Goal: Information Seeking & Learning: Learn about a topic

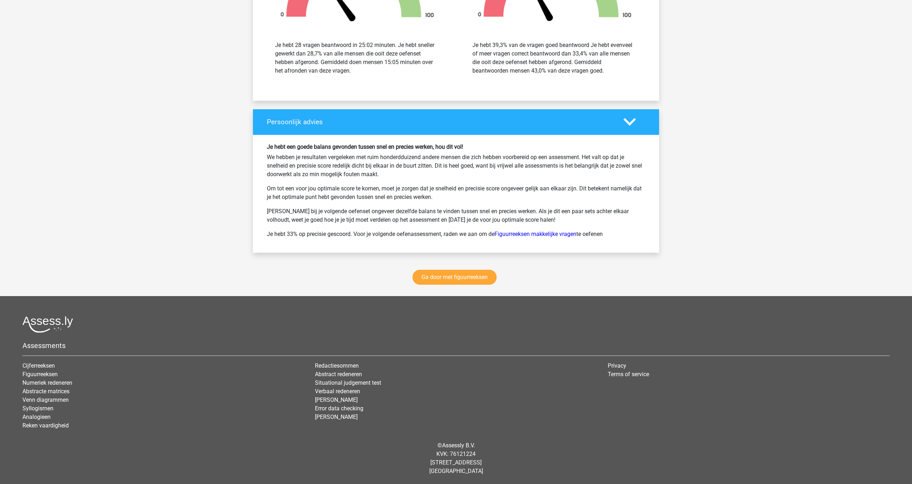
scroll to position [1815, 0]
click at [466, 279] on link "Ga door met figuurreeksen" at bounding box center [454, 277] width 84 height 15
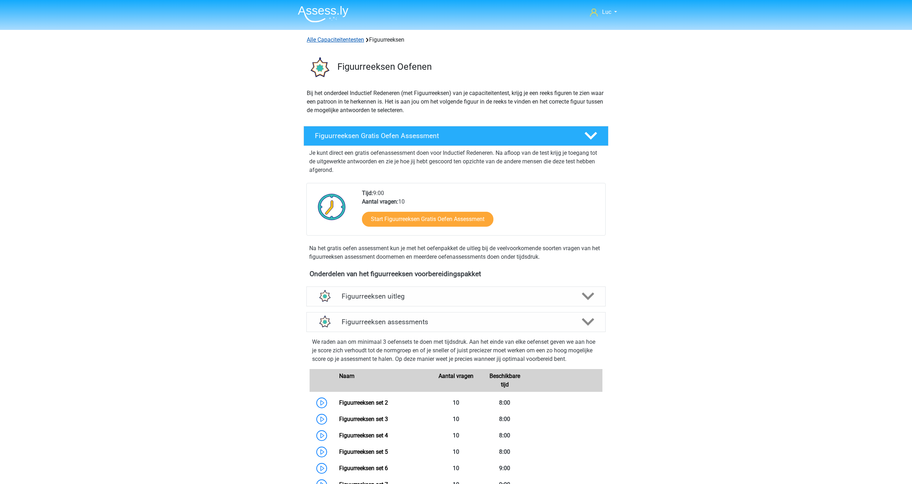
click at [355, 40] on link "Alle Capaciteitentesten" at bounding box center [335, 39] width 57 height 7
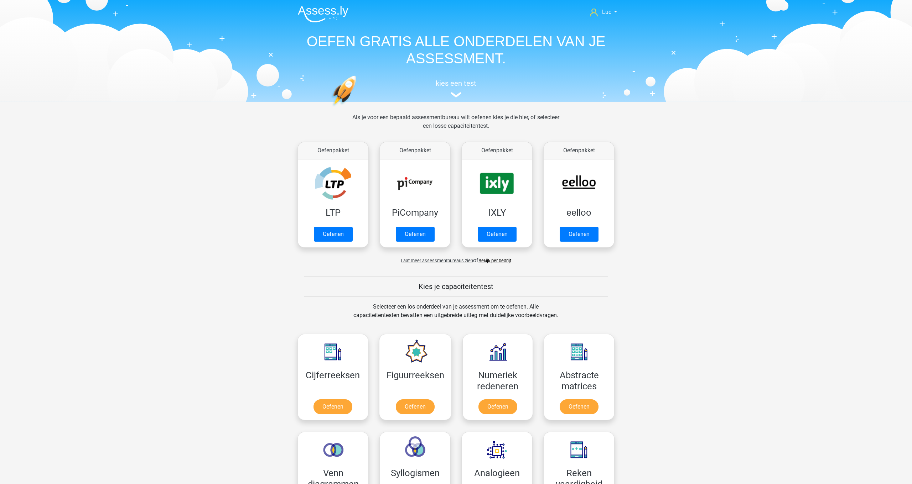
scroll to position [302, 0]
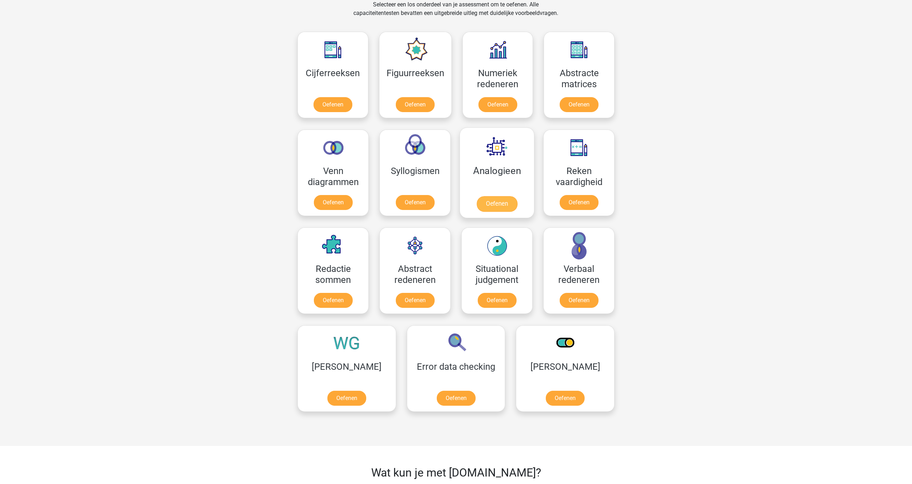
click at [498, 208] on link "Oefenen" at bounding box center [497, 204] width 41 height 16
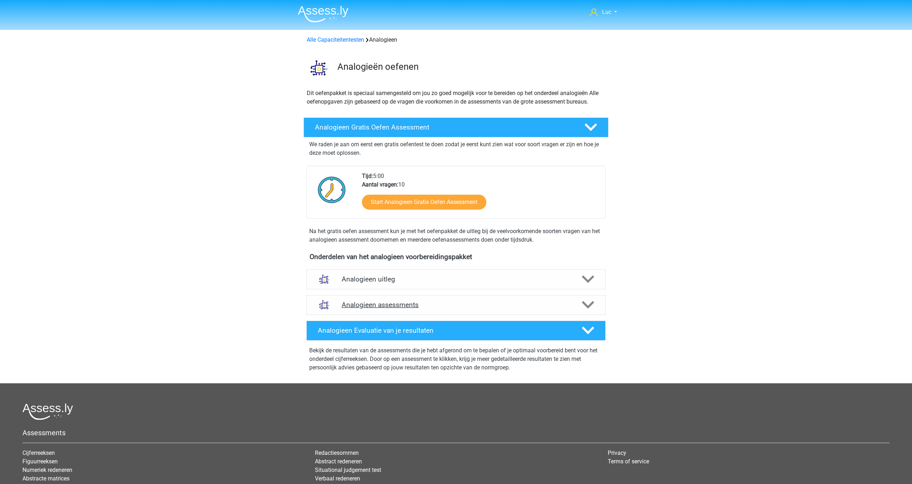
click at [584, 301] on icon at bounding box center [588, 305] width 12 height 12
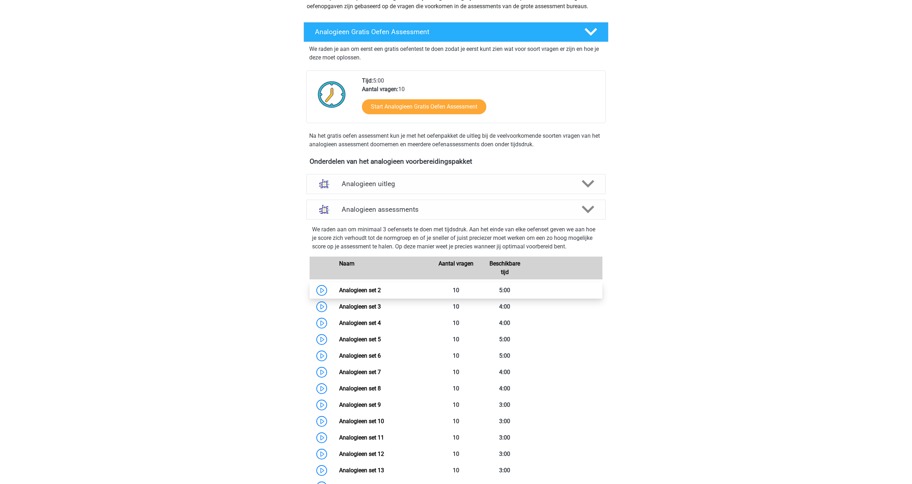
scroll to position [96, 0]
click at [352, 291] on link "Analogieen set 2" at bounding box center [360, 290] width 42 height 7
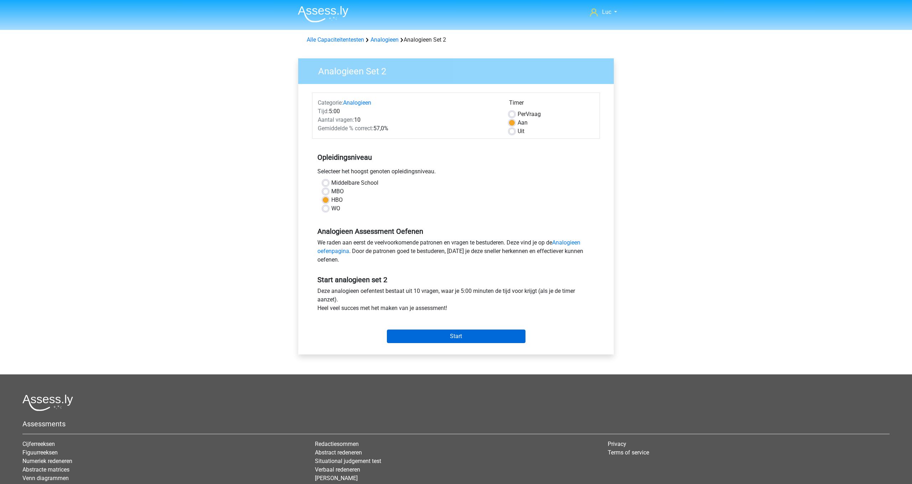
click at [491, 337] on input "Start" at bounding box center [456, 337] width 139 height 14
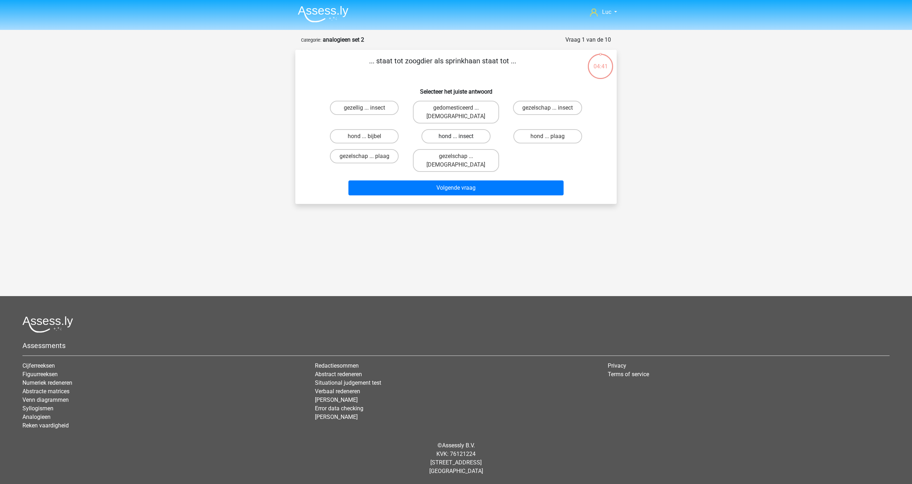
click at [451, 129] on label "hond ... insect" at bounding box center [455, 136] width 69 height 14
click at [456, 136] on input "hond ... insect" at bounding box center [458, 138] width 5 height 5
radio input "true"
click at [450, 181] on button "Volgende vraag" at bounding box center [456, 188] width 216 height 15
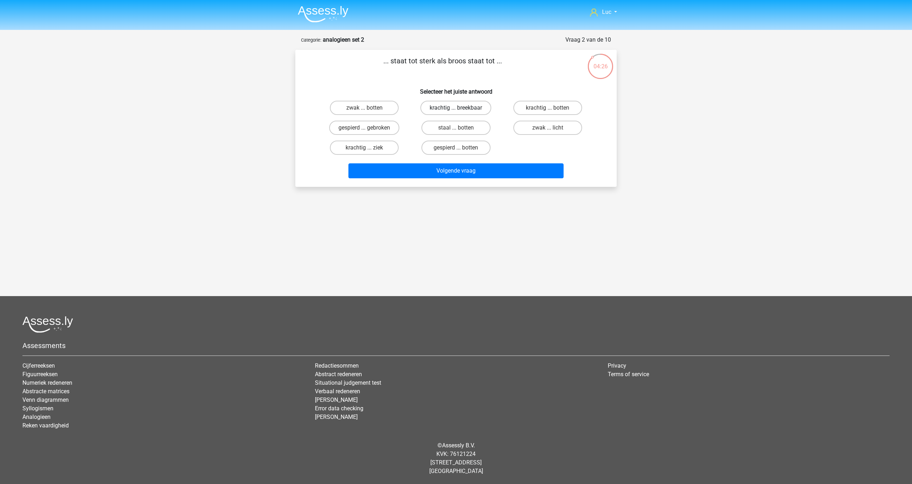
click at [447, 107] on label "krachtig ... breekbaar" at bounding box center [455, 108] width 71 height 14
click at [456, 108] on input "krachtig ... breekbaar" at bounding box center [458, 110] width 5 height 5
radio input "true"
click at [457, 173] on button "Volgende vraag" at bounding box center [456, 171] width 216 height 15
click at [469, 107] on label "kook ... regen" at bounding box center [455, 108] width 69 height 14
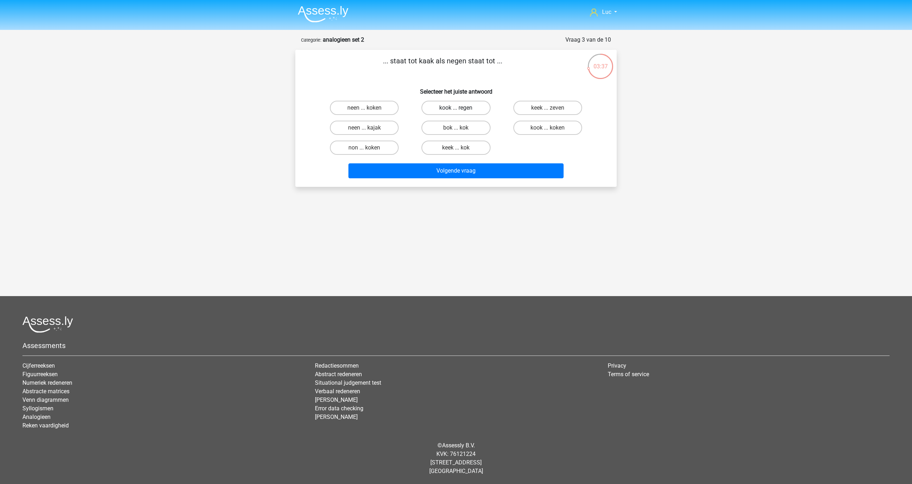
click at [461, 108] on input "kook ... regen" at bounding box center [458, 110] width 5 height 5
radio input "true"
click at [475, 172] on button "Volgende vraag" at bounding box center [456, 171] width 216 height 15
click at [370, 127] on label "woestijn ... rivier" at bounding box center [364, 128] width 69 height 14
click at [369, 128] on input "woestijn ... rivier" at bounding box center [366, 130] width 5 height 5
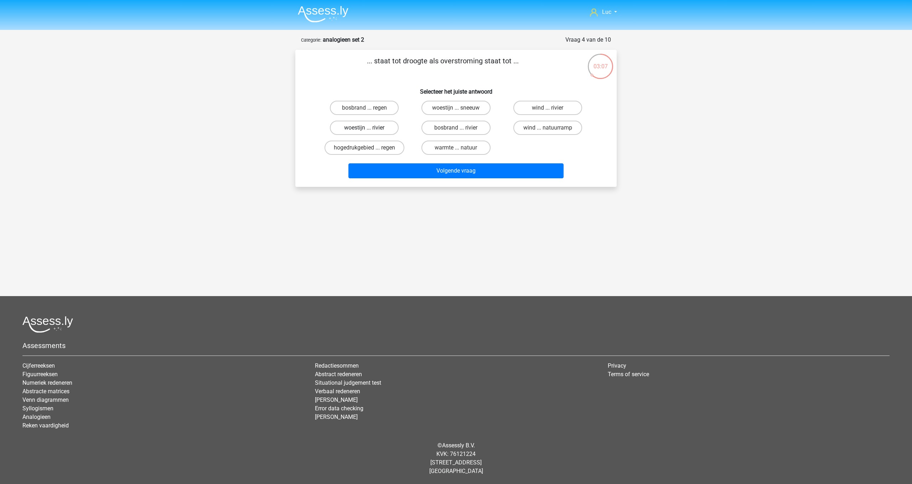
radio input "true"
click at [457, 172] on button "Volgende vraag" at bounding box center [456, 171] width 216 height 15
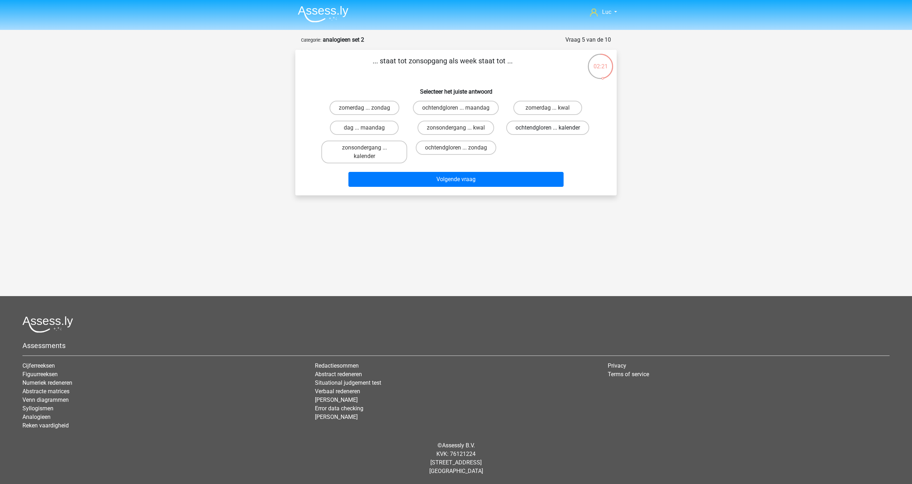
click at [545, 135] on label "ochtendgloren ... kalender" at bounding box center [547, 128] width 83 height 14
click at [547, 133] on input "ochtendgloren ... kalender" at bounding box center [549, 130] width 5 height 5
radio input "true"
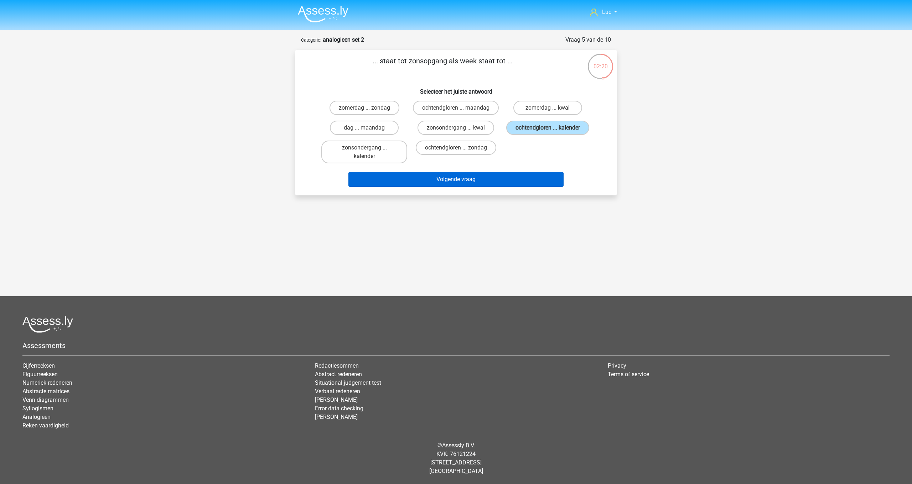
click at [535, 187] on button "Volgende vraag" at bounding box center [456, 179] width 216 height 15
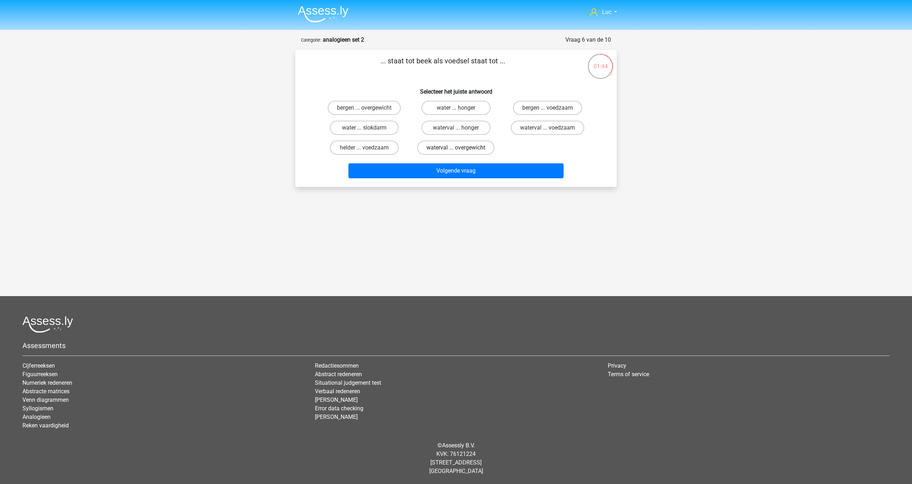
click at [476, 146] on label "waterval ... overgewicht" at bounding box center [455, 148] width 77 height 14
click at [461, 148] on input "waterval ... overgewicht" at bounding box center [458, 150] width 5 height 5
radio input "true"
click at [479, 174] on button "Volgende vraag" at bounding box center [456, 171] width 216 height 15
click at [450, 149] on label "kapper ... telescoop" at bounding box center [455, 148] width 69 height 14
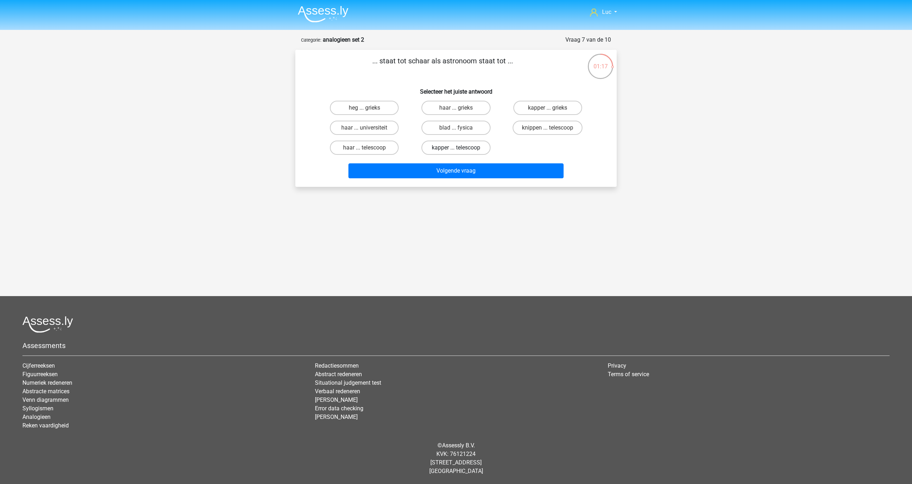
click at [456, 149] on input "kapper ... telescoop" at bounding box center [458, 150] width 5 height 5
radio input "true"
click at [459, 173] on button "Volgende vraag" at bounding box center [456, 171] width 216 height 15
click at [536, 127] on label "gaspedaal ... vertragen" at bounding box center [548, 128] width 76 height 14
click at [547, 128] on input "gaspedaal ... vertragen" at bounding box center [549, 130] width 5 height 5
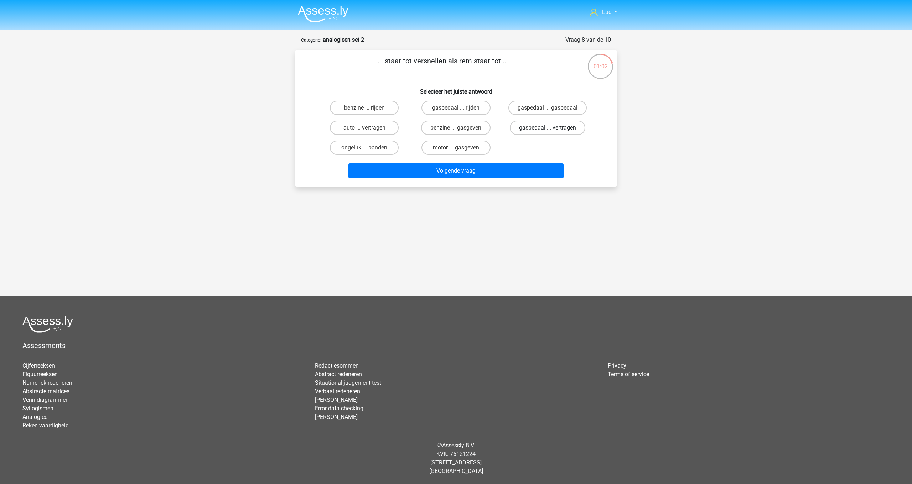
radio input "true"
click at [466, 170] on button "Volgende vraag" at bounding box center [456, 171] width 216 height 15
click at [543, 107] on label "huwelijk ... vreemdgaan" at bounding box center [548, 108] width 78 height 14
click at [547, 108] on input "huwelijk ... vreemdgaan" at bounding box center [549, 110] width 5 height 5
radio input "true"
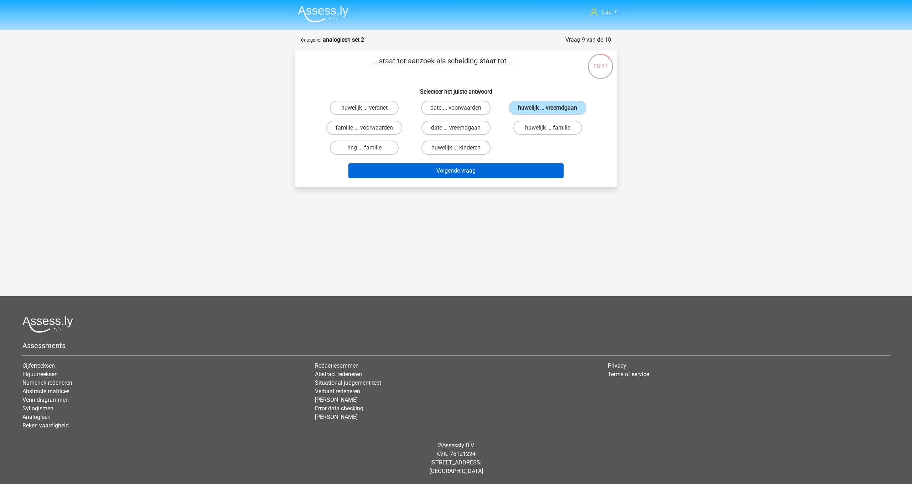
click at [498, 172] on button "Volgende vraag" at bounding box center [456, 171] width 216 height 15
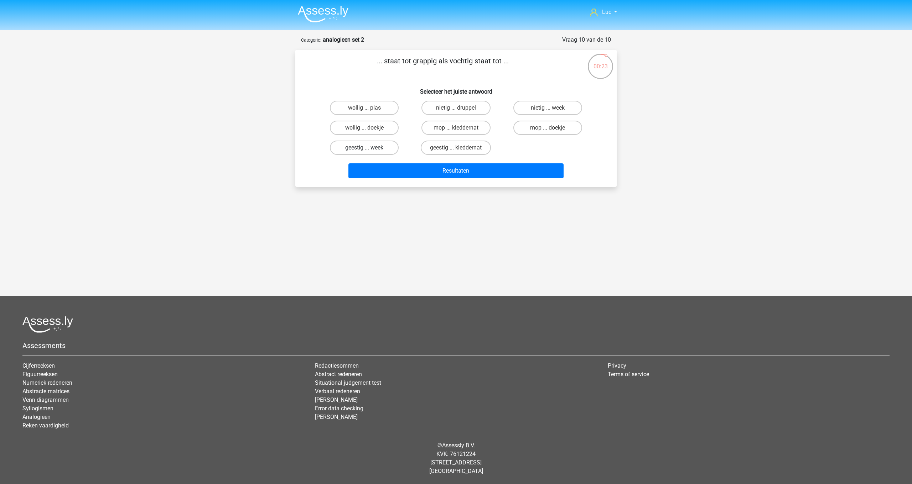
click at [364, 147] on label "geestig ... week" at bounding box center [364, 148] width 69 height 14
click at [364, 148] on input "geestig ... week" at bounding box center [366, 150] width 5 height 5
radio input "true"
click at [467, 170] on button "Resultaten" at bounding box center [456, 171] width 216 height 15
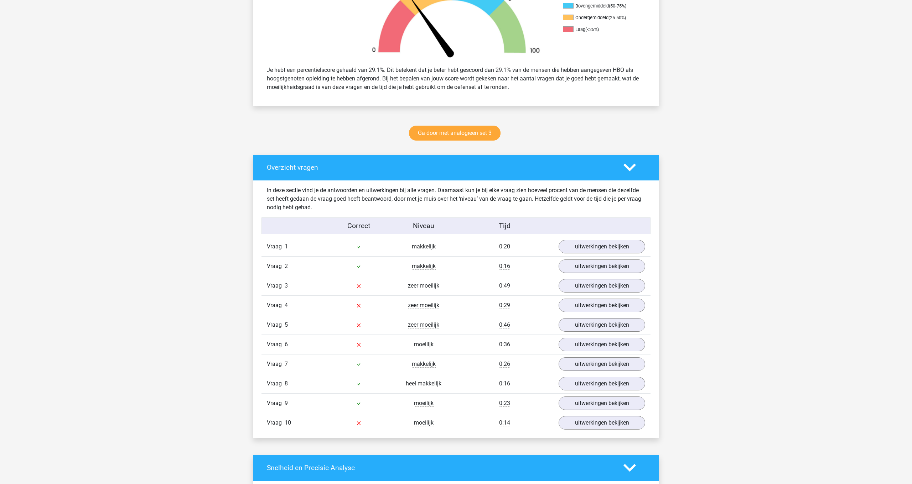
scroll to position [258, 0]
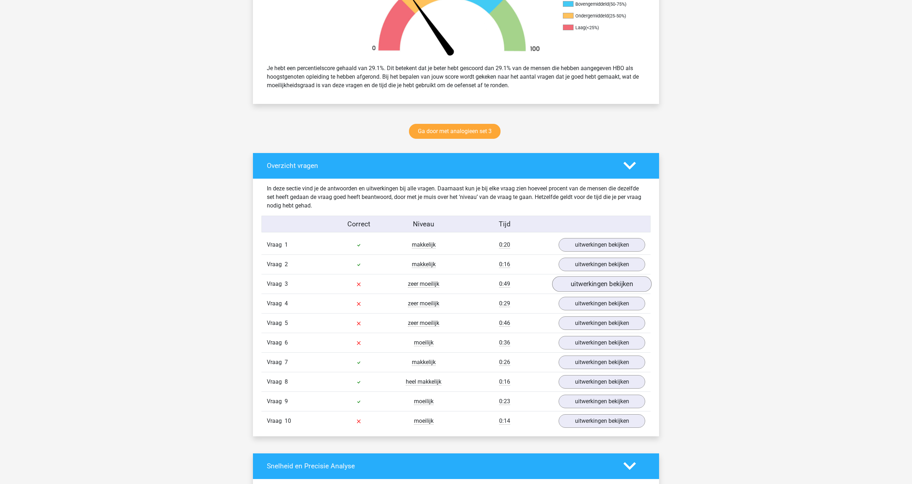
click at [614, 286] on link "uitwerkingen bekijken" at bounding box center [601, 284] width 99 height 16
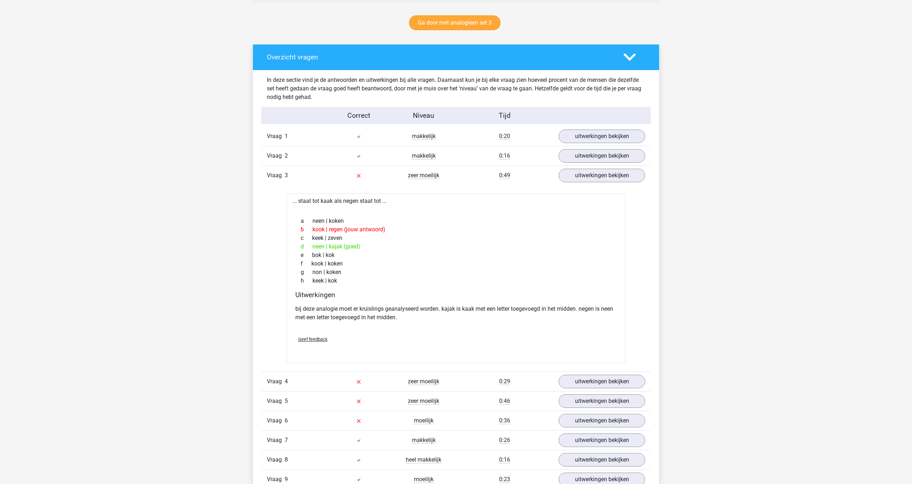
scroll to position [369, 0]
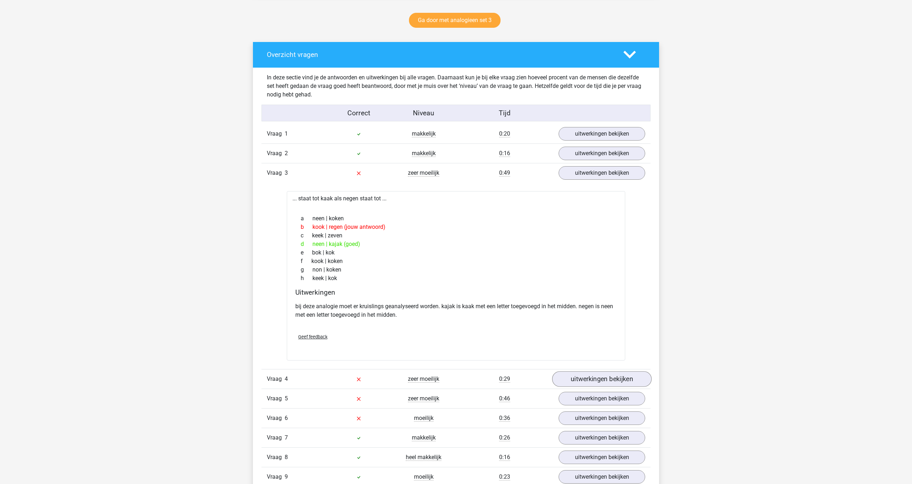
click at [611, 381] on link "uitwerkingen bekijken" at bounding box center [601, 380] width 99 height 16
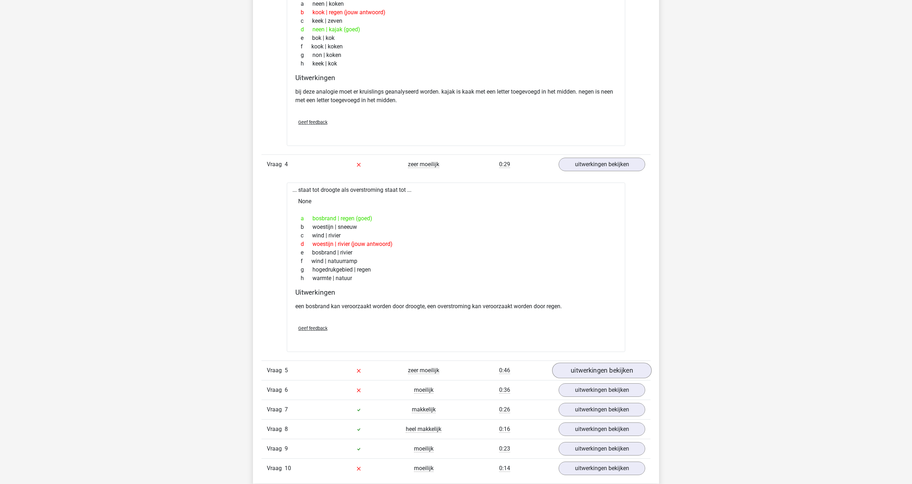
scroll to position [584, 0]
click at [610, 370] on link "uitwerkingen bekijken" at bounding box center [601, 371] width 99 height 16
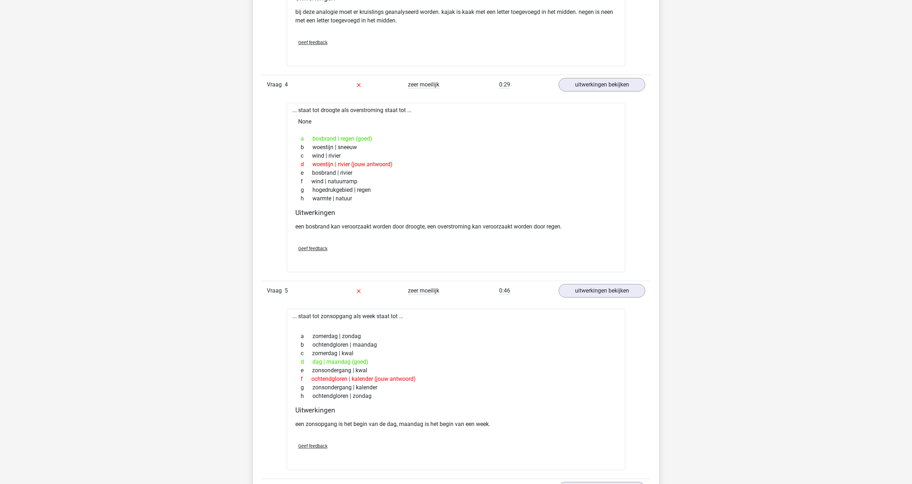
scroll to position [665, 0]
click at [605, 289] on link "uitwerkingen bekijken" at bounding box center [601, 289] width 99 height 16
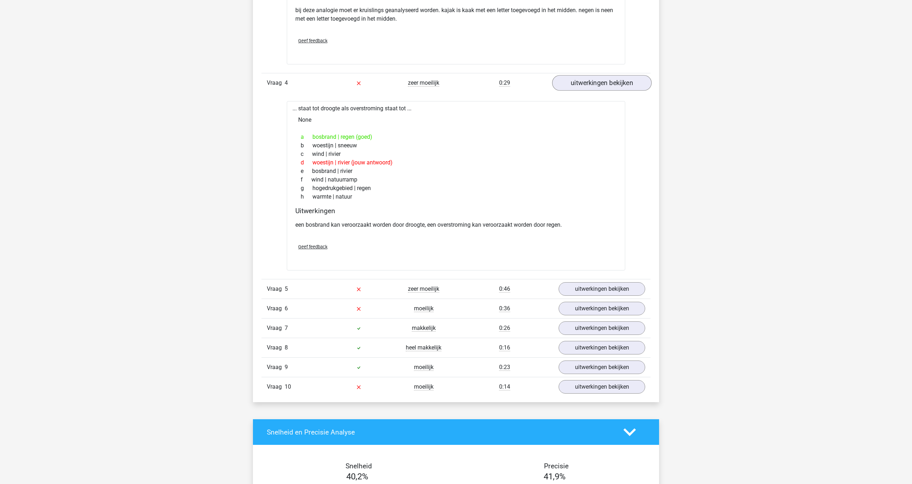
click at [591, 86] on link "uitwerkingen bekijken" at bounding box center [601, 83] width 99 height 16
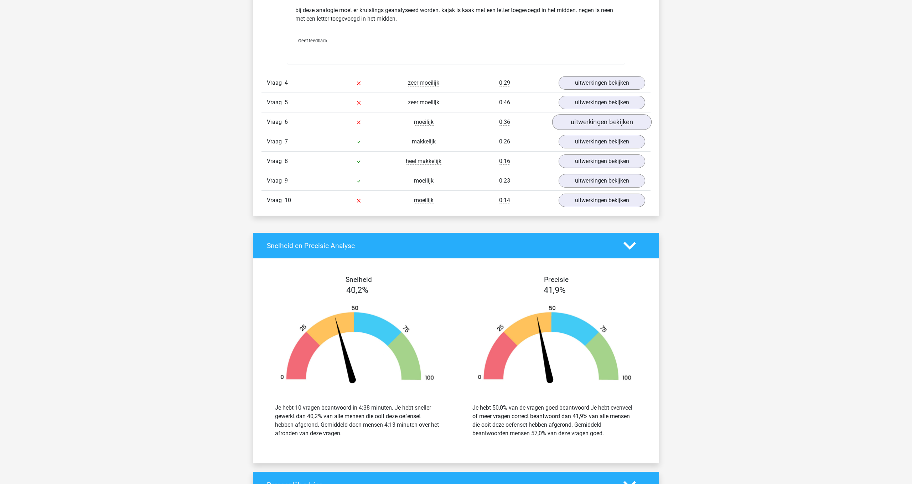
click at [603, 123] on link "uitwerkingen bekijken" at bounding box center [601, 122] width 99 height 16
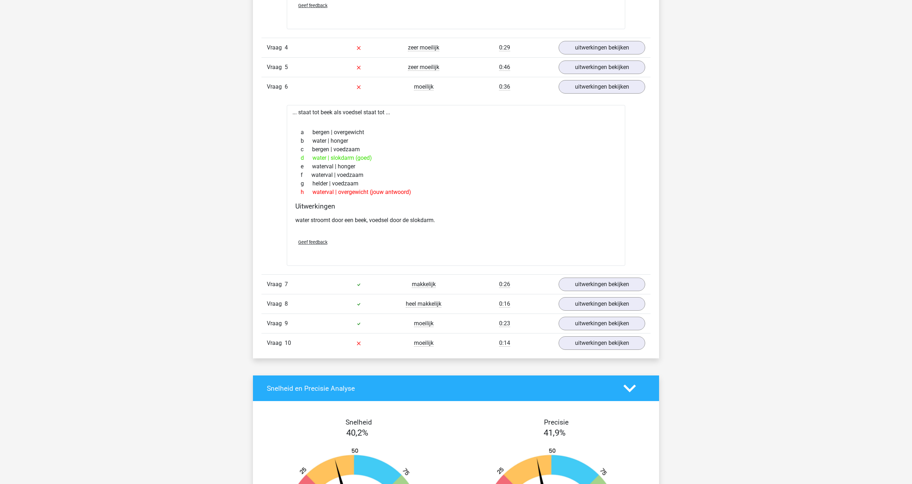
scroll to position [701, 0]
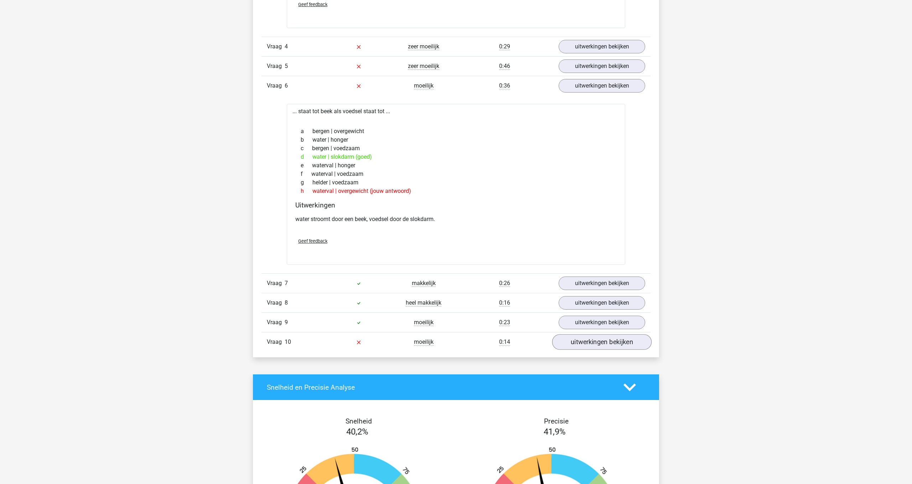
click at [616, 343] on link "uitwerkingen bekijken" at bounding box center [601, 342] width 99 height 16
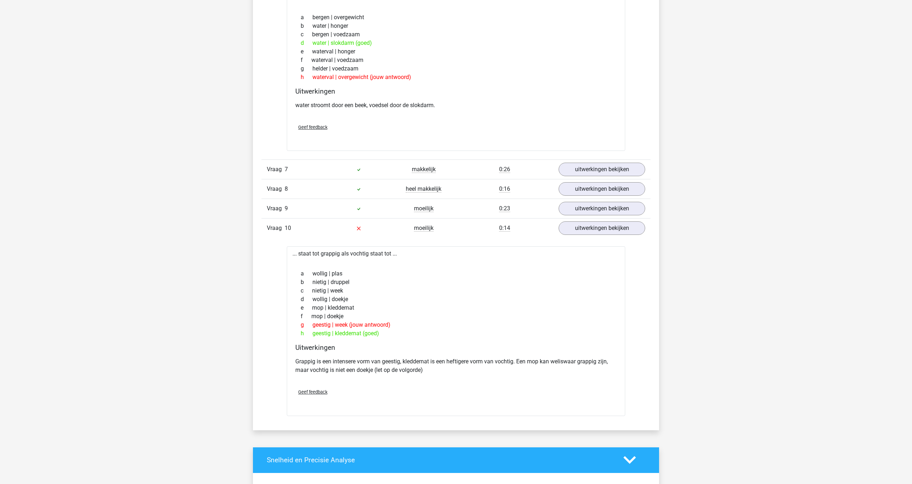
scroll to position [815, 0]
click at [612, 230] on link "uitwerkingen bekijken" at bounding box center [601, 228] width 99 height 16
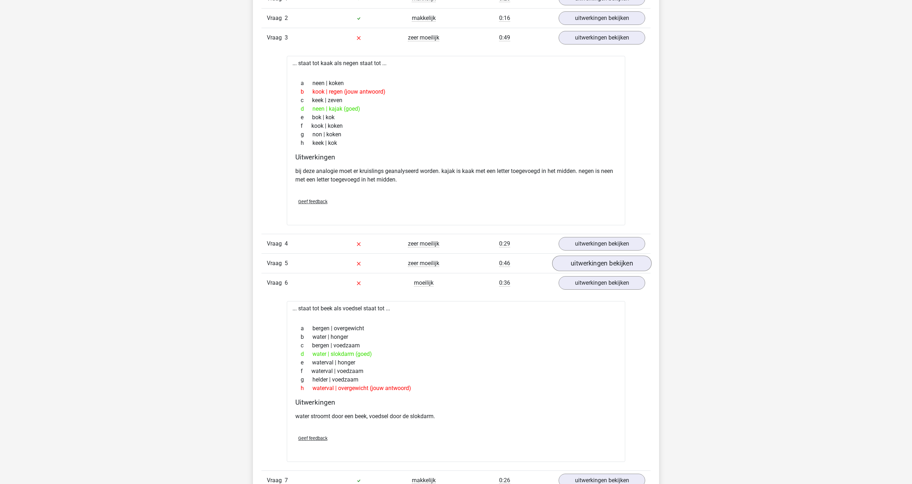
scroll to position [503, 0]
click at [602, 287] on link "uitwerkingen bekijken" at bounding box center [601, 284] width 99 height 16
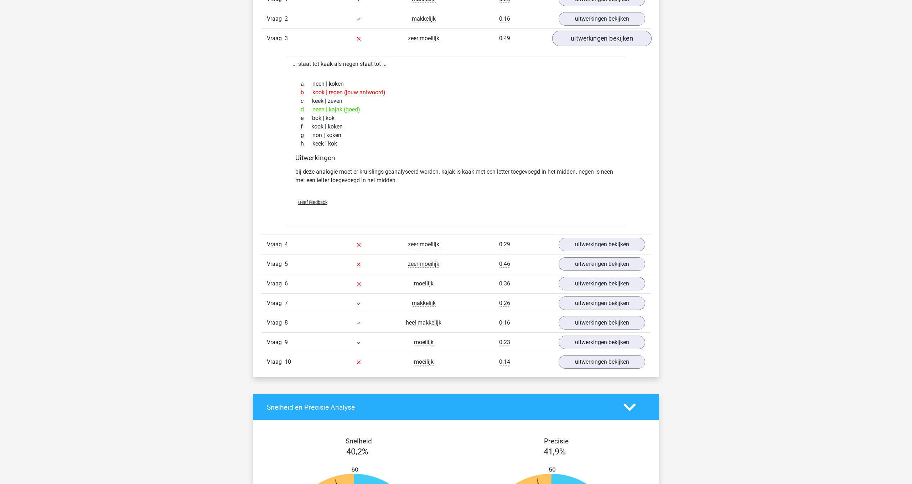
click at [605, 41] on link "uitwerkingen bekijken" at bounding box center [601, 39] width 99 height 16
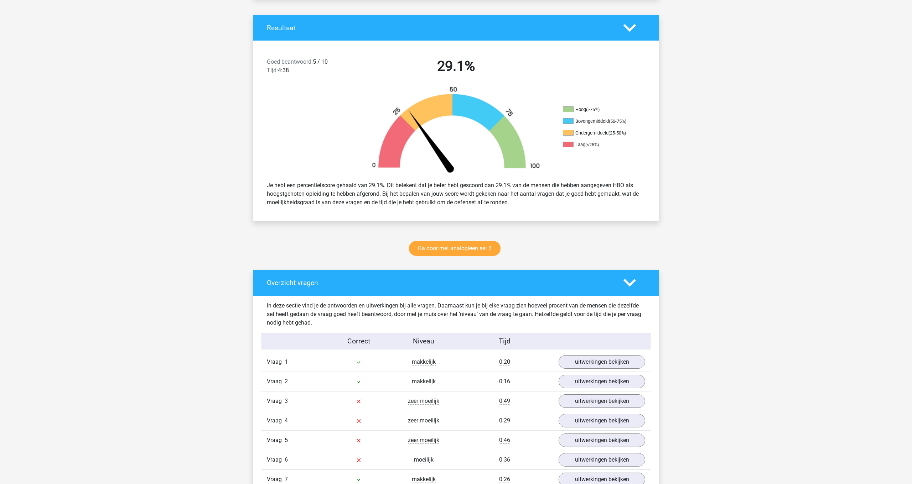
scroll to position [139, 0]
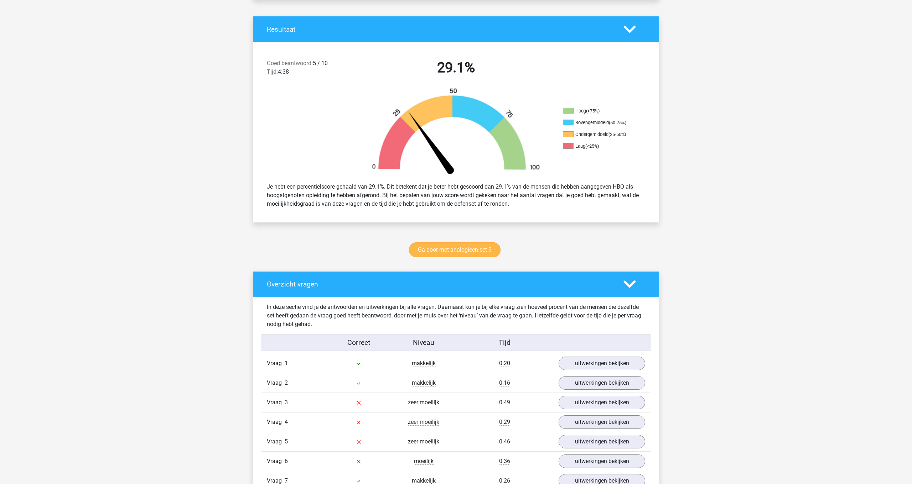
click at [491, 251] on link "Ga door met analogieen set 3" at bounding box center [455, 250] width 92 height 15
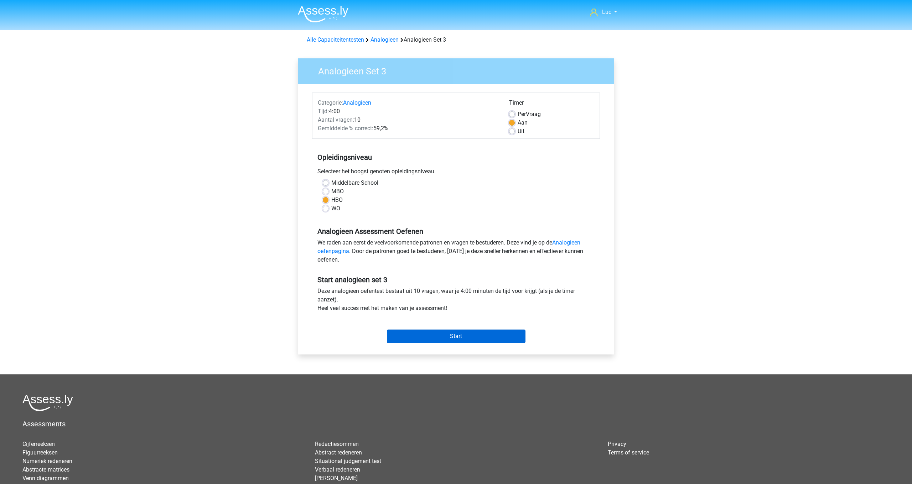
click at [469, 336] on input "Start" at bounding box center [456, 337] width 139 height 14
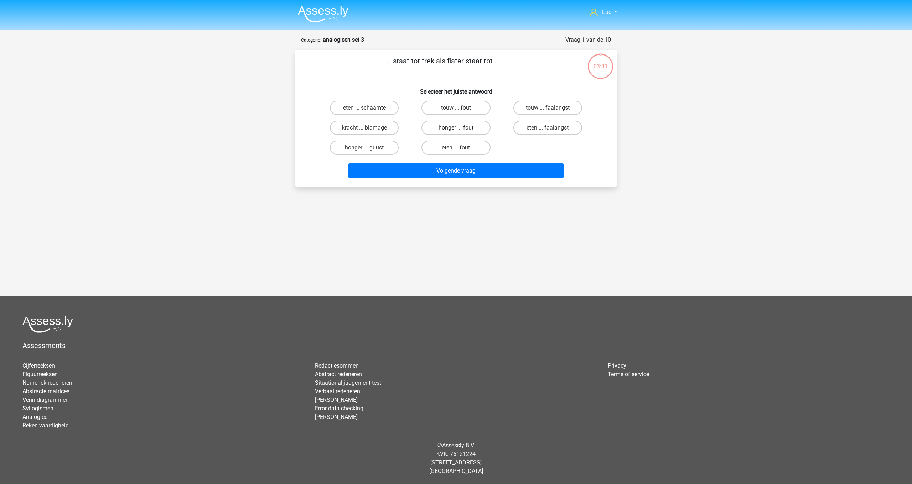
click at [459, 125] on label "honger ... fout" at bounding box center [455, 128] width 69 height 14
click at [459, 128] on input "honger ... fout" at bounding box center [458, 130] width 5 height 5
radio input "true"
click at [459, 171] on button "Volgende vraag" at bounding box center [456, 171] width 216 height 15
click at [548, 108] on label "vlinder ... puber" at bounding box center [547, 108] width 69 height 14
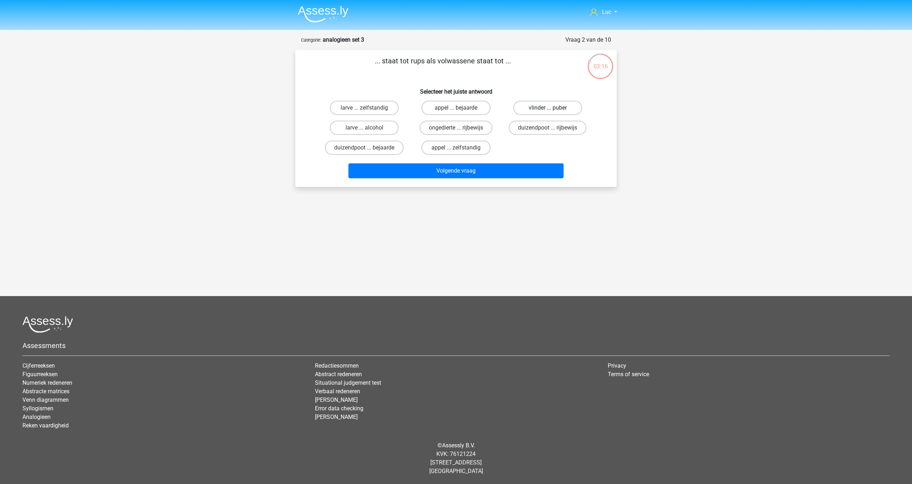
click at [548, 108] on input "vlinder ... puber" at bounding box center [549, 110] width 5 height 5
radio input "true"
click at [515, 168] on button "Volgende vraag" at bounding box center [456, 171] width 216 height 15
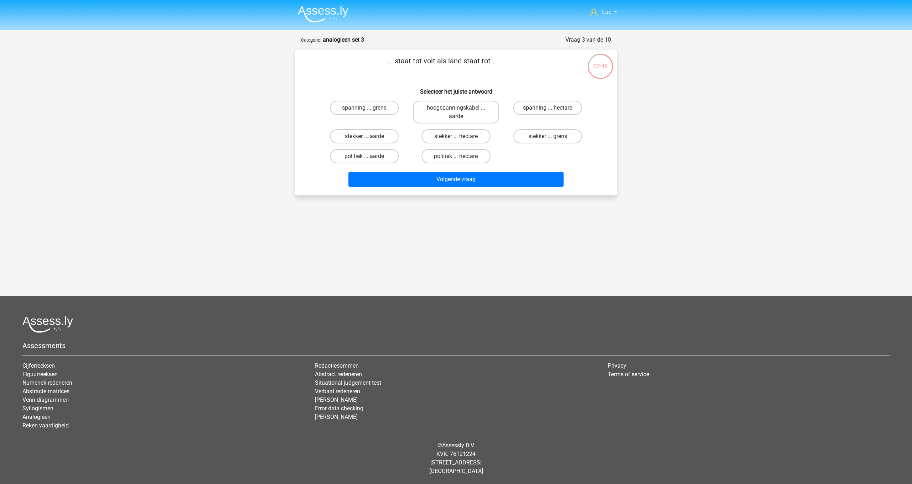
click at [566, 109] on label "spanning ... hectare" at bounding box center [547, 108] width 69 height 14
click at [552, 109] on input "spanning ... hectare" at bounding box center [549, 110] width 5 height 5
radio input "true"
click at [536, 181] on button "Volgende vraag" at bounding box center [456, 179] width 216 height 15
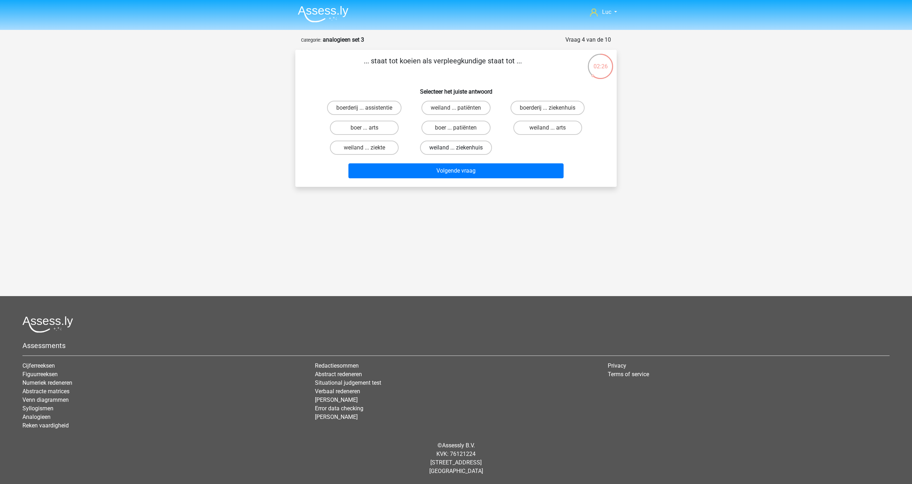
click at [464, 148] on label "weiland ... ziekenhuis" at bounding box center [456, 148] width 72 height 14
click at [461, 148] on input "weiland ... ziekenhuis" at bounding box center [458, 150] width 5 height 5
radio input "true"
click at [466, 177] on button "Volgende vraag" at bounding box center [456, 171] width 216 height 15
click at [364, 146] on label "bijzonder ... breed" at bounding box center [364, 148] width 69 height 14
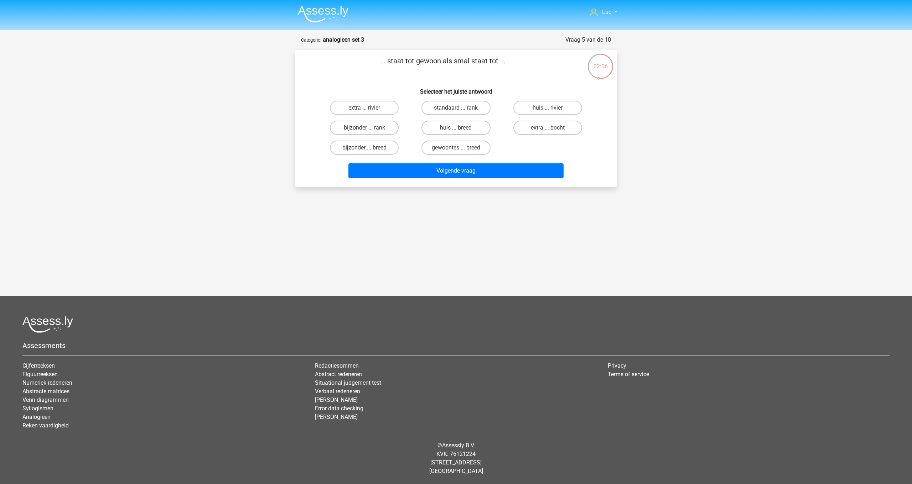
click at [364, 148] on input "bijzonder ... breed" at bounding box center [366, 150] width 5 height 5
radio input "true"
click at [429, 170] on button "Volgende vraag" at bounding box center [456, 171] width 216 height 15
click at [531, 108] on label "misdaad ... ziekte" at bounding box center [547, 108] width 69 height 14
click at [547, 108] on input "misdaad ... ziekte" at bounding box center [549, 110] width 5 height 5
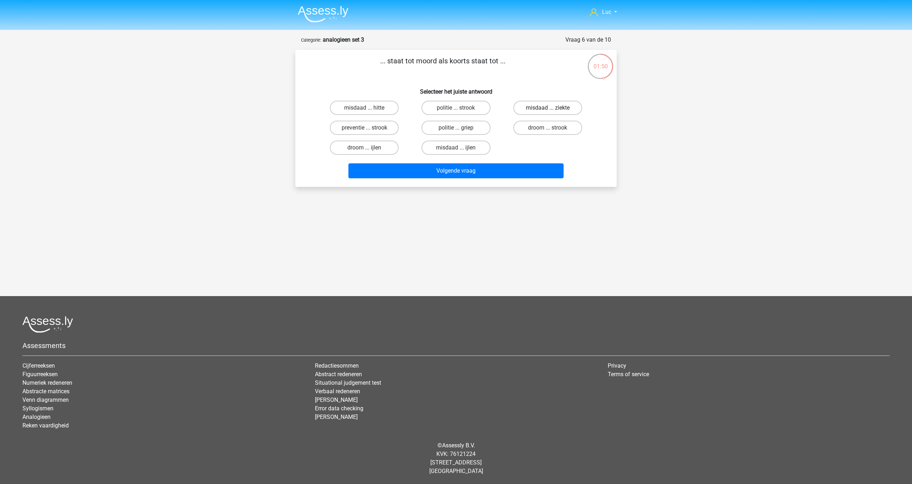
radio input "true"
click at [484, 173] on button "Volgende vraag" at bounding box center [456, 171] width 216 height 15
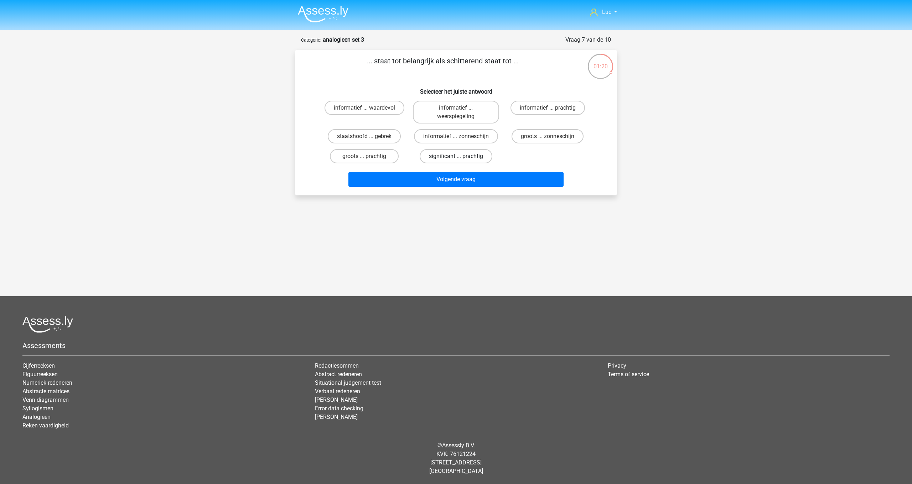
click at [462, 160] on label "significant ... prachtig" at bounding box center [456, 156] width 73 height 14
click at [461, 160] on input "significant ... prachtig" at bounding box center [458, 158] width 5 height 5
radio input "true"
click at [467, 184] on button "Volgende vraag" at bounding box center [456, 179] width 216 height 15
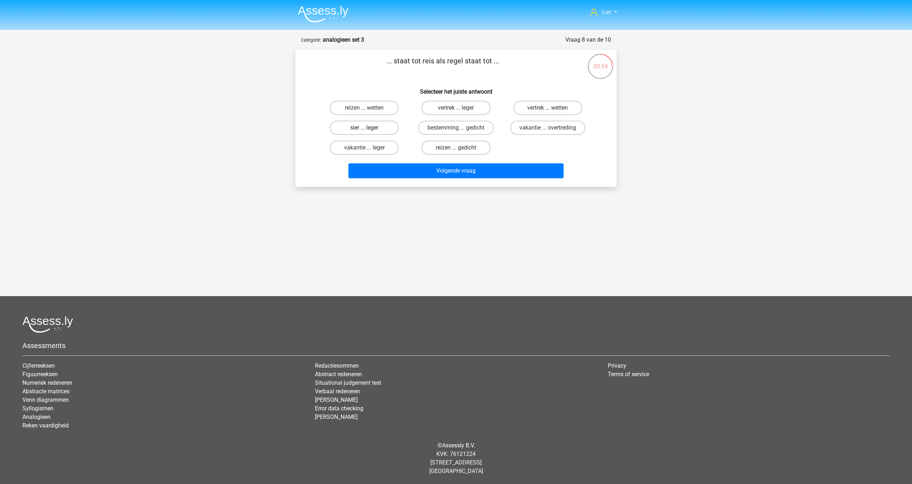
click at [371, 130] on label "sier ... leger" at bounding box center [364, 128] width 69 height 14
click at [369, 130] on input "sier ... leger" at bounding box center [366, 130] width 5 height 5
radio input "true"
click at [454, 176] on button "Volgende vraag" at bounding box center [456, 171] width 216 height 15
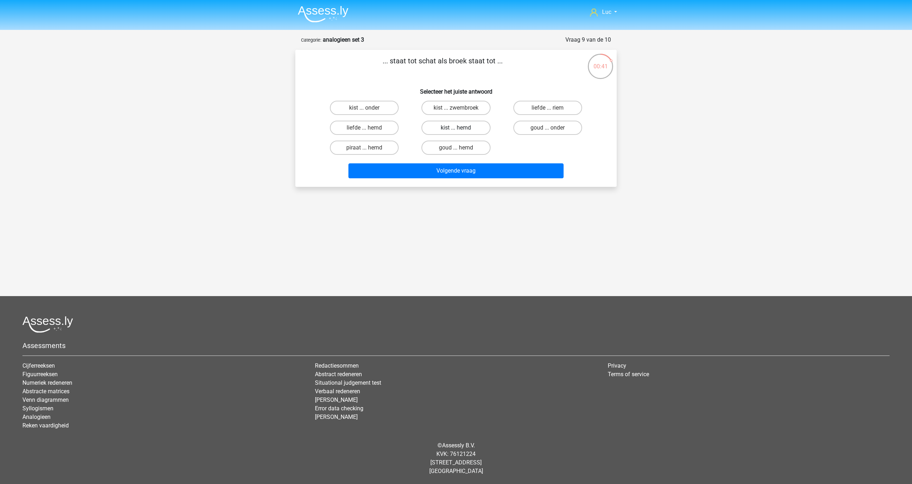
click at [464, 126] on label "kist ... hemd" at bounding box center [455, 128] width 69 height 14
click at [461, 128] on input "kist ... hemd" at bounding box center [458, 130] width 5 height 5
radio input "true"
click at [500, 175] on button "Volgende vraag" at bounding box center [456, 171] width 216 height 15
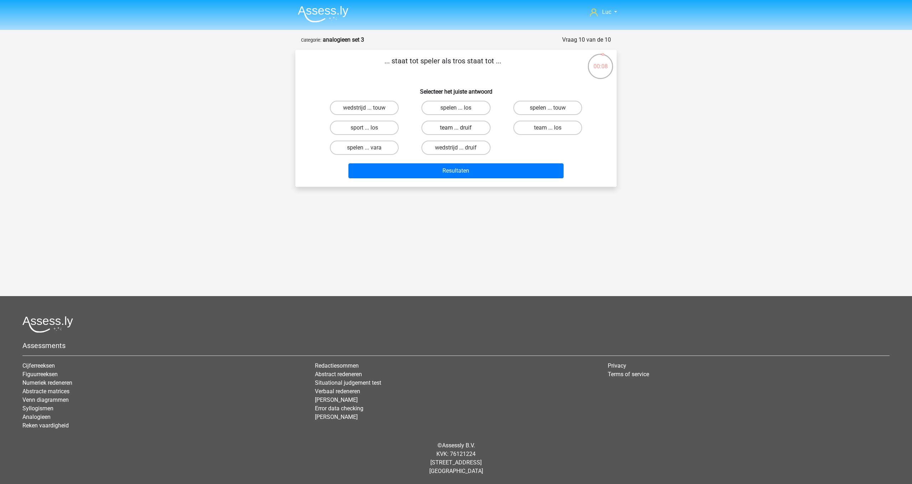
click at [453, 129] on label "team ... druif" at bounding box center [455, 128] width 69 height 14
click at [456, 129] on input "team ... druif" at bounding box center [458, 130] width 5 height 5
radio input "true"
click at [473, 169] on button "Resultaten" at bounding box center [456, 171] width 216 height 15
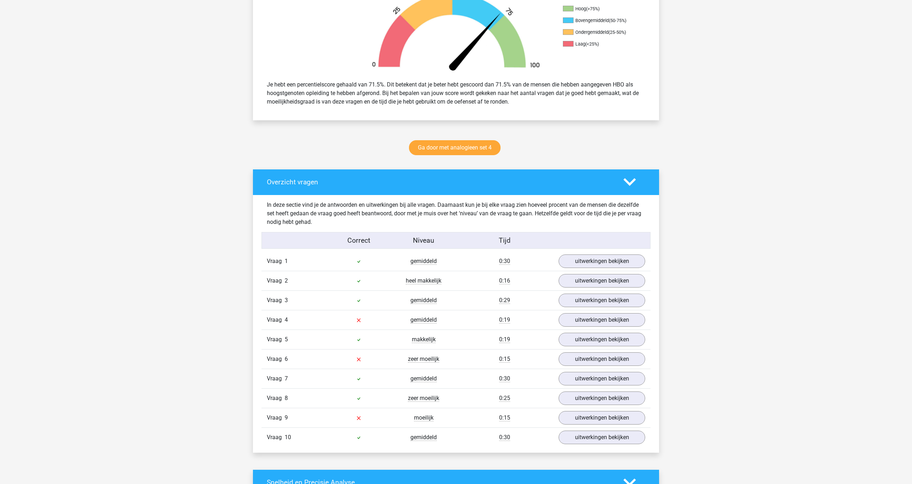
scroll to position [242, 0]
click at [618, 322] on link "uitwerkingen bekijken" at bounding box center [601, 320] width 99 height 16
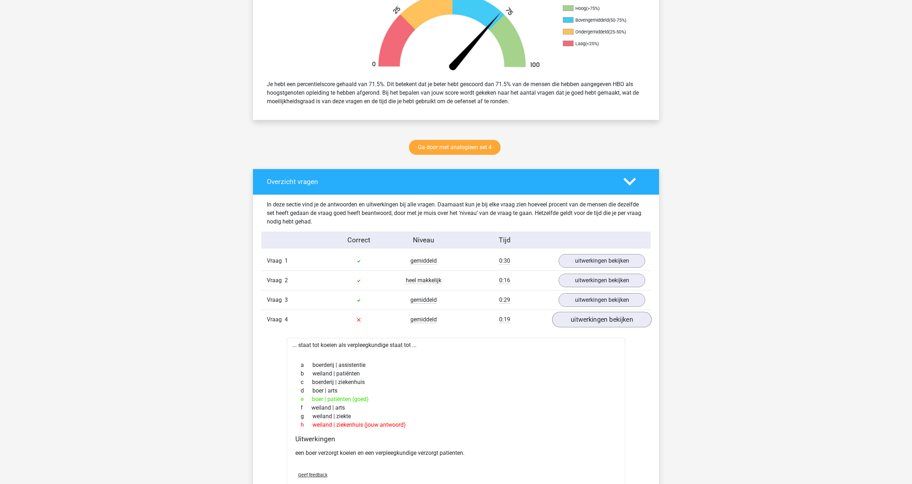
click at [618, 323] on link "uitwerkingen bekijken" at bounding box center [601, 320] width 99 height 16
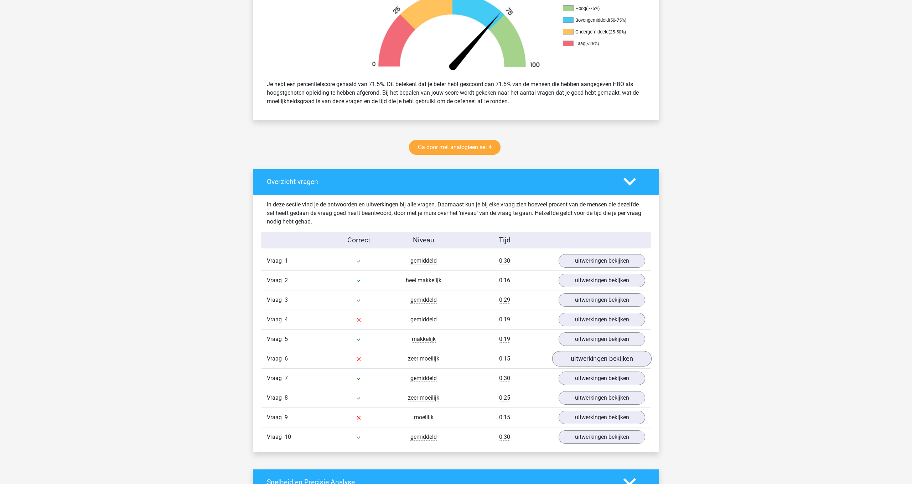
click at [606, 361] on link "uitwerkingen bekijken" at bounding box center [601, 359] width 99 height 16
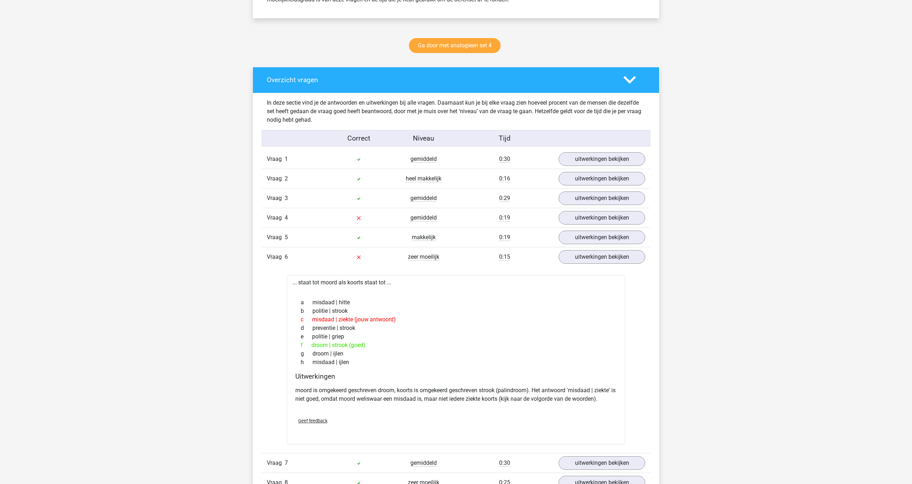
scroll to position [345, 0]
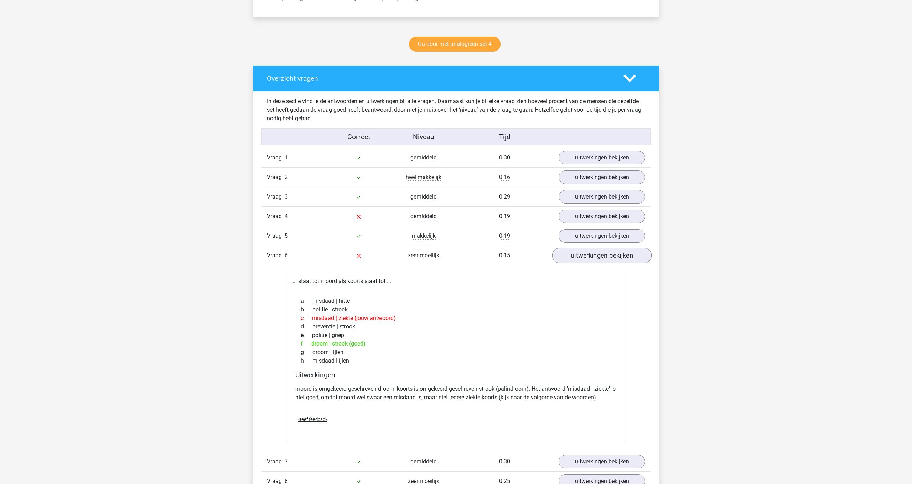
click at [619, 257] on link "uitwerkingen bekijken" at bounding box center [601, 256] width 99 height 16
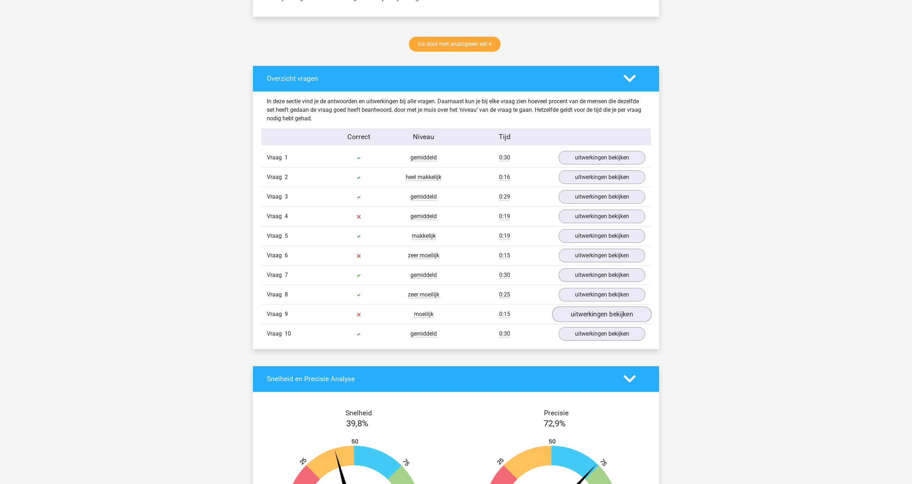
click at [616, 316] on link "uitwerkingen bekijken" at bounding box center [601, 315] width 99 height 16
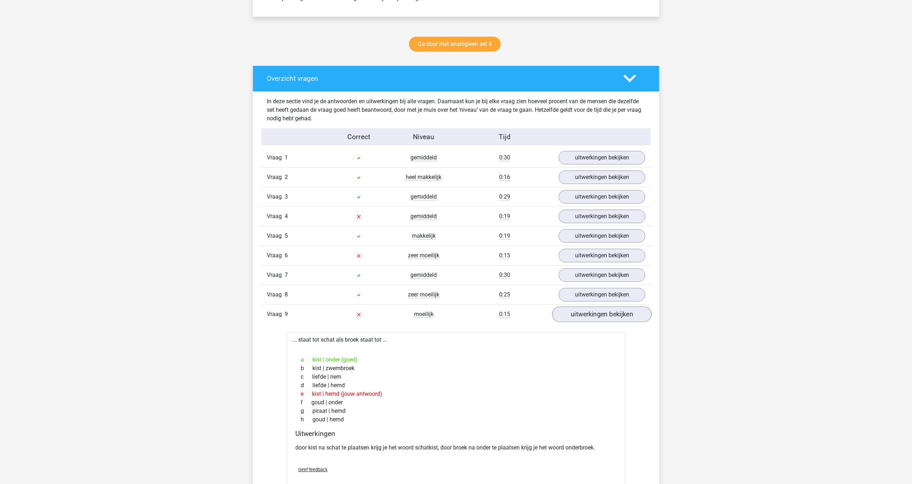
click at [615, 318] on link "uitwerkingen bekijken" at bounding box center [601, 315] width 99 height 16
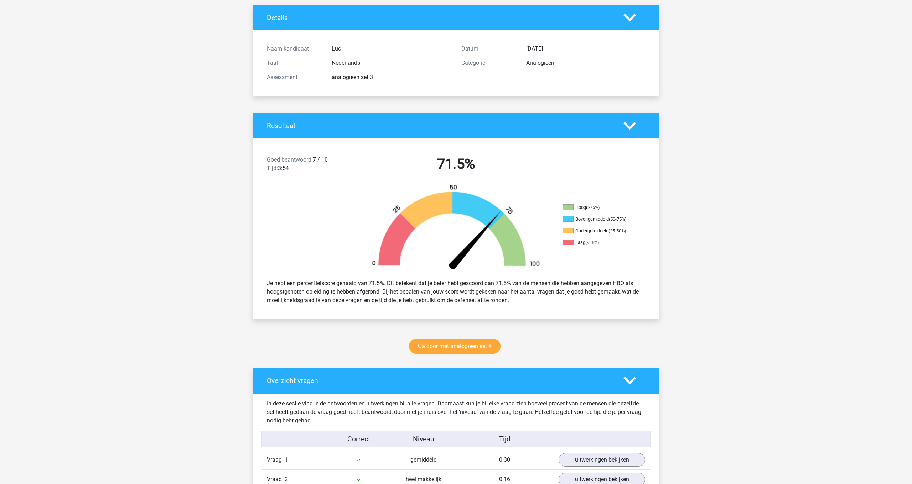
scroll to position [47, 0]
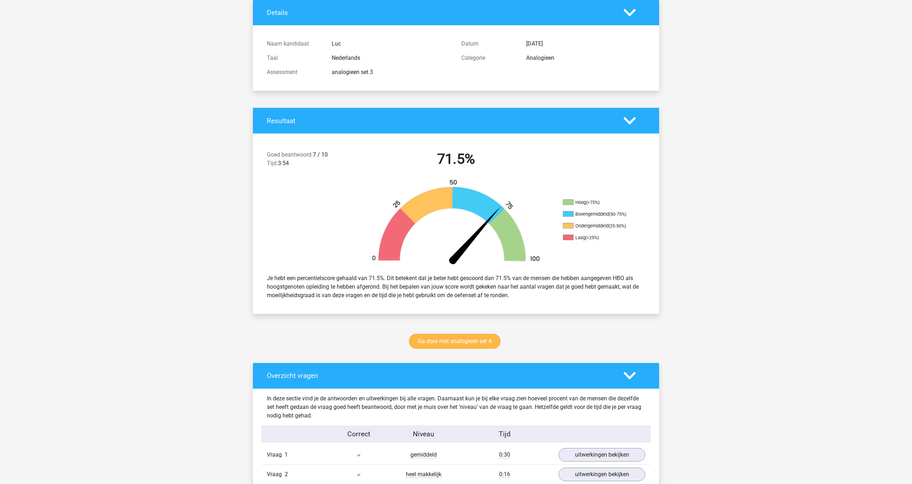
click at [458, 340] on link "Ga door met analogieen set 4" at bounding box center [455, 341] width 92 height 15
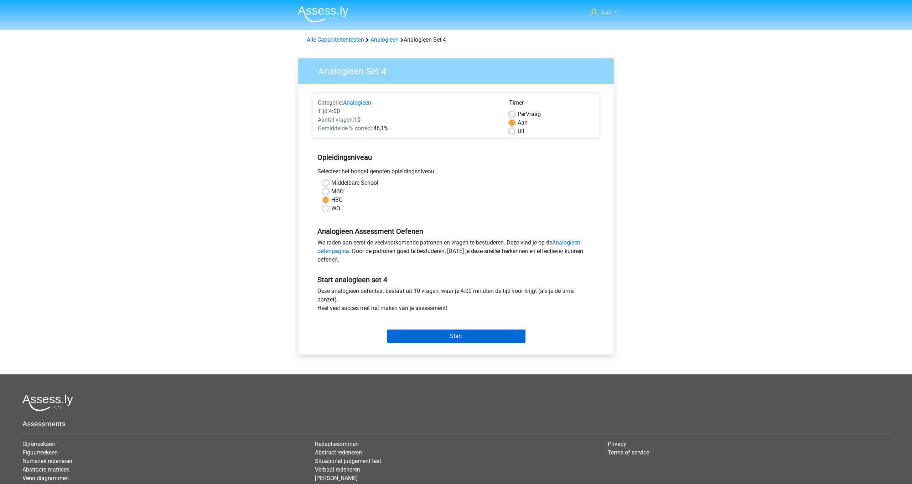
click at [487, 338] on input "Start" at bounding box center [456, 337] width 139 height 14
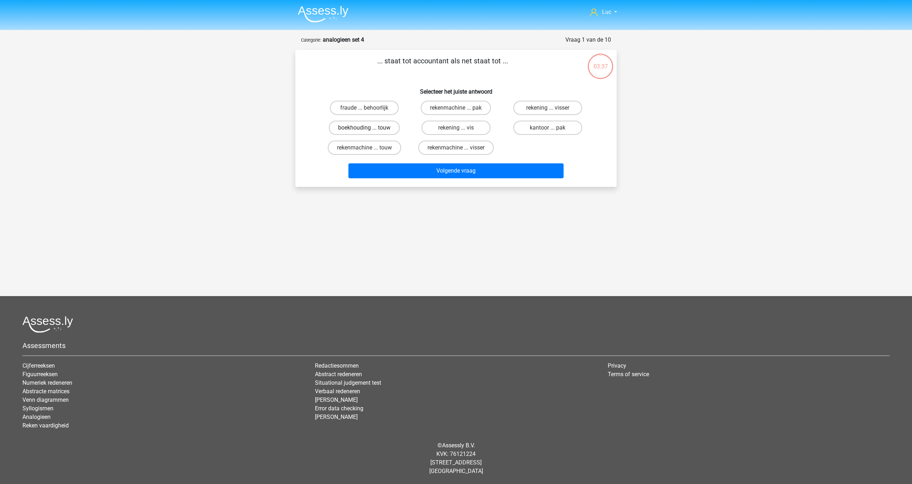
click at [380, 129] on label "boekhouding ... touw" at bounding box center [364, 128] width 71 height 14
click at [369, 129] on input "boekhouding ... touw" at bounding box center [366, 130] width 5 height 5
radio input "true"
click at [438, 176] on button "Volgende vraag" at bounding box center [456, 171] width 216 height 15
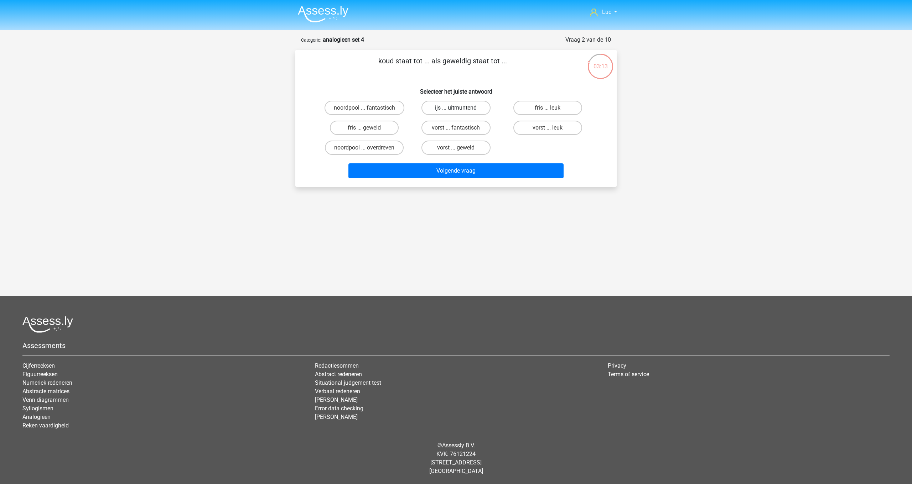
click at [460, 109] on label "ijs ... uitmuntend" at bounding box center [455, 108] width 69 height 14
click at [460, 109] on input "ijs ... uitmuntend" at bounding box center [458, 110] width 5 height 5
radio input "true"
click at [471, 167] on button "Volgende vraag" at bounding box center [456, 171] width 216 height 15
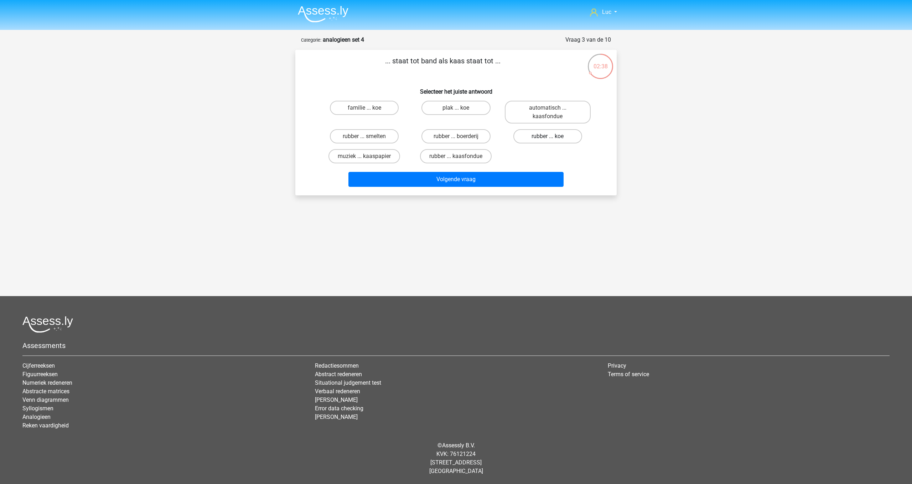
click at [539, 139] on label "rubber ... koe" at bounding box center [547, 136] width 69 height 14
click at [547, 139] on input "rubber ... koe" at bounding box center [549, 138] width 5 height 5
radio input "true"
click at [529, 179] on button "Volgende vraag" at bounding box center [456, 179] width 216 height 15
click at [382, 137] on label "datum ... aanspreekvorm" at bounding box center [364, 136] width 81 height 14
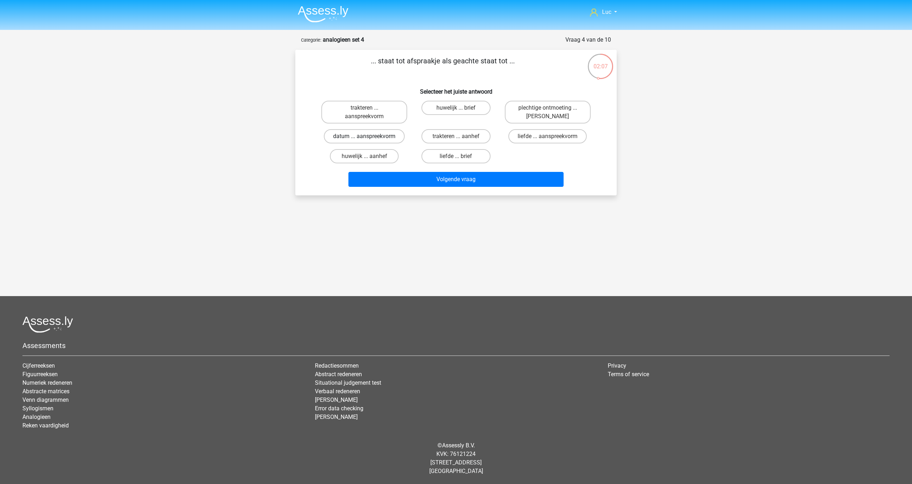
click at [369, 137] on input "datum ... aanspreekvorm" at bounding box center [366, 138] width 5 height 5
radio input "true"
click at [462, 180] on button "Volgende vraag" at bounding box center [456, 179] width 216 height 15
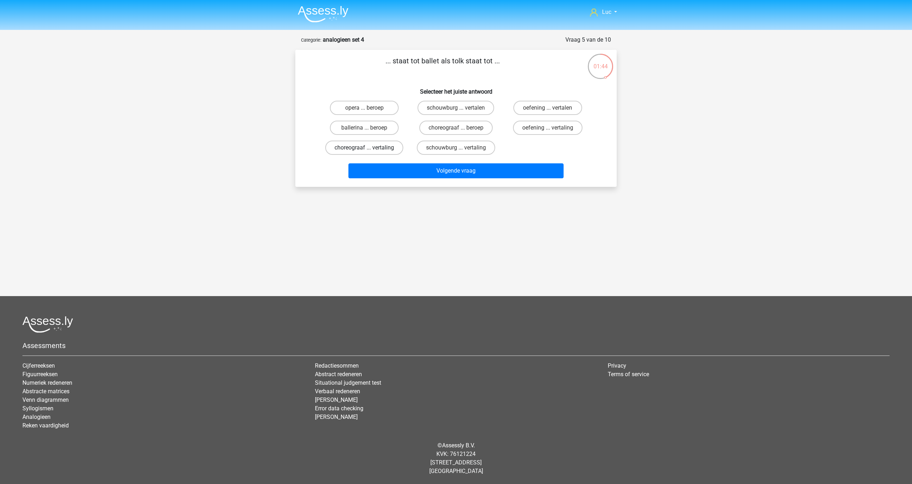
click at [361, 150] on label "choreograaf ... vertaling" at bounding box center [364, 148] width 78 height 14
click at [364, 150] on input "choreograaf ... vertaling" at bounding box center [366, 150] width 5 height 5
radio input "true"
click at [446, 167] on button "Volgende vraag" at bounding box center [456, 171] width 216 height 15
click at [369, 124] on label "strijder ... schilder" at bounding box center [364, 128] width 69 height 14
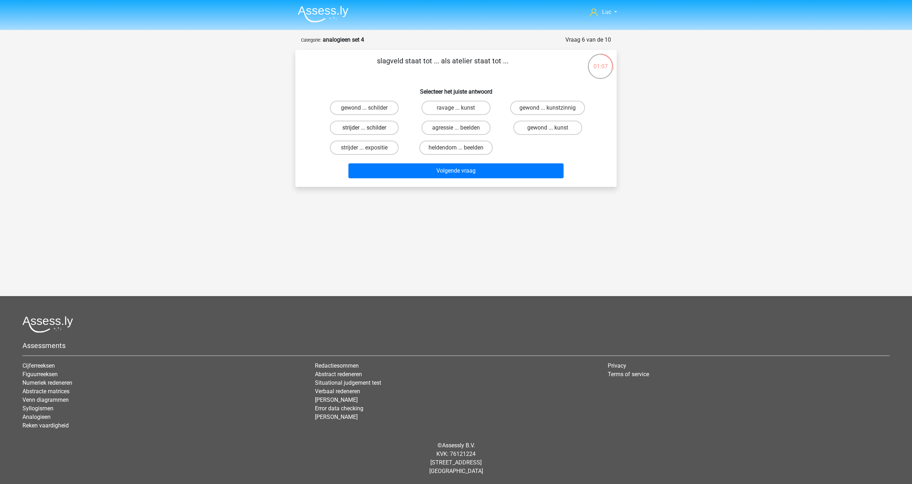
click at [369, 128] on input "strijder ... schilder" at bounding box center [366, 130] width 5 height 5
radio input "true"
click at [459, 174] on button "Volgende vraag" at bounding box center [456, 171] width 216 height 15
click at [361, 127] on label "12 ... gros" at bounding box center [364, 128] width 69 height 14
click at [364, 128] on input "12 ... gros" at bounding box center [366, 130] width 5 height 5
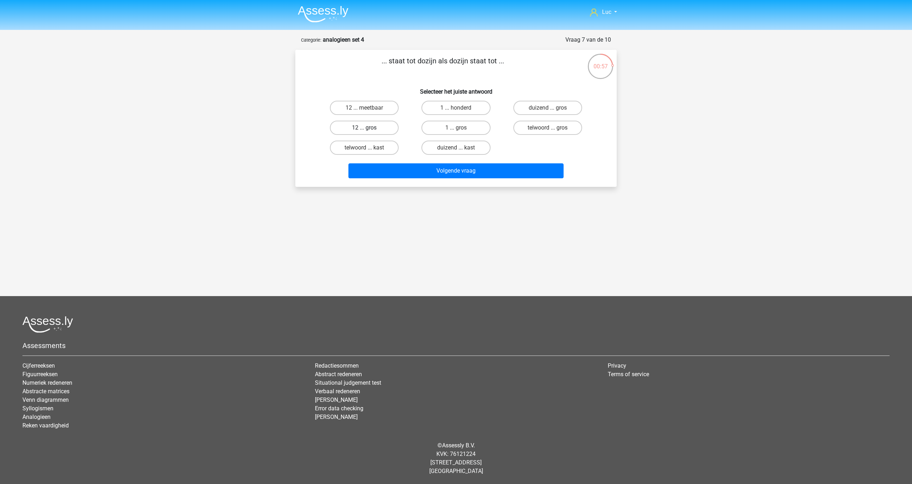
radio input "true"
click at [471, 173] on button "Volgende vraag" at bounding box center [456, 171] width 216 height 15
click at [561, 109] on label "benzine ... zeilboot" at bounding box center [547, 108] width 69 height 14
click at [552, 109] on input "benzine ... zeilboot" at bounding box center [549, 110] width 5 height 5
radio input "true"
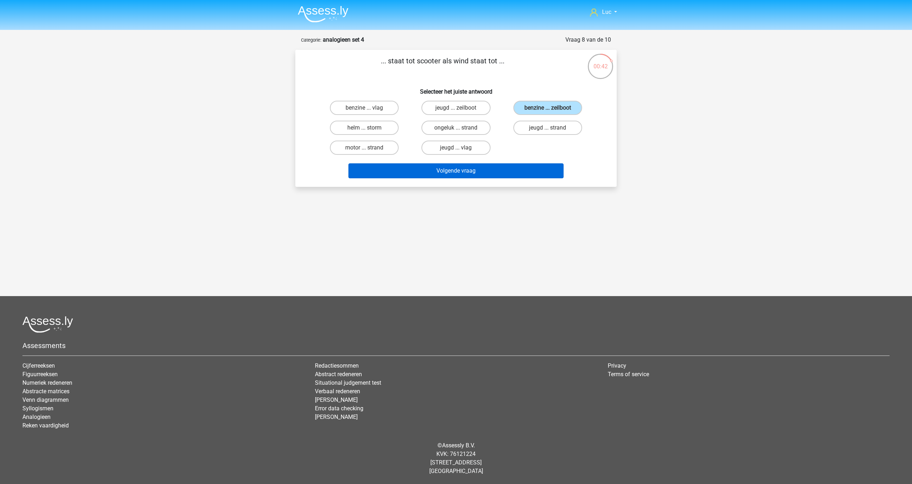
click at [523, 171] on button "Volgende vraag" at bounding box center [456, 171] width 216 height 15
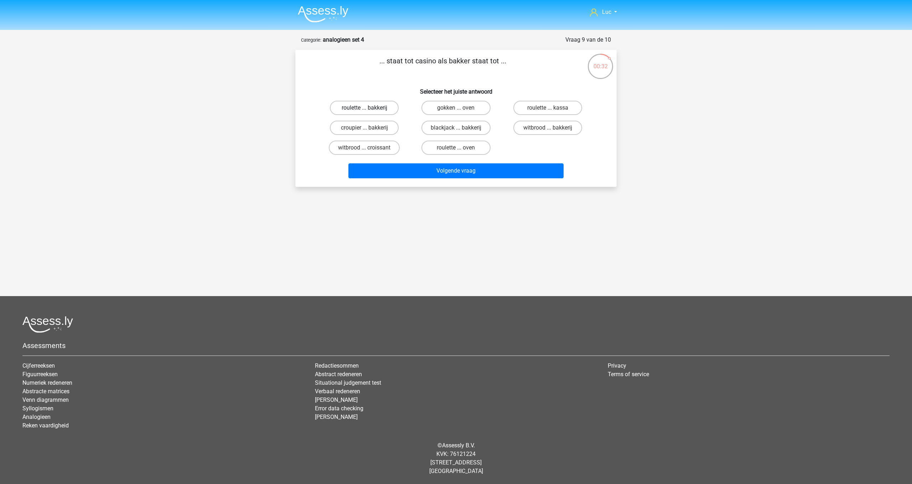
click at [375, 110] on label "roulette ... bakkerij" at bounding box center [364, 108] width 69 height 14
click at [369, 110] on input "roulette ... bakkerij" at bounding box center [366, 110] width 5 height 5
radio input "true"
click at [452, 171] on button "Volgende vraag" at bounding box center [456, 171] width 216 height 15
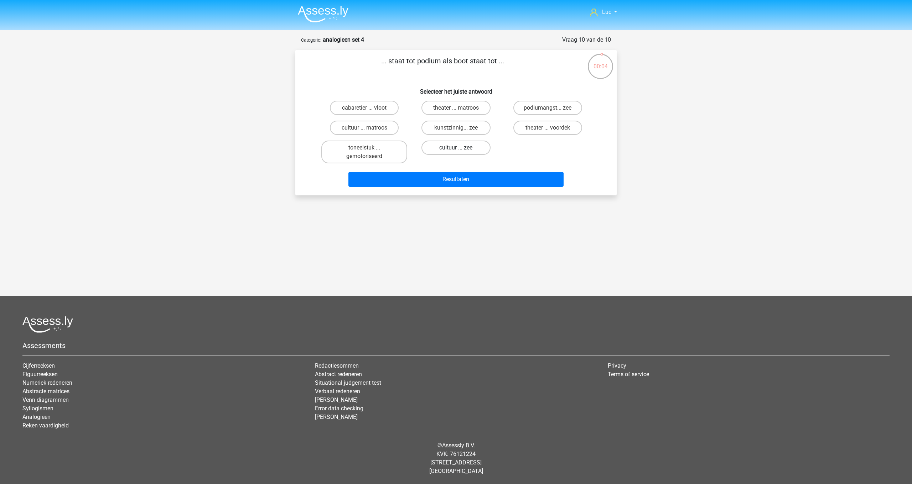
click at [451, 147] on label "cultuur ... zee" at bounding box center [455, 148] width 69 height 14
click at [456, 148] on input "cultuur ... zee" at bounding box center [458, 150] width 5 height 5
radio input "true"
click at [468, 180] on button "Resultaten" at bounding box center [456, 179] width 216 height 15
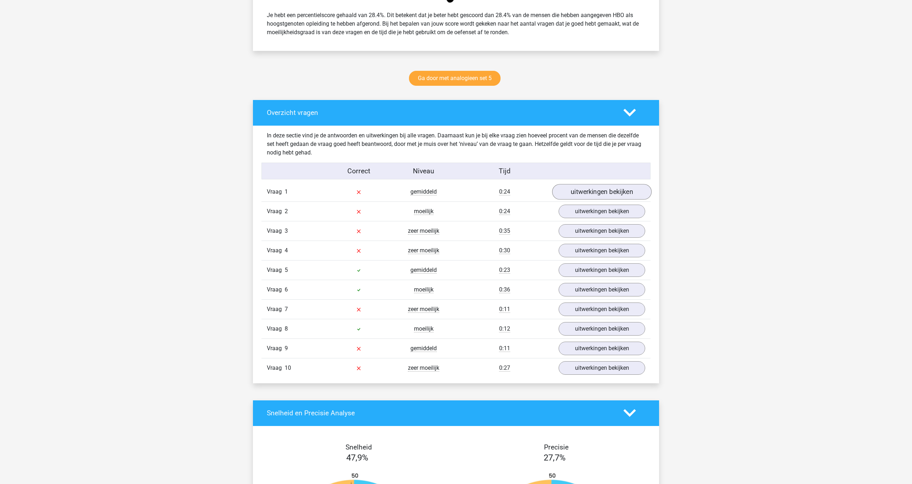
scroll to position [311, 0]
click at [619, 194] on link "uitwerkingen bekijken" at bounding box center [601, 192] width 99 height 16
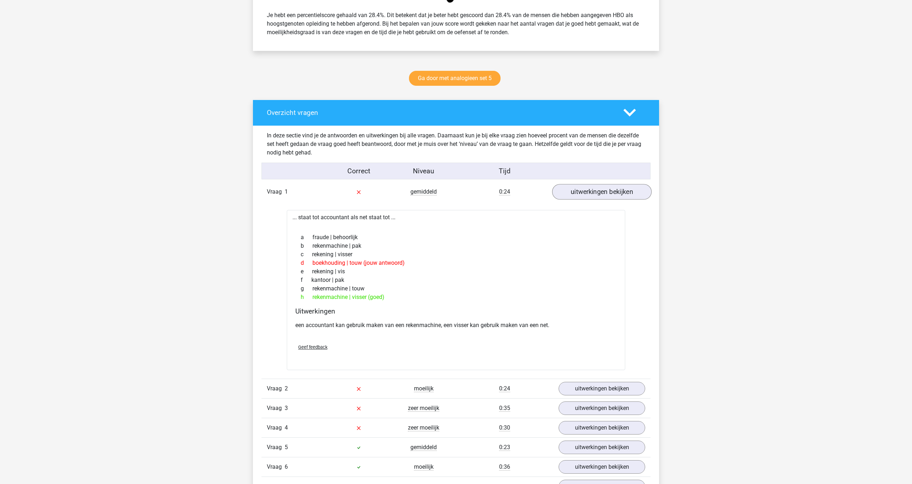
scroll to position [311, 0]
click at [596, 195] on link "uitwerkingen bekijken" at bounding box center [601, 192] width 99 height 16
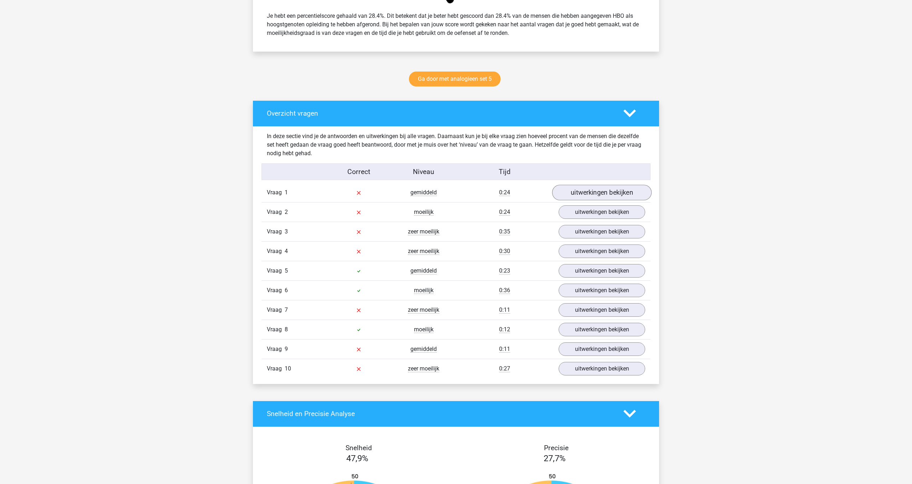
scroll to position [310, 0]
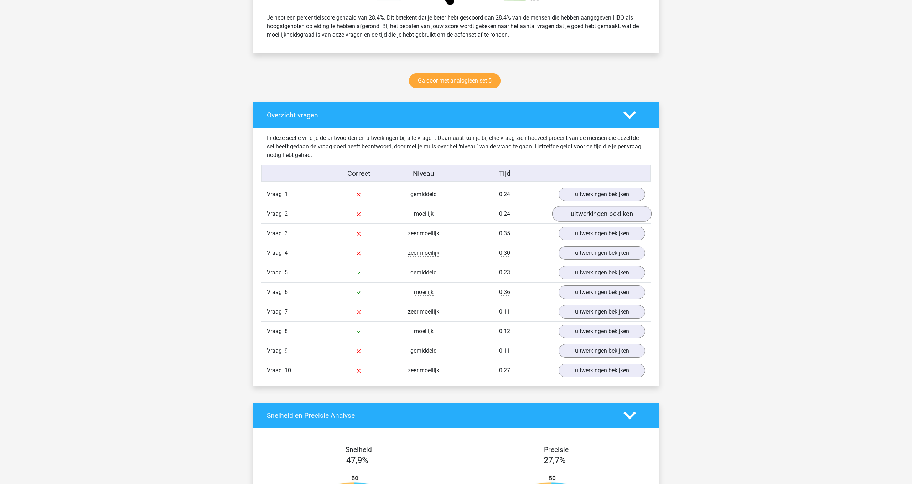
click at [600, 216] on link "uitwerkingen bekijken" at bounding box center [601, 214] width 99 height 16
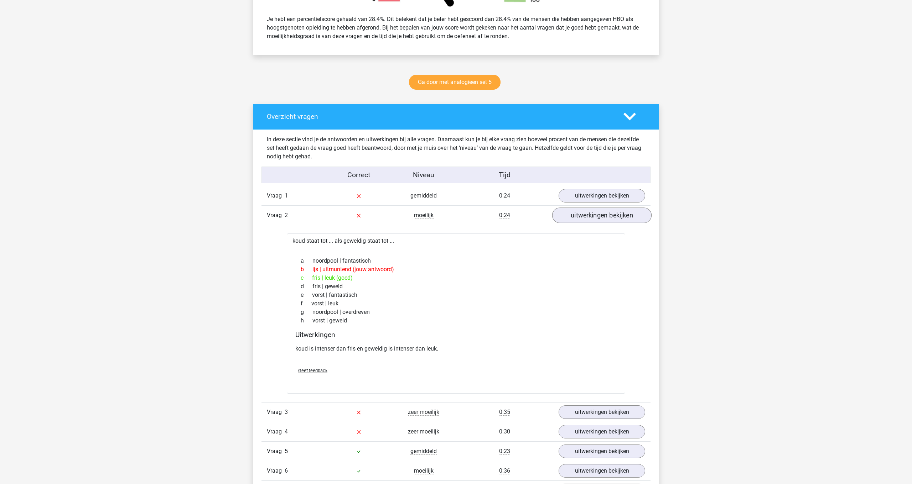
scroll to position [308, 0]
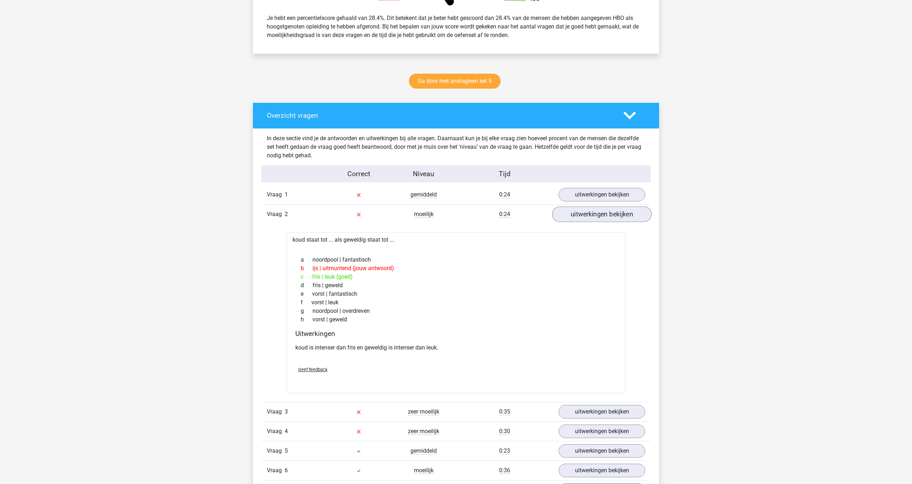
click at [602, 215] on link "uitwerkingen bekijken" at bounding box center [601, 215] width 99 height 16
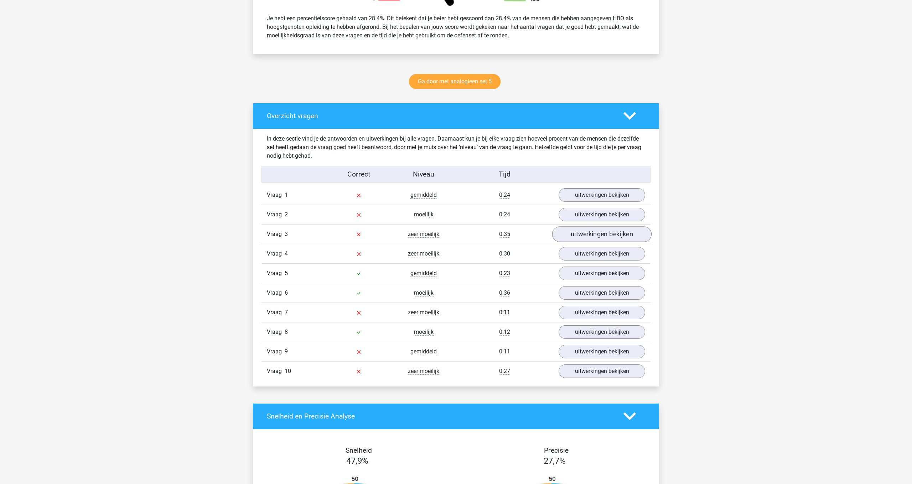
click at [601, 236] on link "uitwerkingen bekijken" at bounding box center [601, 235] width 99 height 16
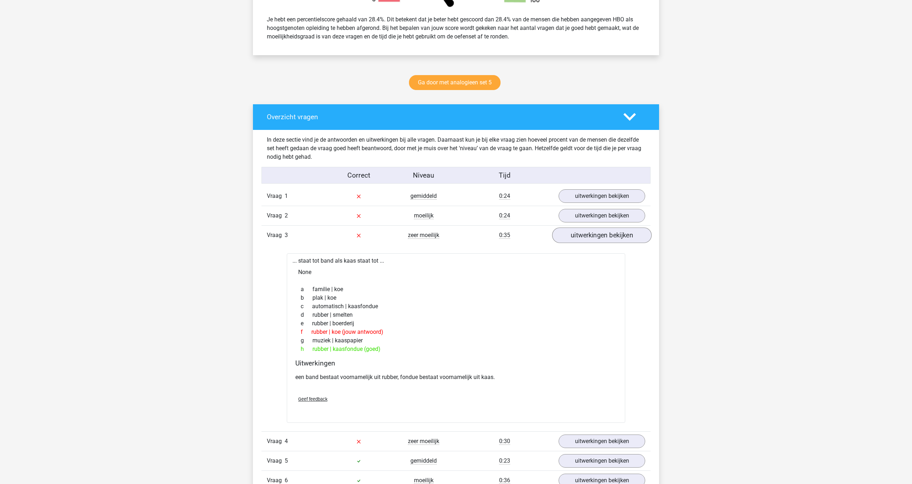
click at [601, 236] on link "uitwerkingen bekijken" at bounding box center [601, 236] width 99 height 16
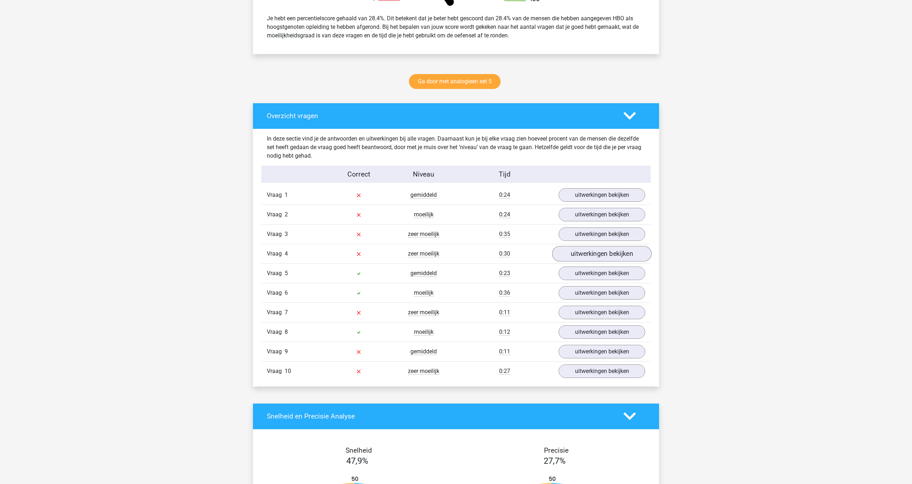
scroll to position [307, 0]
click at [602, 255] on link "uitwerkingen bekijken" at bounding box center [601, 254] width 99 height 16
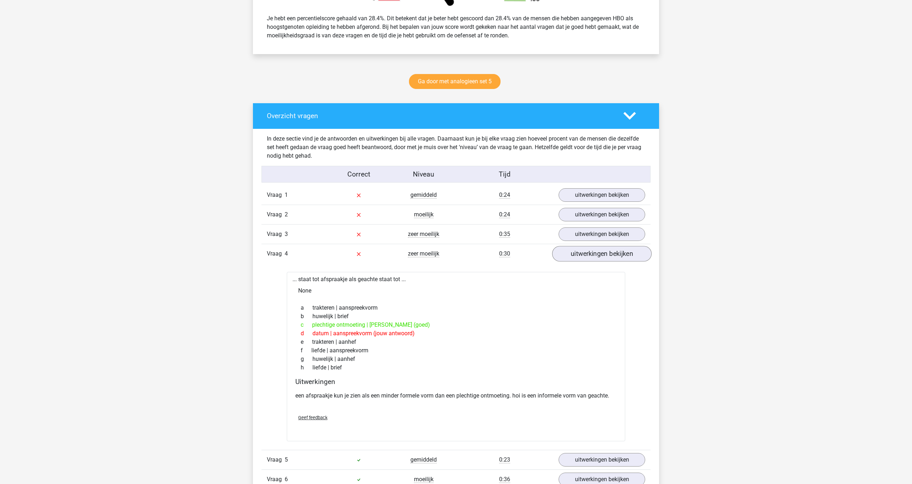
scroll to position [307, 0]
click at [602, 255] on link "uitwerkingen bekijken" at bounding box center [601, 254] width 99 height 16
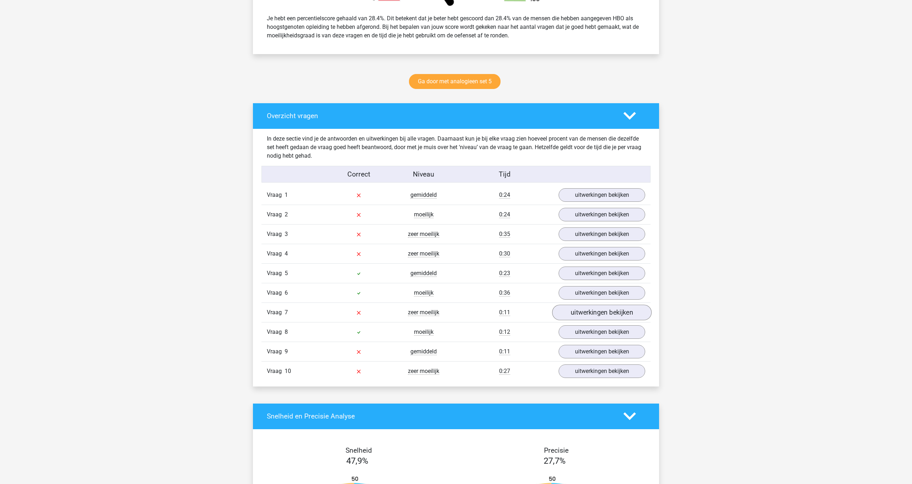
click at [604, 316] on link "uitwerkingen bekijken" at bounding box center [601, 313] width 99 height 16
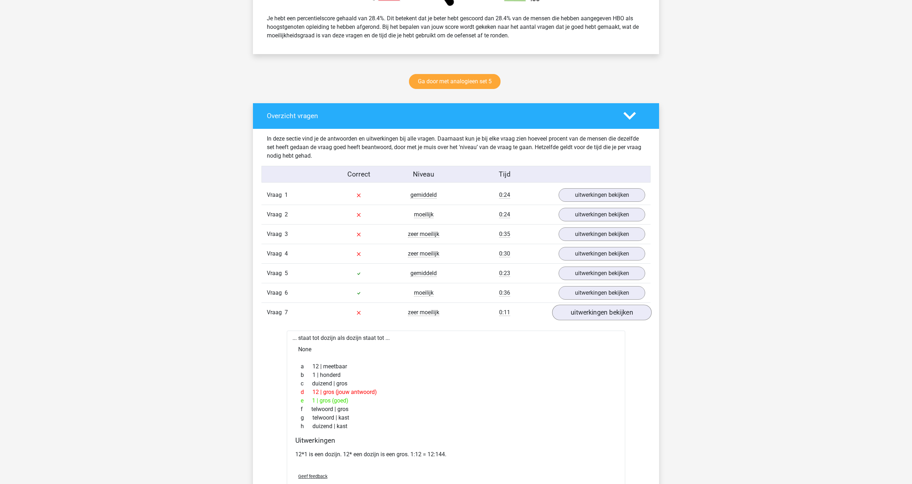
click at [605, 316] on link "uitwerkingen bekijken" at bounding box center [601, 313] width 99 height 16
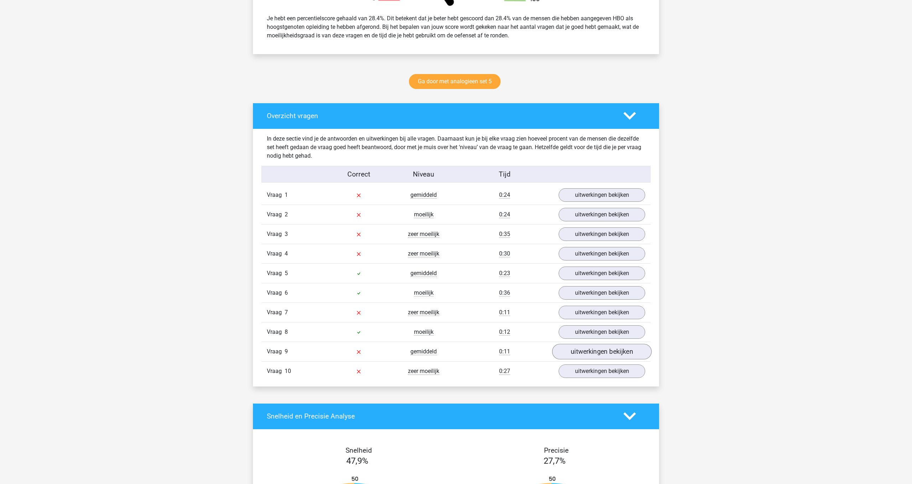
click at [612, 354] on link "uitwerkingen bekijken" at bounding box center [601, 352] width 99 height 16
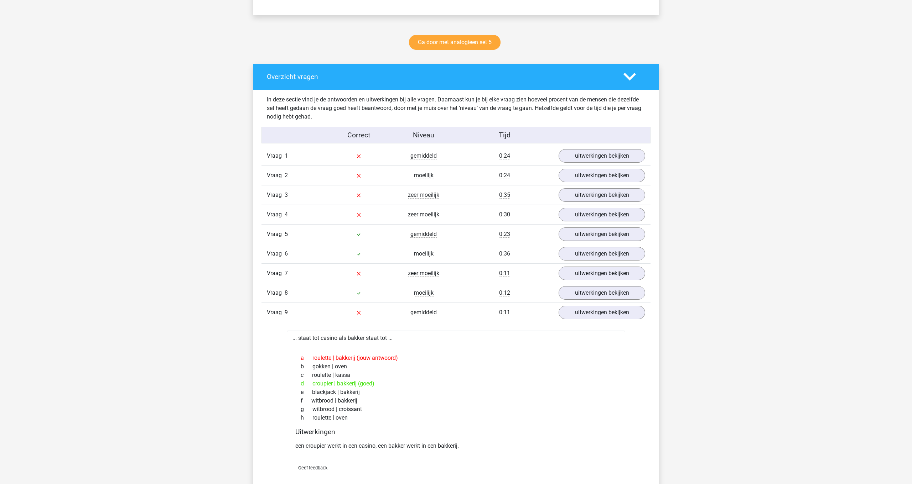
scroll to position [352, 0]
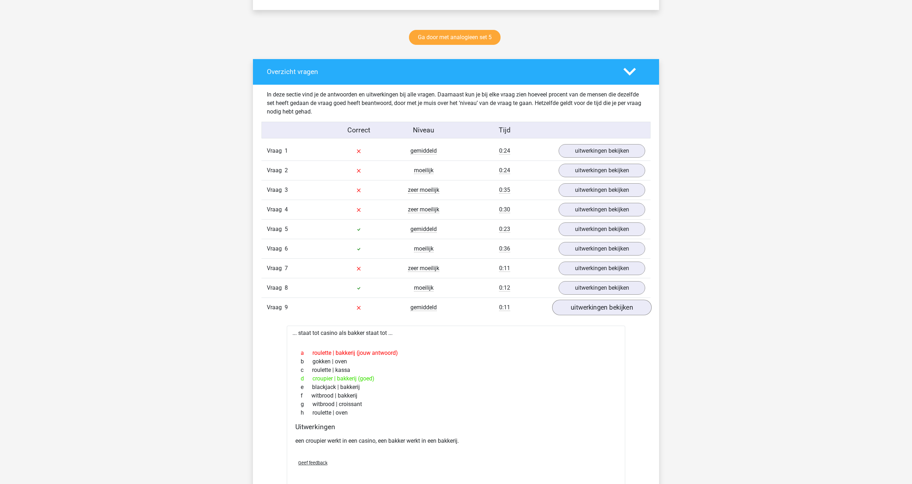
click at [604, 304] on link "uitwerkingen bekijken" at bounding box center [601, 308] width 99 height 16
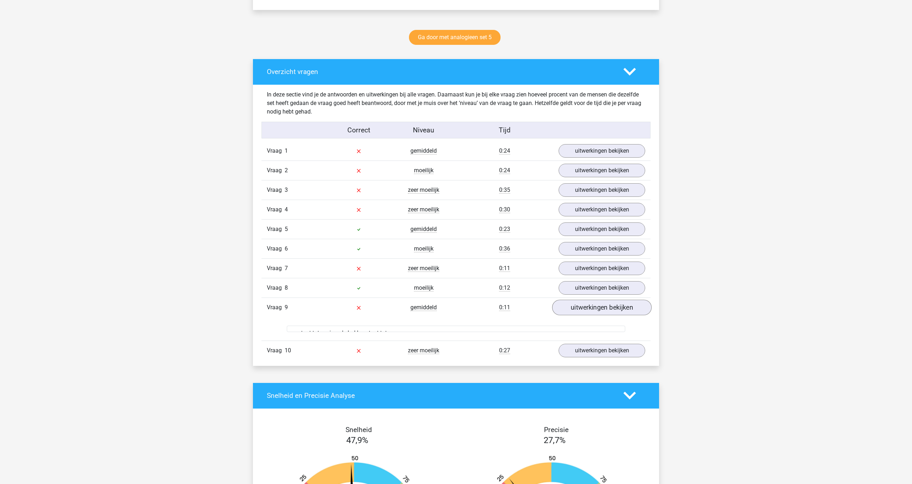
scroll to position [351, 0]
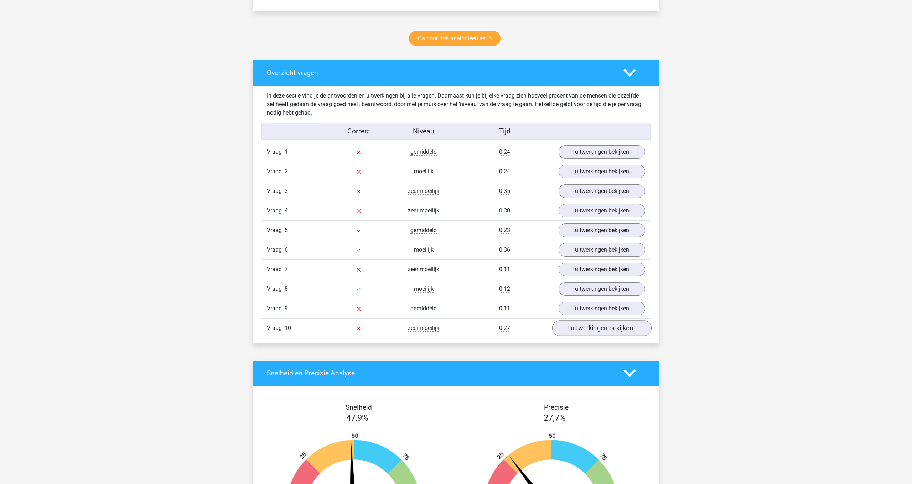
click at [587, 328] on link "uitwerkingen bekijken" at bounding box center [601, 329] width 99 height 16
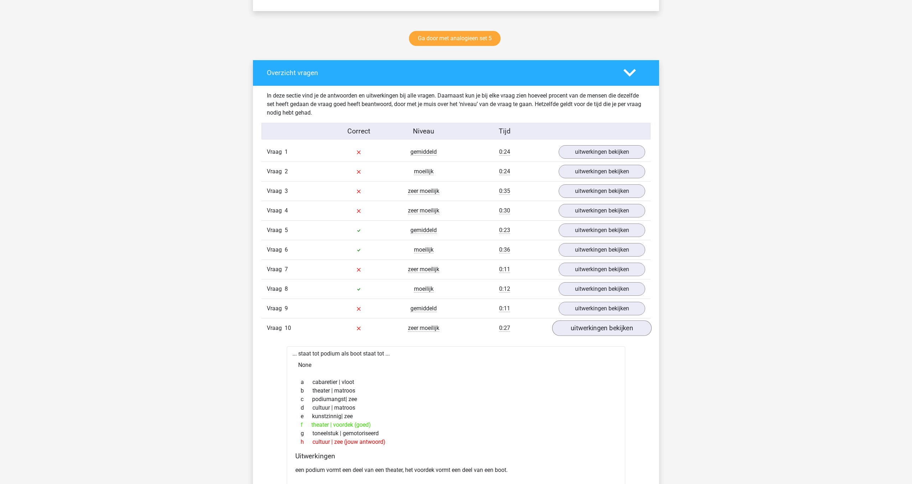
click at [605, 332] on link "uitwerkingen bekijken" at bounding box center [601, 329] width 99 height 16
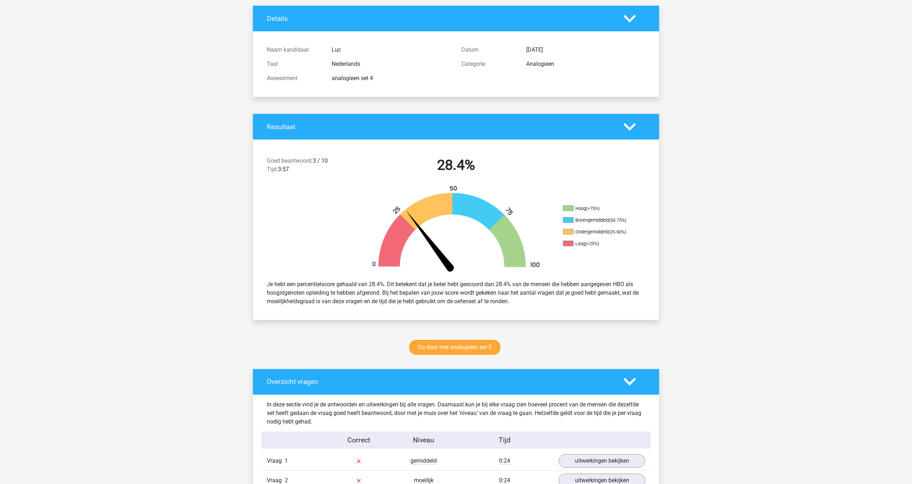
scroll to position [41, 0]
click at [453, 346] on link "Ga door met analogieen set 5" at bounding box center [455, 348] width 92 height 15
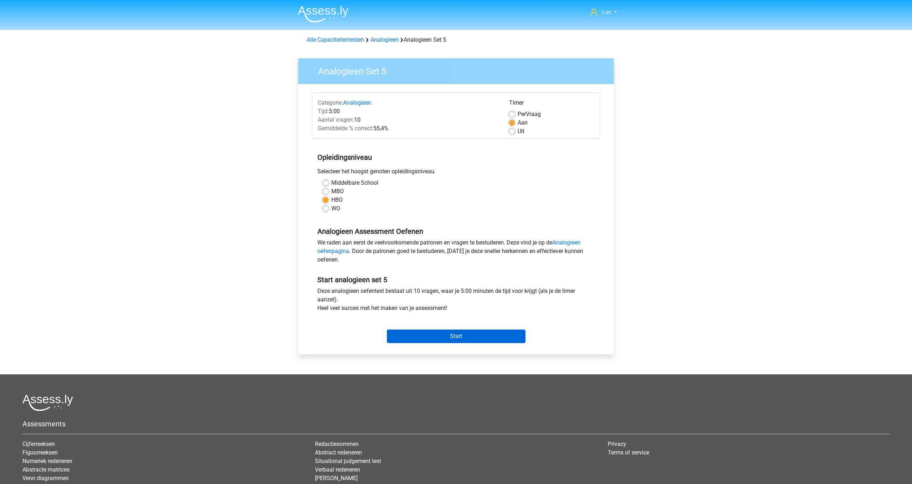
click at [471, 335] on input "Start" at bounding box center [456, 337] width 139 height 14
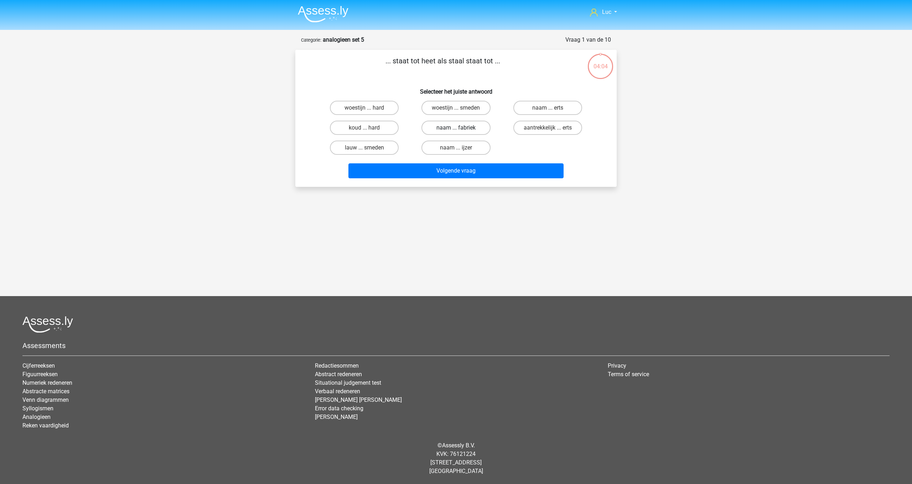
scroll to position [0, 0]
click at [471, 130] on label "naam ... fabriek" at bounding box center [455, 128] width 69 height 14
click at [461, 130] on input "naam ... fabriek" at bounding box center [458, 130] width 5 height 5
radio input "true"
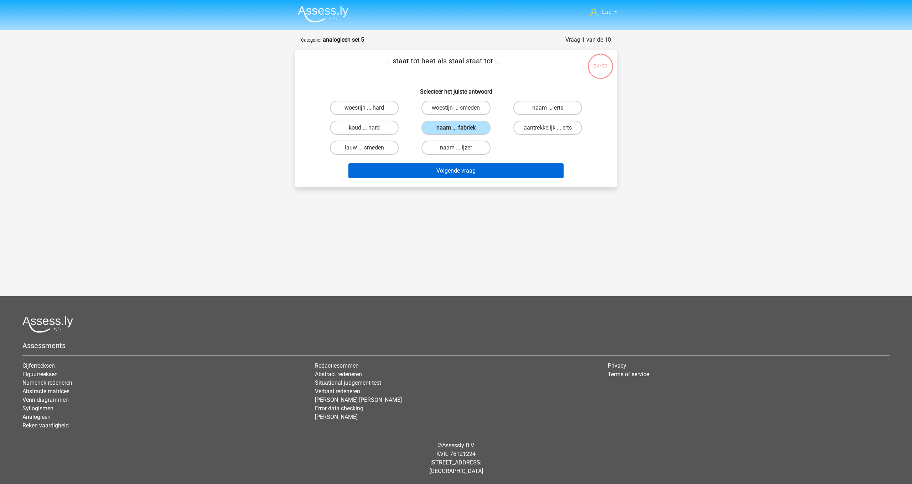
click at [474, 171] on button "Volgende vraag" at bounding box center [456, 171] width 216 height 15
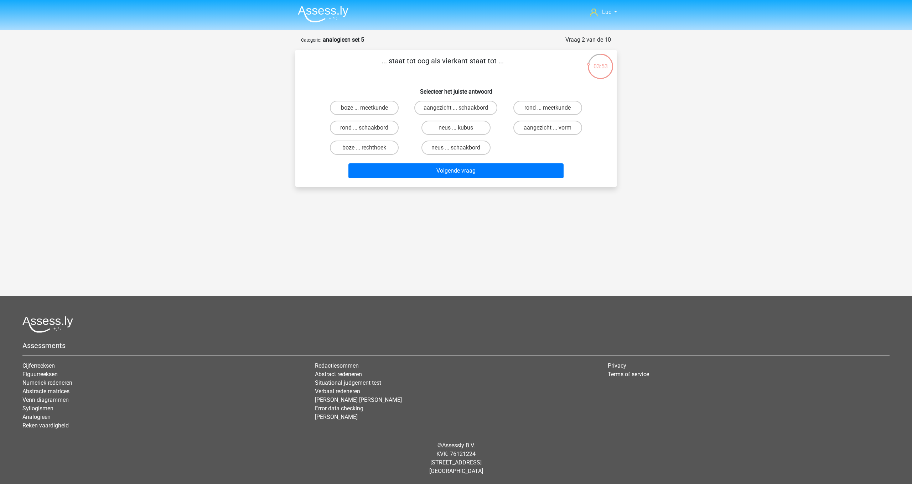
scroll to position [0, 0]
click at [456, 109] on input "aangezicht ... schaakbord" at bounding box center [458, 110] width 5 height 5
radio input "true"
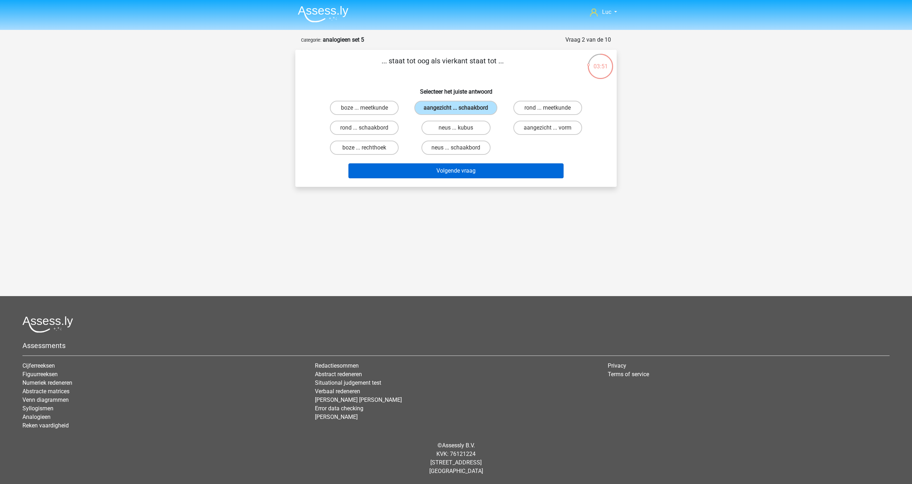
click at [467, 178] on button "Volgende vraag" at bounding box center [456, 171] width 216 height 15
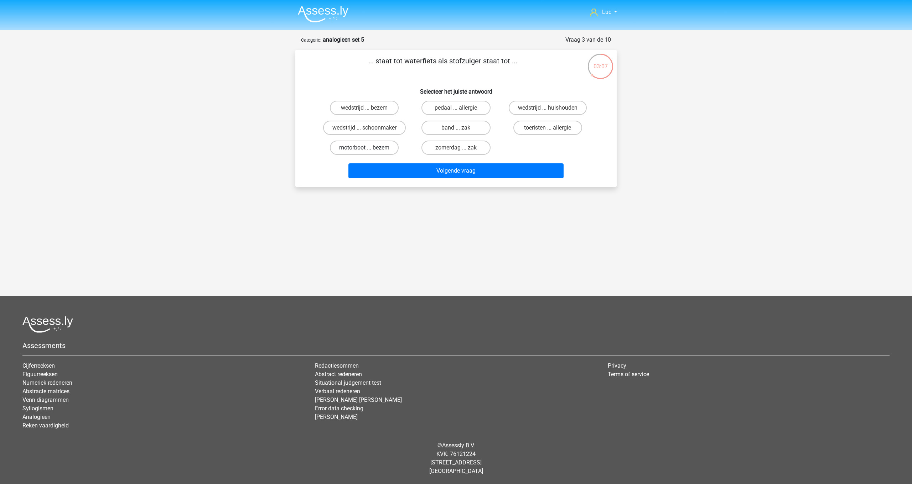
click at [365, 147] on label "motorboot ... bezem" at bounding box center [364, 148] width 69 height 14
click at [365, 148] on input "motorboot ... bezem" at bounding box center [366, 150] width 5 height 5
radio input "true"
click at [405, 171] on button "Volgende vraag" at bounding box center [456, 171] width 216 height 15
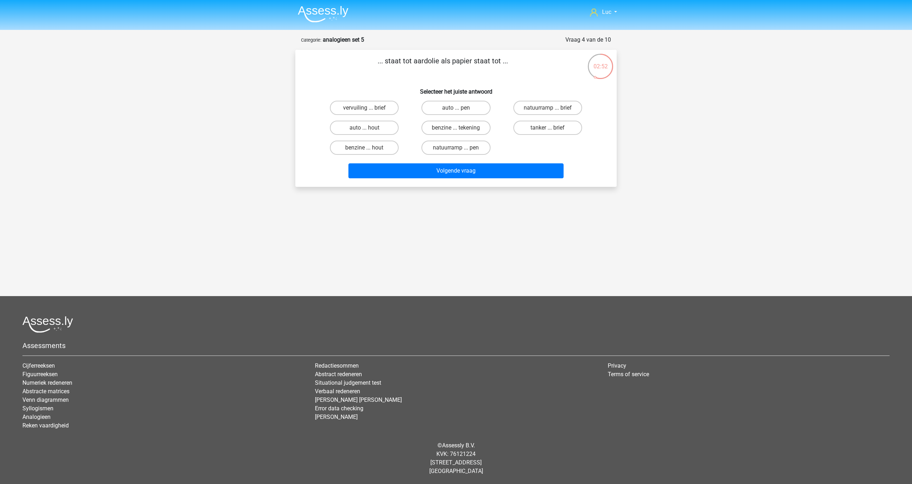
click at [364, 147] on label "benzine ... hout" at bounding box center [364, 148] width 69 height 14
click at [364, 148] on input "benzine ... hout" at bounding box center [366, 150] width 5 height 5
radio input "true"
click at [424, 174] on button "Volgende vraag" at bounding box center [456, 171] width 216 height 15
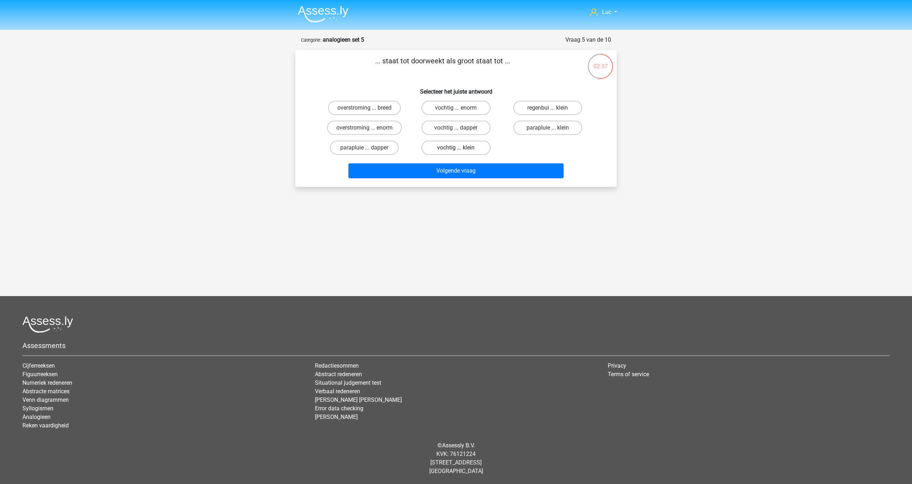
scroll to position [0, 0]
click at [450, 149] on label "vochtig ... klein" at bounding box center [455, 148] width 69 height 14
click at [456, 149] on input "vochtig ... klein" at bounding box center [458, 150] width 5 height 5
radio input "true"
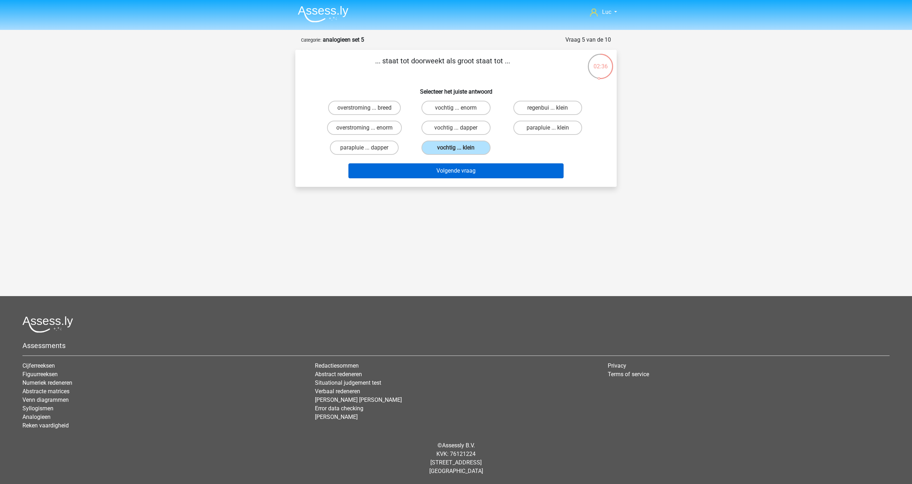
click at [458, 168] on button "Volgende vraag" at bounding box center [456, 171] width 216 height 15
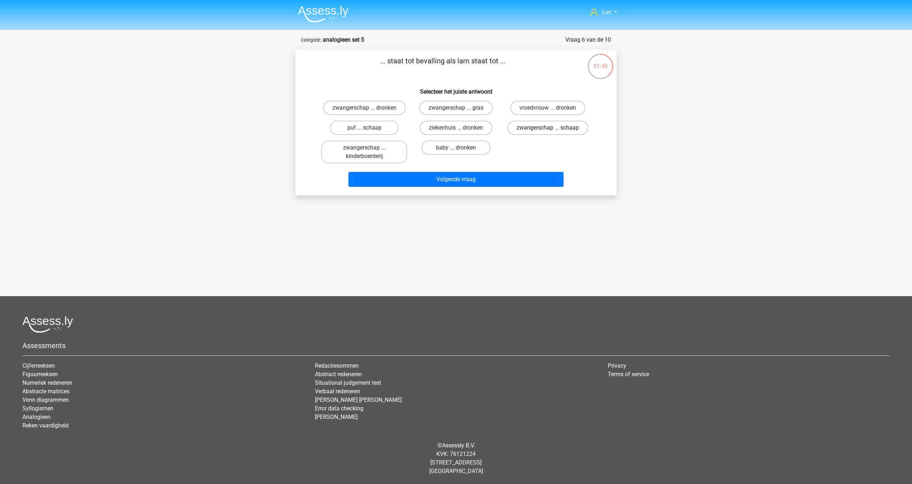
click at [528, 127] on label "zwangerschap ... schaap" at bounding box center [547, 128] width 81 height 14
click at [547, 128] on input "zwangerschap ... schaap" at bounding box center [549, 130] width 5 height 5
radio input "true"
click at [527, 178] on button "Volgende vraag" at bounding box center [456, 179] width 216 height 15
click at [464, 159] on label "ministers ... bende" at bounding box center [455, 156] width 69 height 14
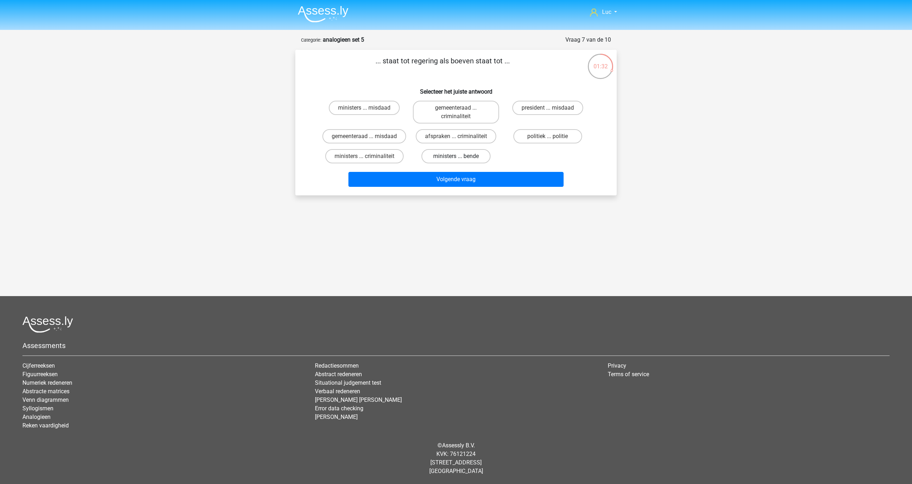
click at [461, 159] on input "ministers ... bende" at bounding box center [458, 158] width 5 height 5
radio input "true"
click at [468, 182] on button "Volgende vraag" at bounding box center [456, 179] width 216 height 15
click at [550, 127] on label "ober ... strijkstok" at bounding box center [547, 128] width 69 height 14
click at [550, 128] on input "ober ... strijkstok" at bounding box center [549, 130] width 5 height 5
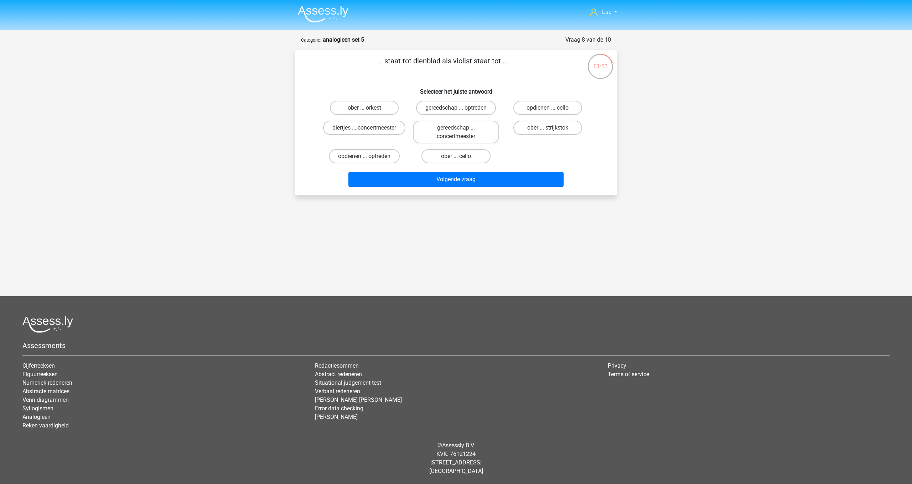
radio input "true"
click at [544, 177] on button "Volgende vraag" at bounding box center [456, 179] width 216 height 15
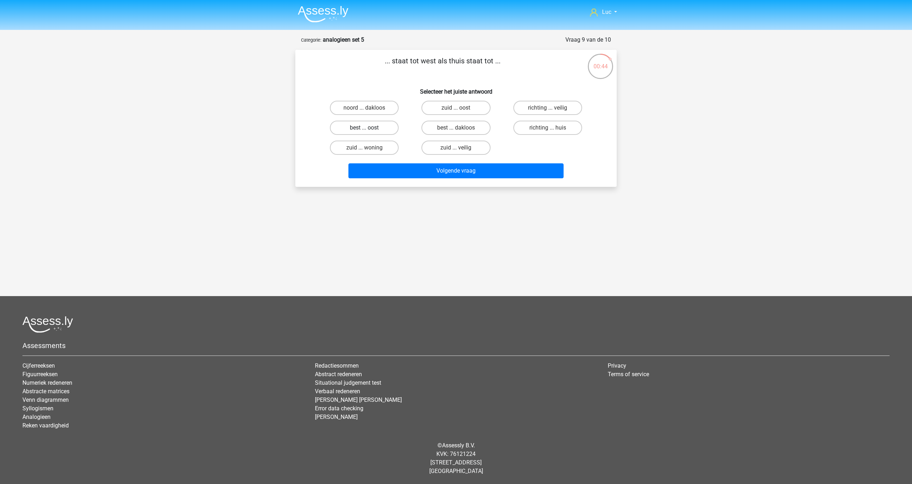
click at [371, 129] on label "best ... oost" at bounding box center [364, 128] width 69 height 14
click at [369, 129] on input "best ... oost" at bounding box center [366, 130] width 5 height 5
radio input "true"
click at [477, 172] on button "Volgende vraag" at bounding box center [456, 171] width 216 height 15
click at [451, 109] on label "werk ... kennis" at bounding box center [455, 108] width 69 height 14
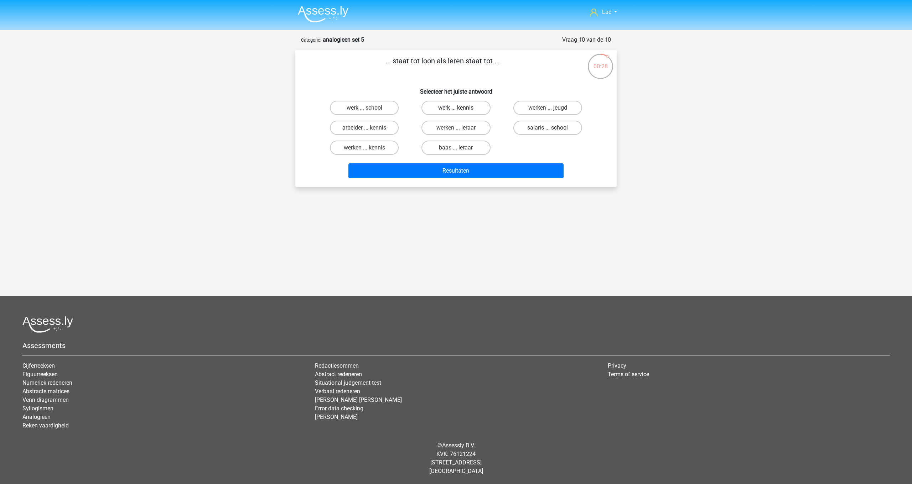
click at [456, 109] on input "werk ... kennis" at bounding box center [458, 110] width 5 height 5
radio input "true"
click at [493, 180] on div "Resultaten" at bounding box center [455, 173] width 275 height 18
click at [493, 170] on button "Resultaten" at bounding box center [456, 171] width 216 height 15
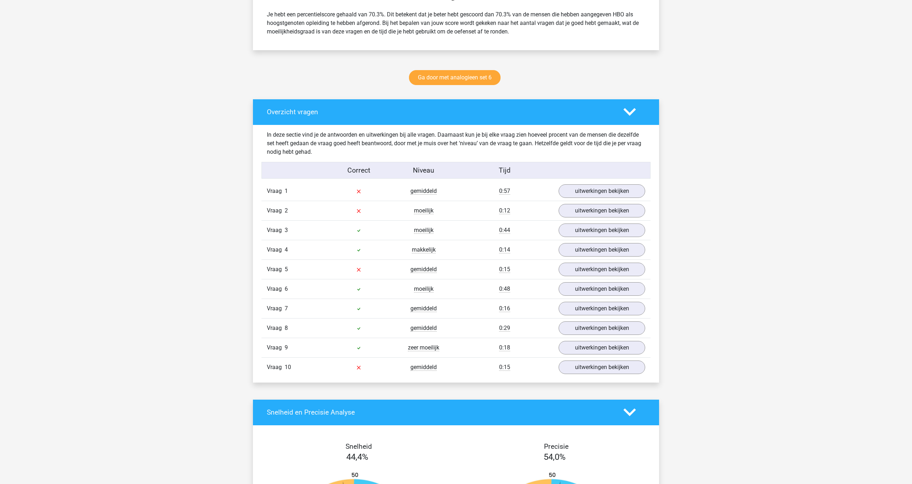
scroll to position [312, 0]
click at [617, 193] on link "uitwerkingen bekijken" at bounding box center [601, 191] width 99 height 16
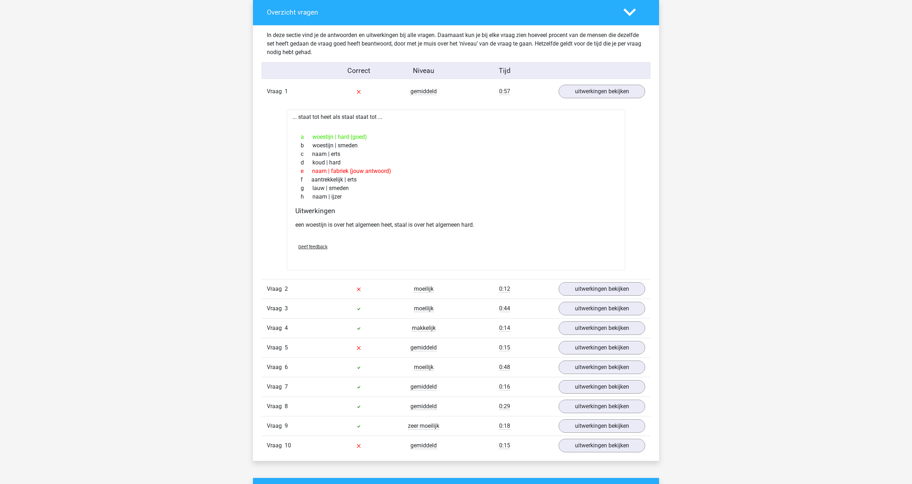
scroll to position [412, 0]
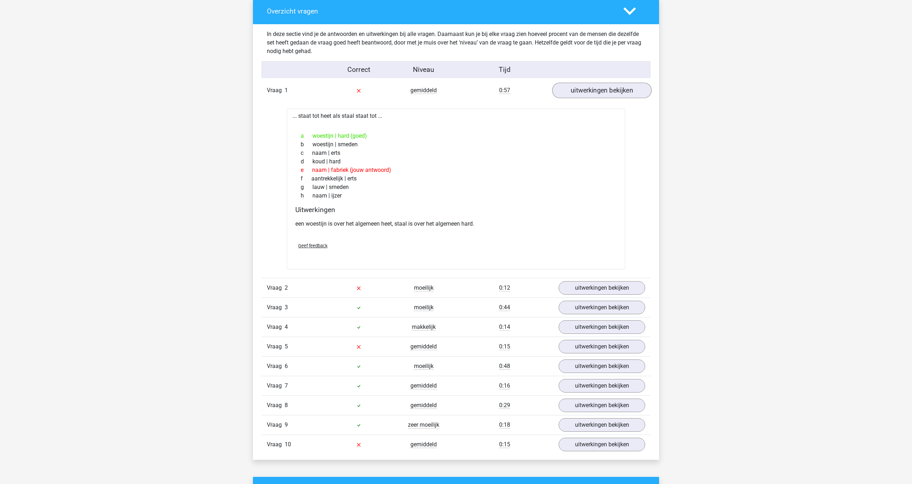
click at [581, 86] on link "uitwerkingen bekijken" at bounding box center [601, 91] width 99 height 16
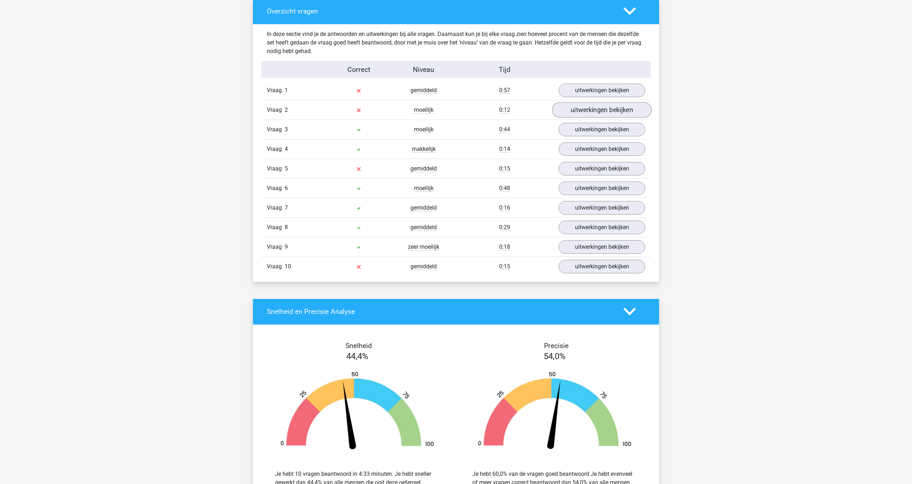
click at [595, 114] on link "uitwerkingen bekijken" at bounding box center [601, 110] width 99 height 16
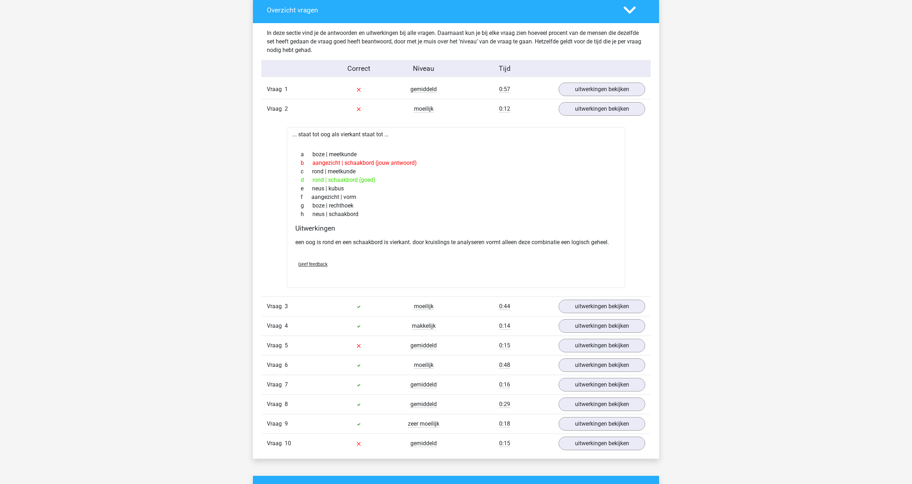
scroll to position [414, 0]
click at [625, 107] on link "uitwerkingen bekijken" at bounding box center [601, 108] width 99 height 16
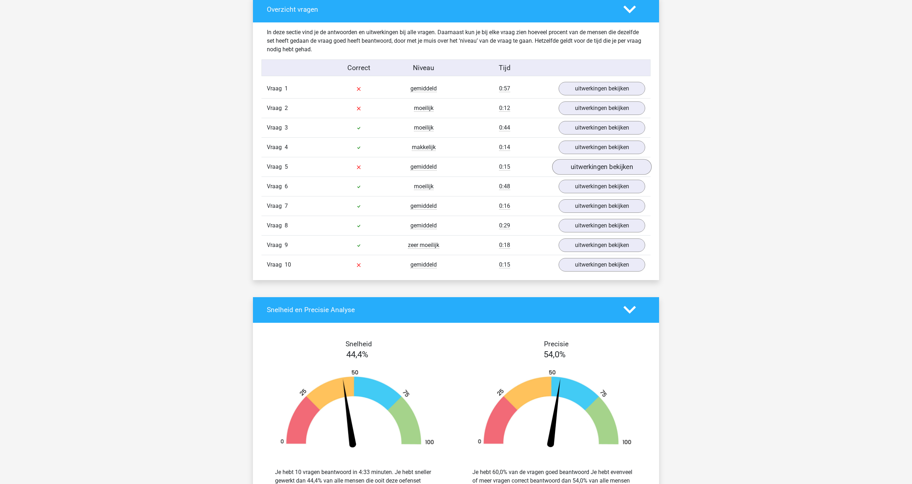
click at [601, 165] on link "uitwerkingen bekijken" at bounding box center [601, 167] width 99 height 16
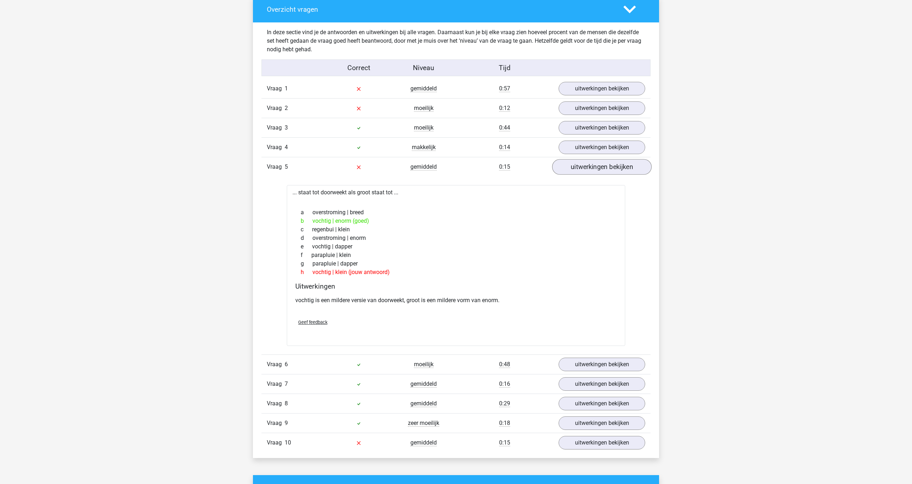
click at [623, 167] on link "uitwerkingen bekijken" at bounding box center [601, 167] width 99 height 16
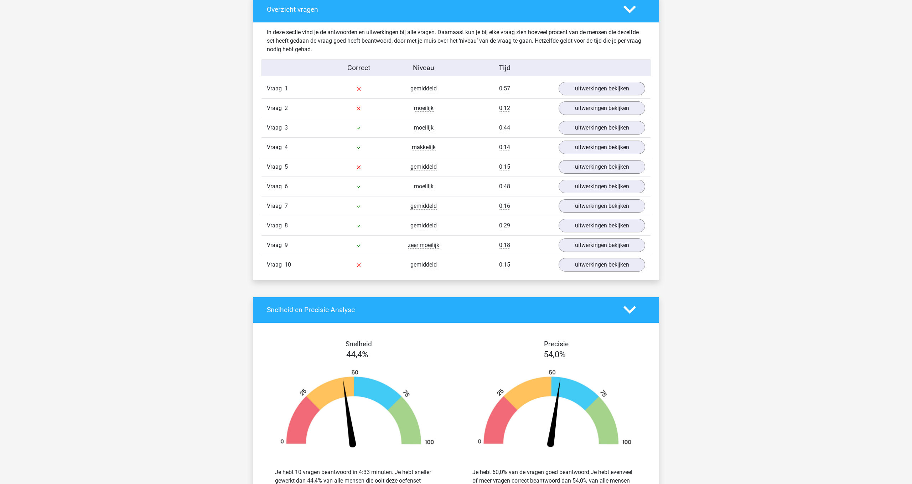
scroll to position [414, 0]
click at [611, 266] on link "uitwerkingen bekijken" at bounding box center [601, 265] width 99 height 16
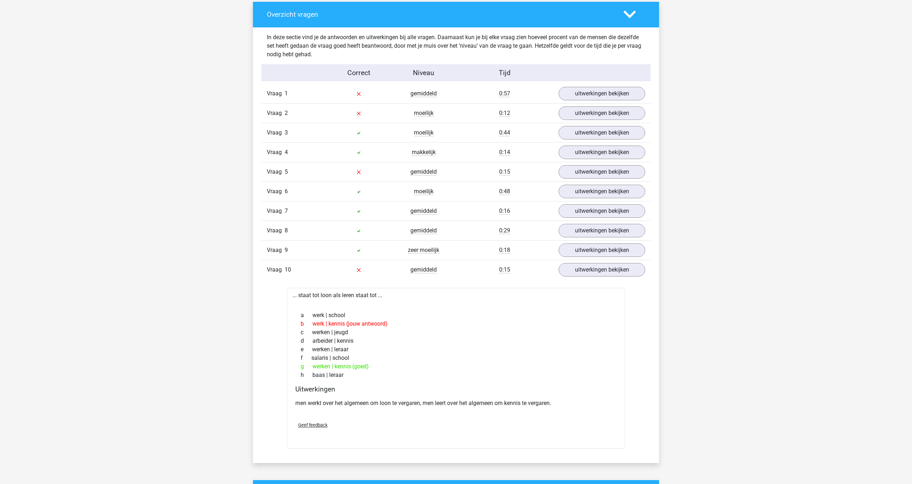
scroll to position [412, 0]
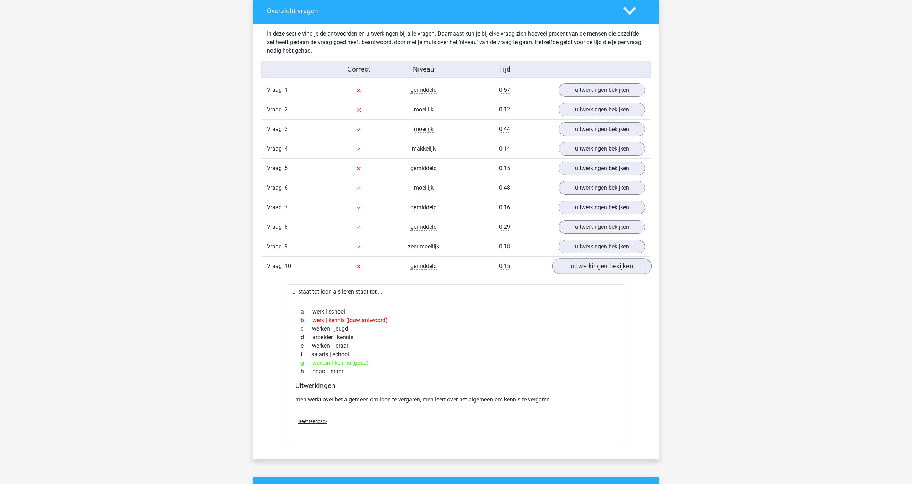
click at [604, 271] on link "uitwerkingen bekijken" at bounding box center [601, 267] width 99 height 16
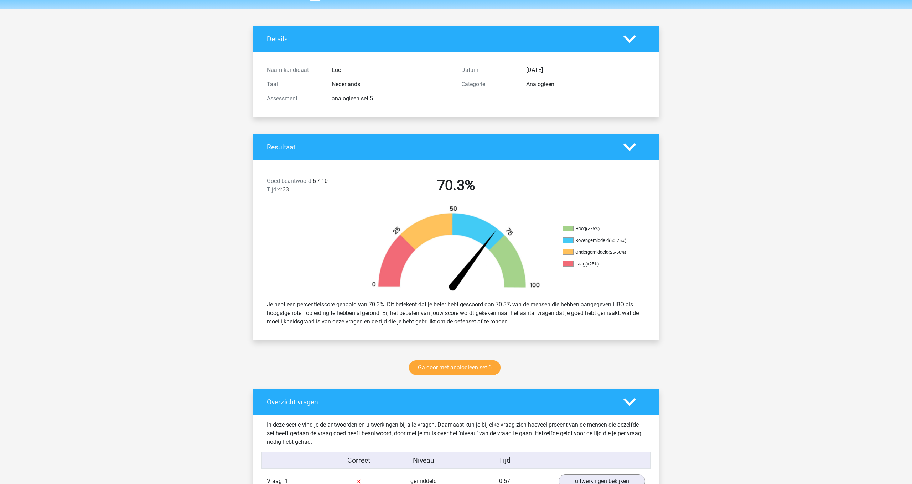
scroll to position [22, 0]
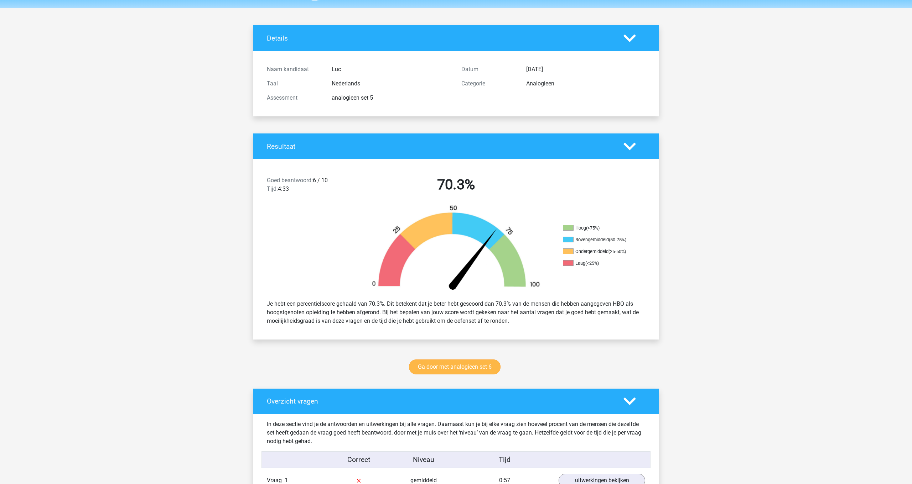
click at [466, 367] on link "Ga door met analogieen set 6" at bounding box center [455, 367] width 92 height 15
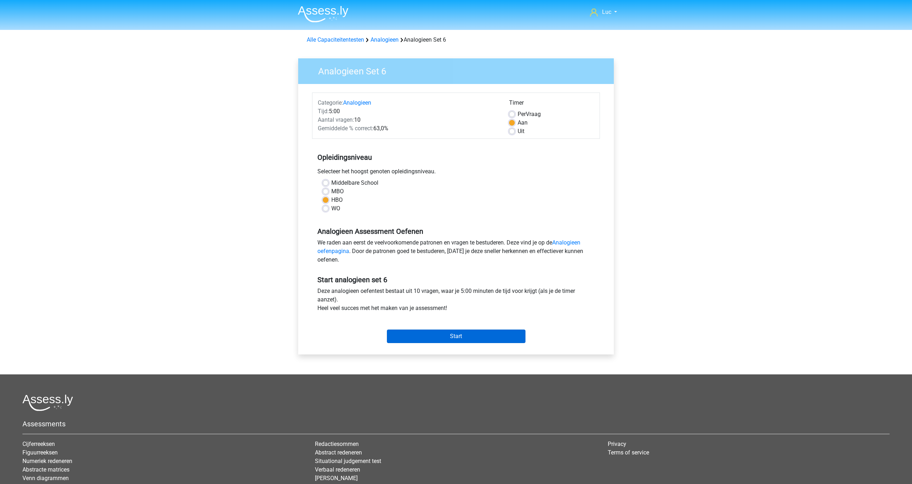
click at [480, 339] on input "Start" at bounding box center [456, 337] width 139 height 14
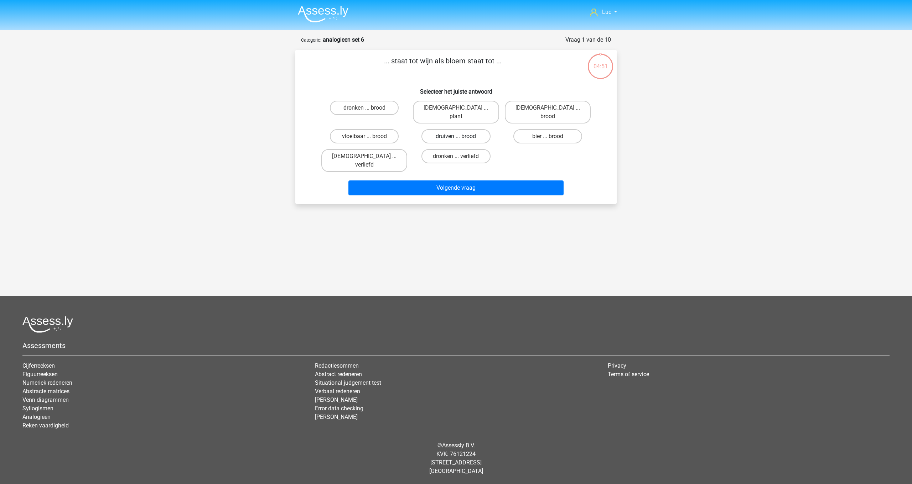
click at [446, 129] on label "druiven ... brood" at bounding box center [455, 136] width 69 height 14
click at [456, 136] on input "druiven ... brood" at bounding box center [458, 138] width 5 height 5
radio input "true"
click at [453, 181] on button "Volgende vraag" at bounding box center [456, 188] width 216 height 15
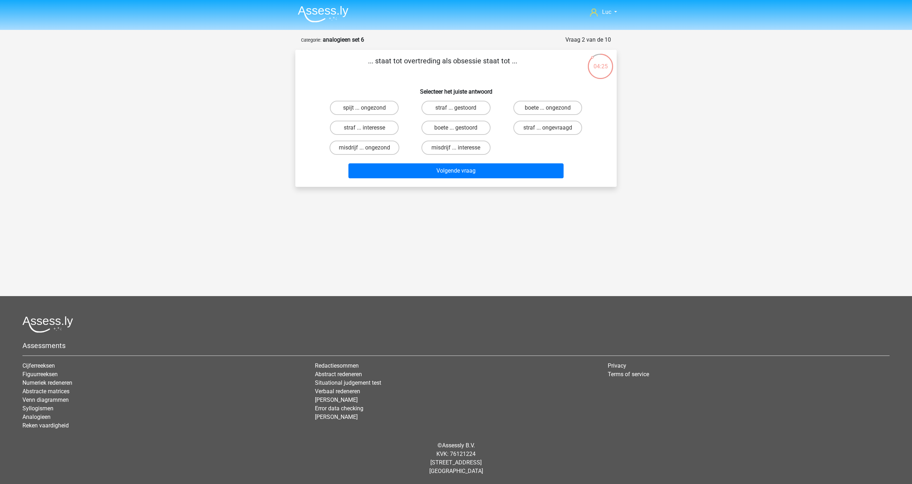
click at [550, 109] on input "boete ... ongezond" at bounding box center [549, 110] width 5 height 5
radio input "true"
click at [545, 167] on button "Volgende vraag" at bounding box center [456, 171] width 216 height 15
click at [453, 127] on label "afstuderen ... bouwen" at bounding box center [456, 128] width 73 height 14
click at [456, 128] on input "afstuderen ... bouwen" at bounding box center [458, 130] width 5 height 5
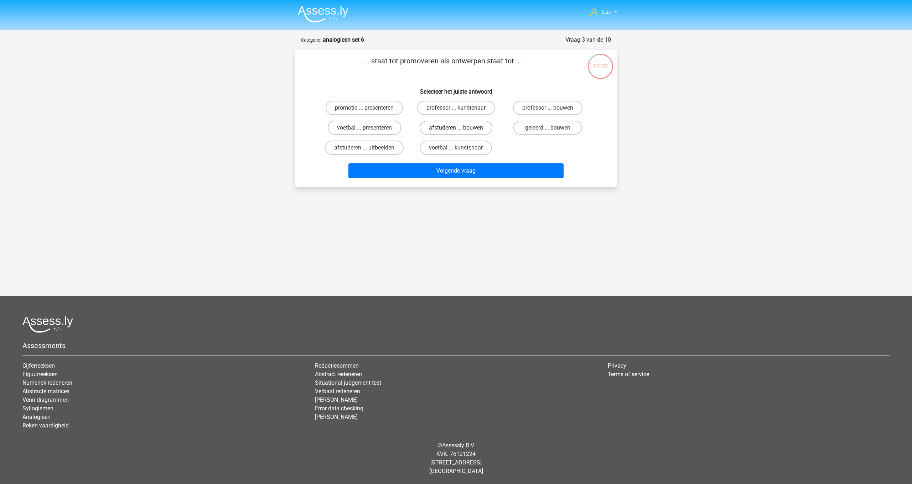
radio input "true"
click at [456, 167] on button "Volgende vraag" at bounding box center [456, 171] width 216 height 15
click at [381, 127] on label "slaaptekort ... pijnlijk" at bounding box center [364, 128] width 70 height 14
click at [369, 128] on input "slaaptekort ... pijnlijk" at bounding box center [366, 130] width 5 height 5
radio input "true"
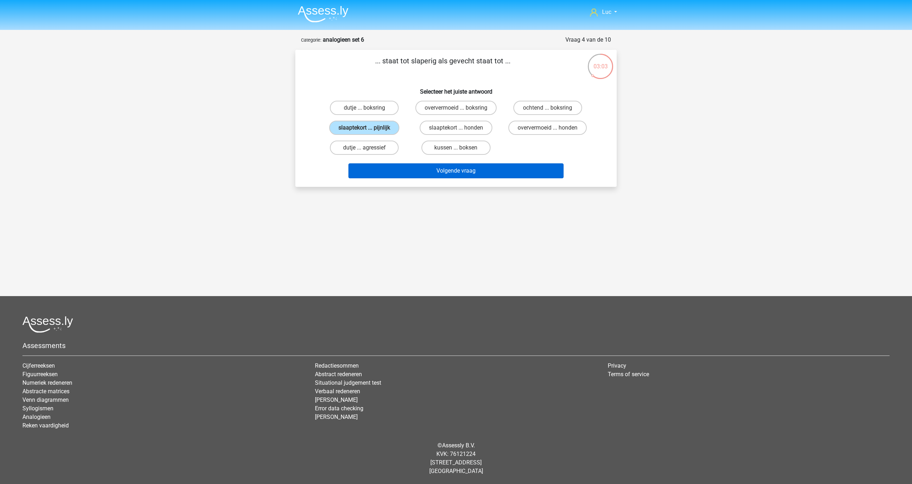
click at [450, 172] on button "Volgende vraag" at bounding box center [456, 171] width 216 height 15
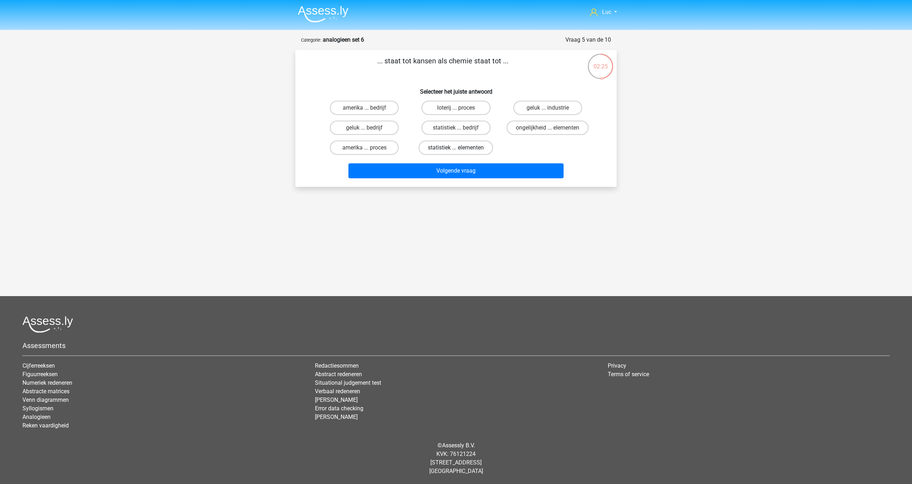
click at [451, 147] on label "statistiek ... elementen" at bounding box center [456, 148] width 74 height 14
click at [456, 148] on input "statistiek ... elementen" at bounding box center [458, 150] width 5 height 5
radio input "true"
click at [457, 171] on button "Volgende vraag" at bounding box center [456, 171] width 216 height 15
click at [378, 155] on label "ziekte ... monteur" at bounding box center [364, 148] width 69 height 14
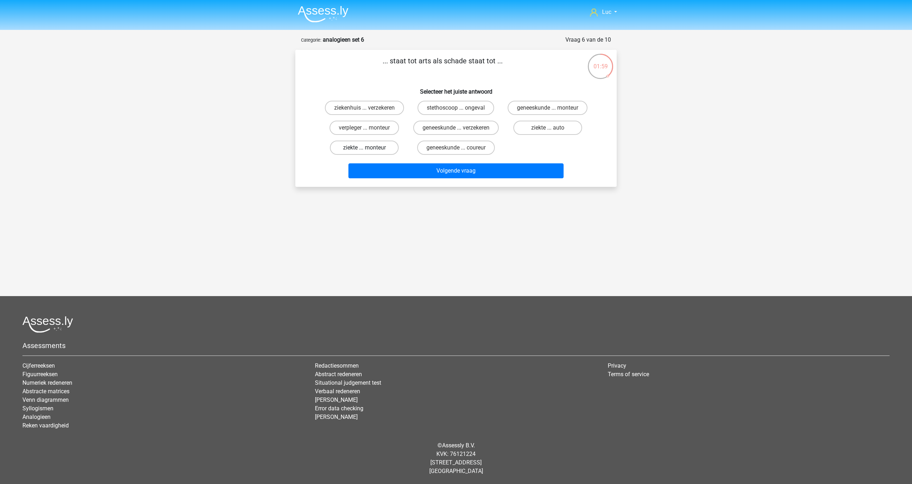
click at [369, 152] on input "ziekte ... monteur" at bounding box center [366, 150] width 5 height 5
radio input "true"
click at [441, 178] on button "Volgende vraag" at bounding box center [456, 171] width 216 height 15
click at [365, 129] on input "bladeren ... relatie" at bounding box center [366, 130] width 5 height 5
radio input "true"
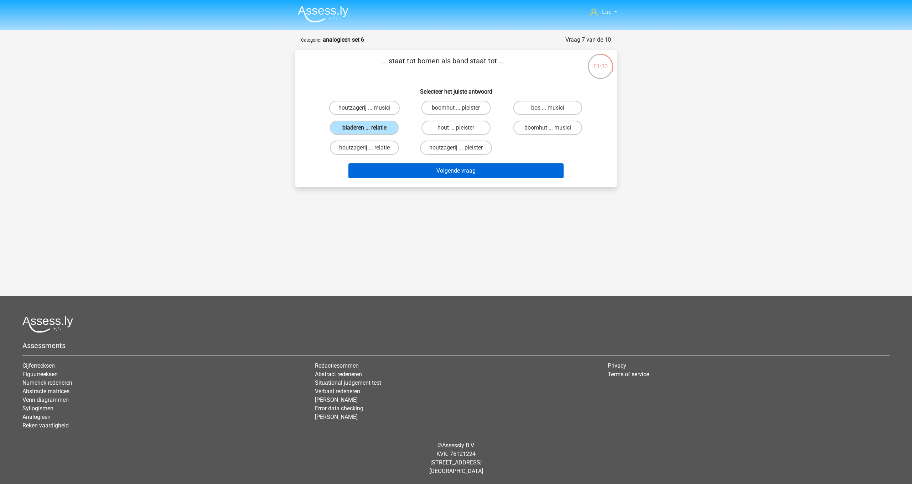
click at [418, 166] on button "Volgende vraag" at bounding box center [456, 171] width 216 height 15
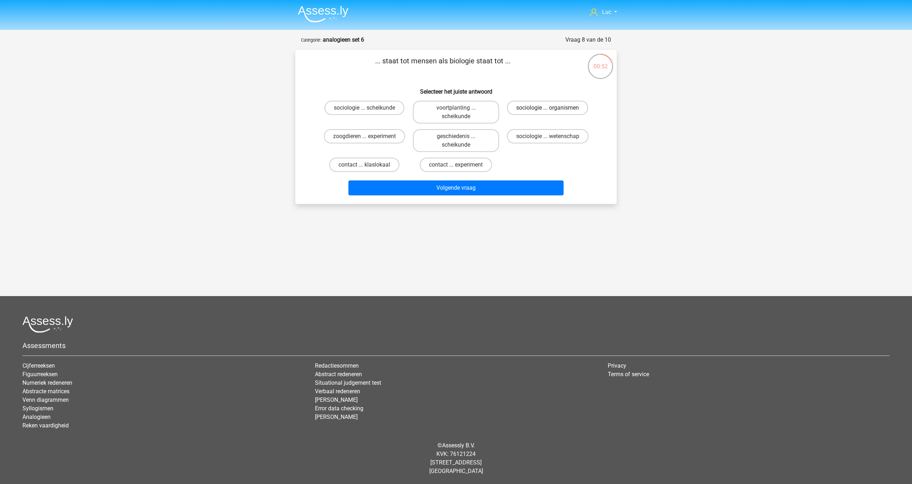
click at [547, 107] on label "sociologie ... organismen" at bounding box center [547, 108] width 81 height 14
click at [547, 108] on input "sociologie ... organismen" at bounding box center [549, 110] width 5 height 5
radio input "true"
click at [511, 188] on button "Volgende vraag" at bounding box center [456, 188] width 216 height 15
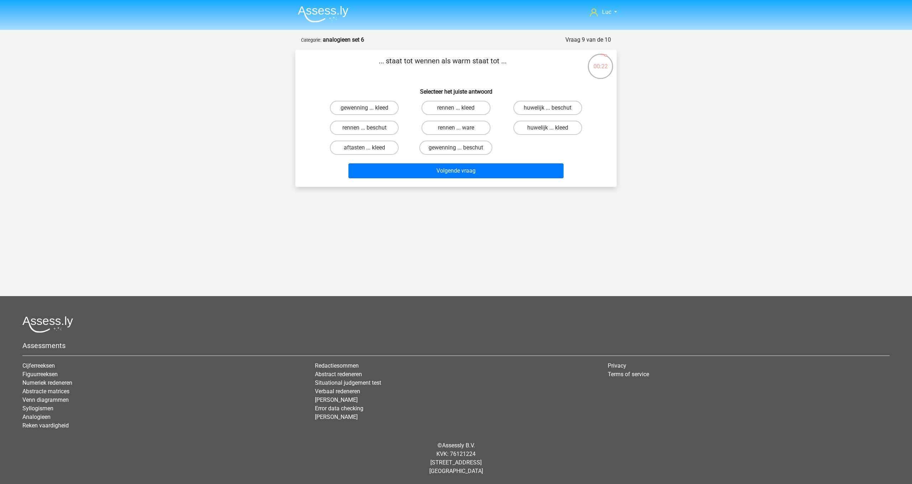
scroll to position [0, 0]
click at [457, 148] on input "gewenning ... beschut" at bounding box center [458, 150] width 5 height 5
radio input "true"
click at [464, 169] on button "Volgende vraag" at bounding box center [456, 171] width 216 height 15
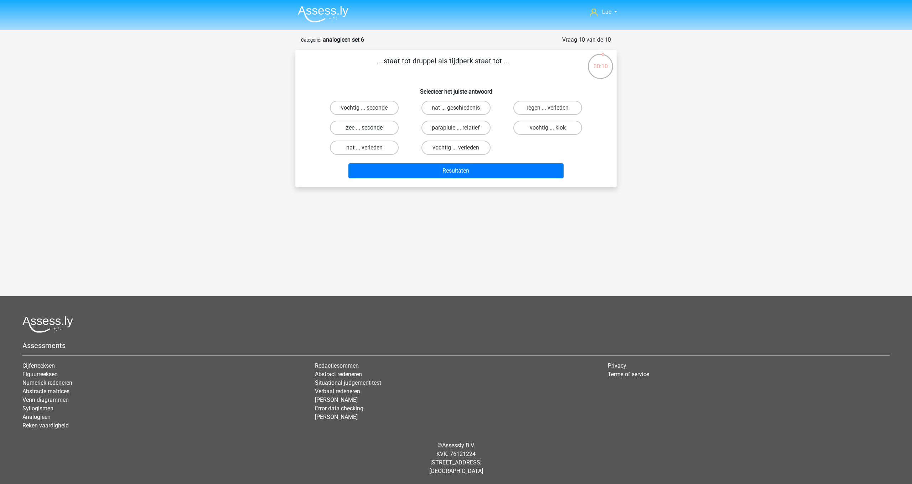
click at [372, 127] on label "zee ... seconde" at bounding box center [364, 128] width 69 height 14
click at [369, 128] on input "zee ... seconde" at bounding box center [366, 130] width 5 height 5
radio input "true"
click at [497, 173] on button "Resultaten" at bounding box center [456, 171] width 216 height 15
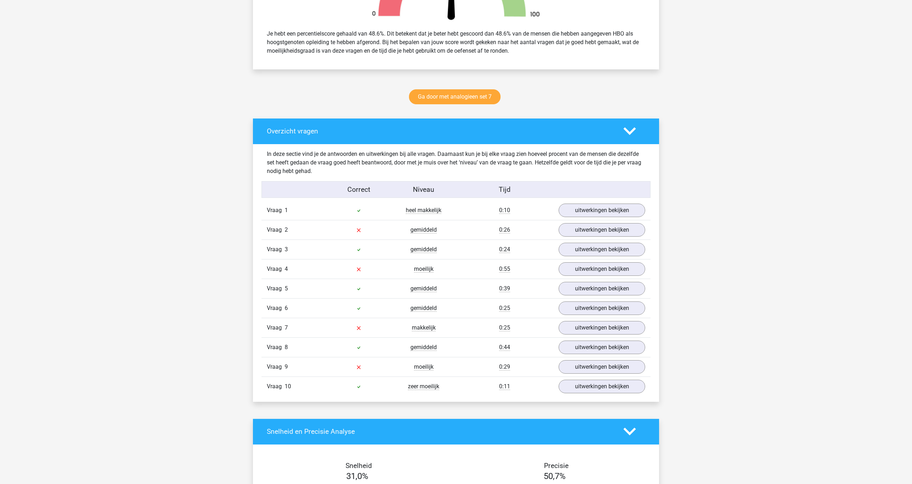
scroll to position [292, 0]
click at [606, 233] on link "uitwerkingen bekijken" at bounding box center [601, 230] width 99 height 16
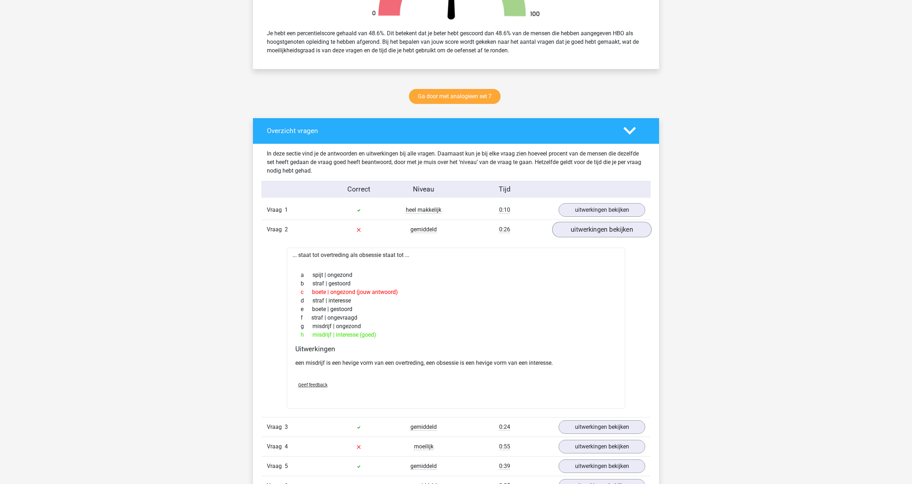
click at [606, 233] on link "uitwerkingen bekijken" at bounding box center [601, 230] width 99 height 16
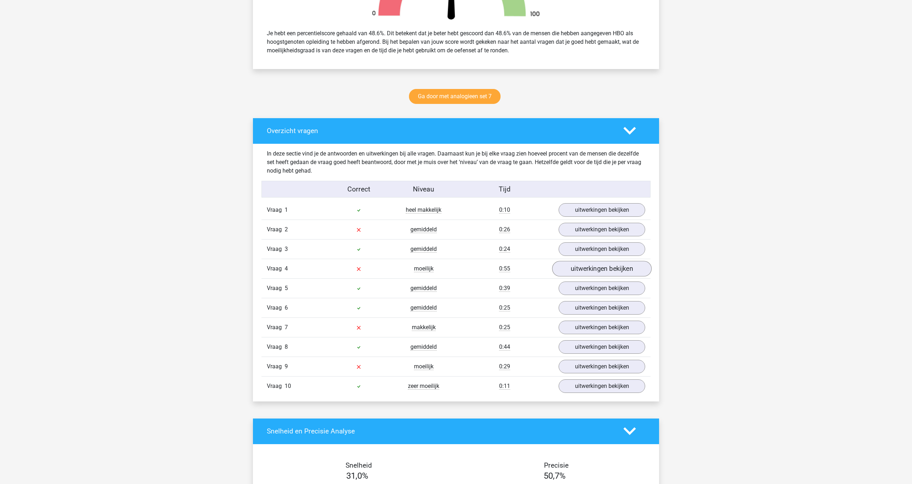
click at [605, 267] on link "uitwerkingen bekijken" at bounding box center [601, 269] width 99 height 16
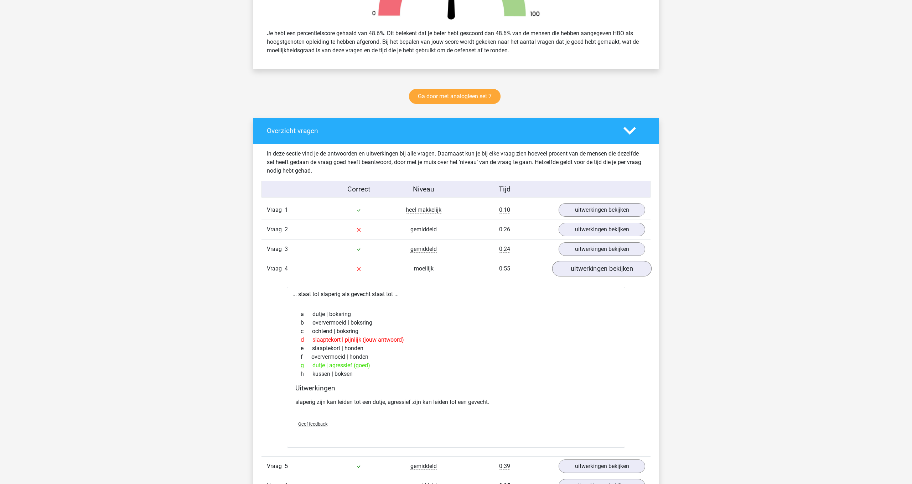
click at [605, 267] on link "uitwerkingen bekijken" at bounding box center [601, 269] width 99 height 16
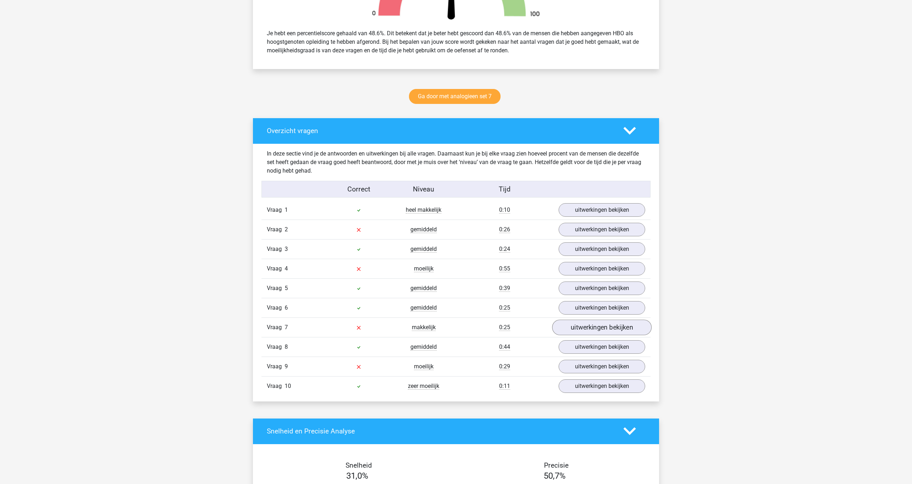
click at [608, 329] on link "uitwerkingen bekijken" at bounding box center [601, 328] width 99 height 16
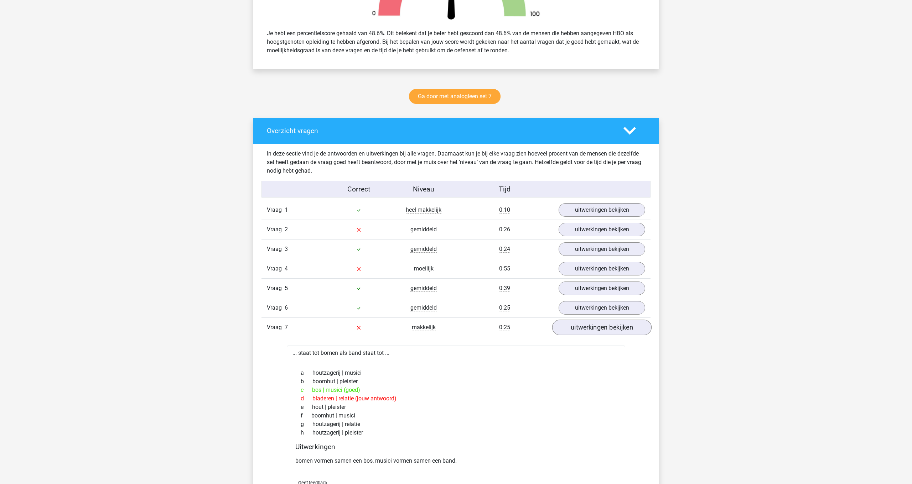
click at [608, 329] on link "uitwerkingen bekijken" at bounding box center [601, 328] width 99 height 16
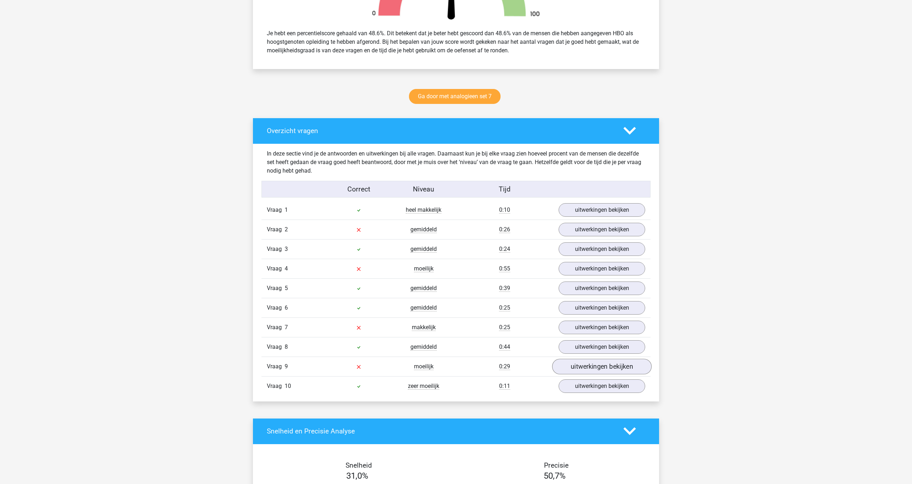
click at [603, 368] on link "uitwerkingen bekijken" at bounding box center [601, 367] width 99 height 16
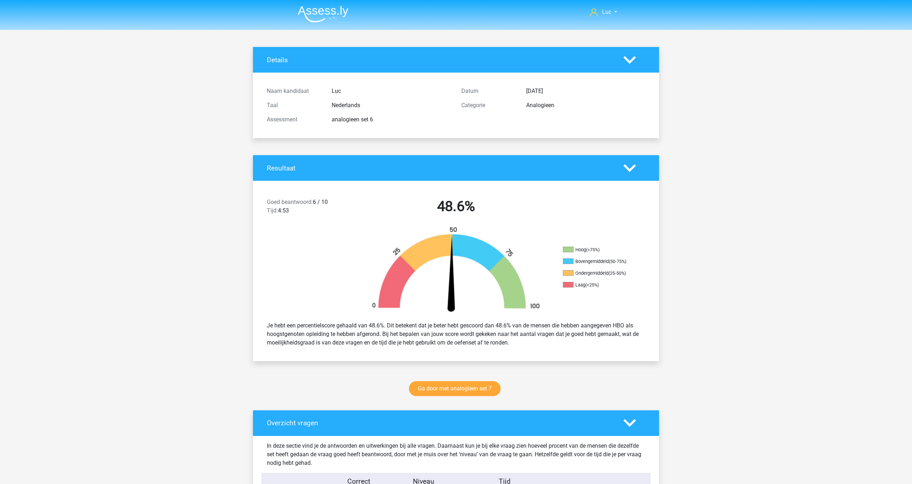
scroll to position [0, 0]
click at [319, 10] on img at bounding box center [323, 14] width 51 height 17
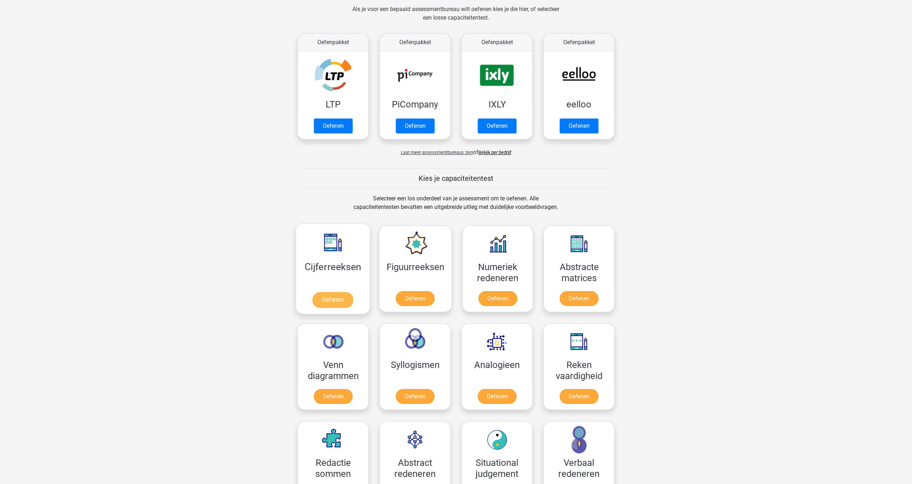
scroll to position [109, 0]
click at [337, 299] on link "Oefenen" at bounding box center [332, 300] width 41 height 16
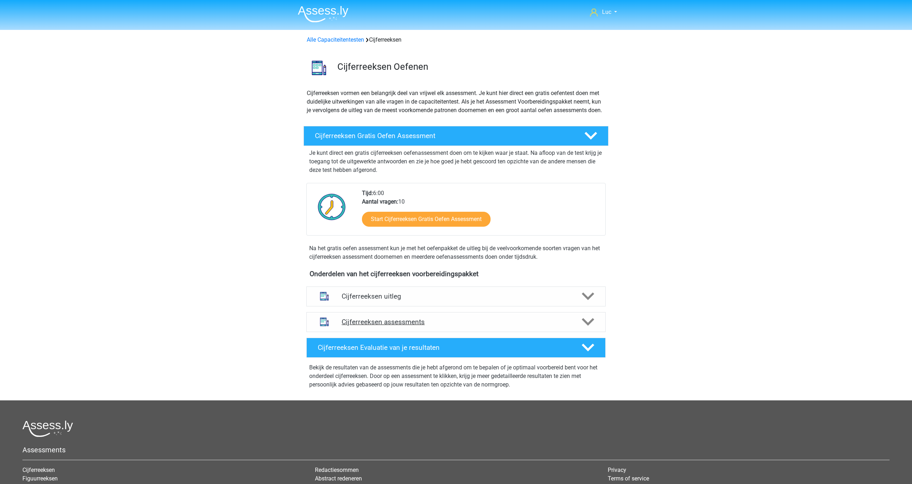
click at [591, 326] on polygon at bounding box center [588, 322] width 12 height 8
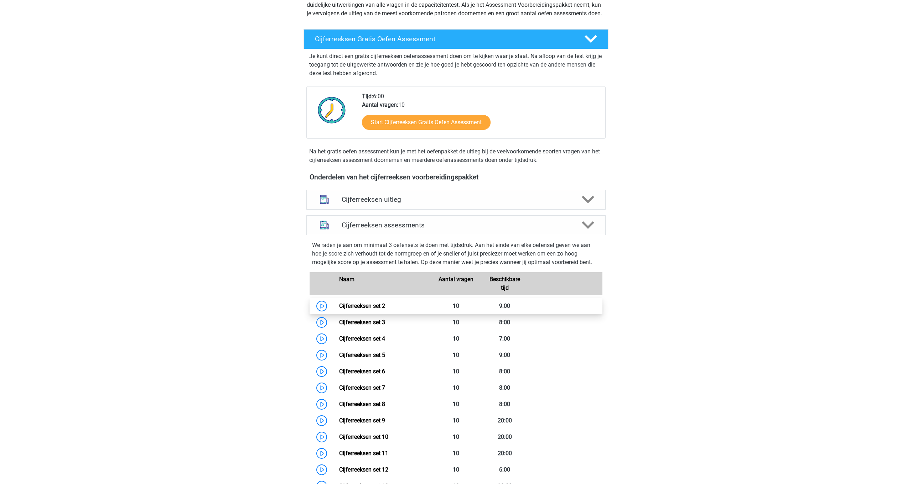
scroll to position [97, 0]
click at [363, 309] on link "Cijferreeksen set 2" at bounding box center [362, 305] width 46 height 7
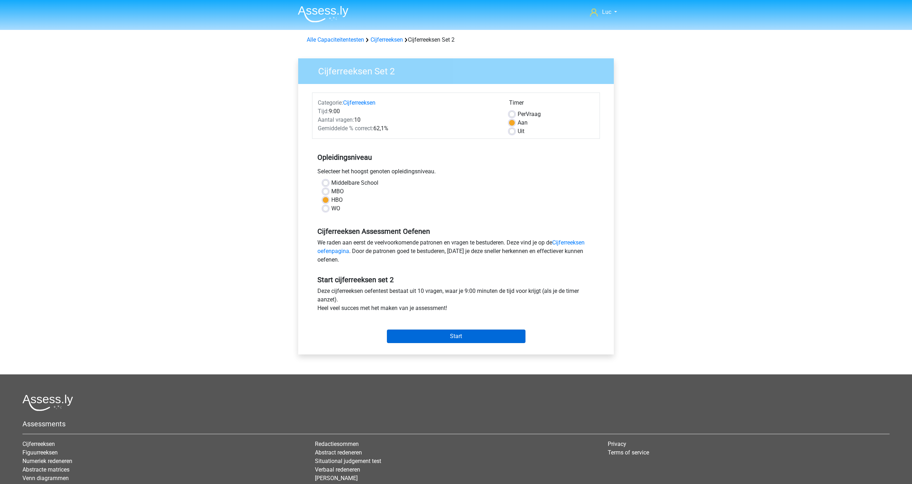
click at [479, 339] on input "Start" at bounding box center [456, 337] width 139 height 14
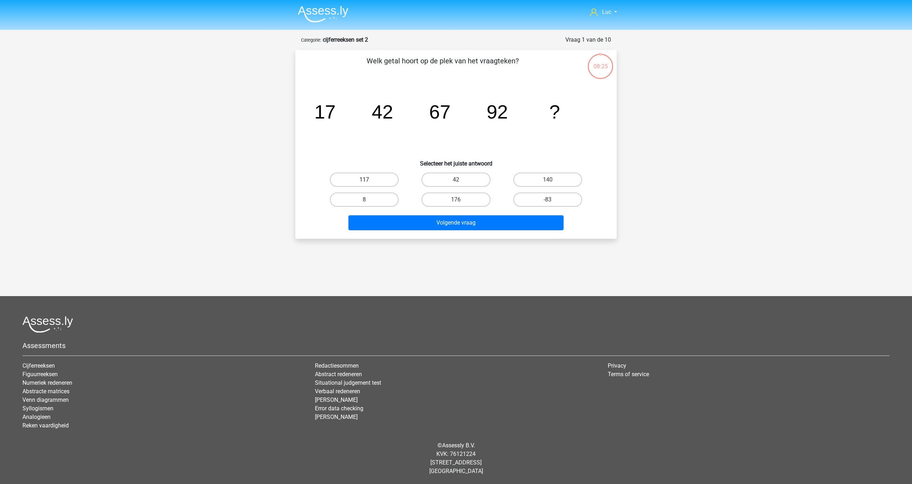
click at [377, 182] on label "117" at bounding box center [364, 180] width 69 height 14
click at [369, 182] on input "117" at bounding box center [366, 182] width 5 height 5
radio input "true"
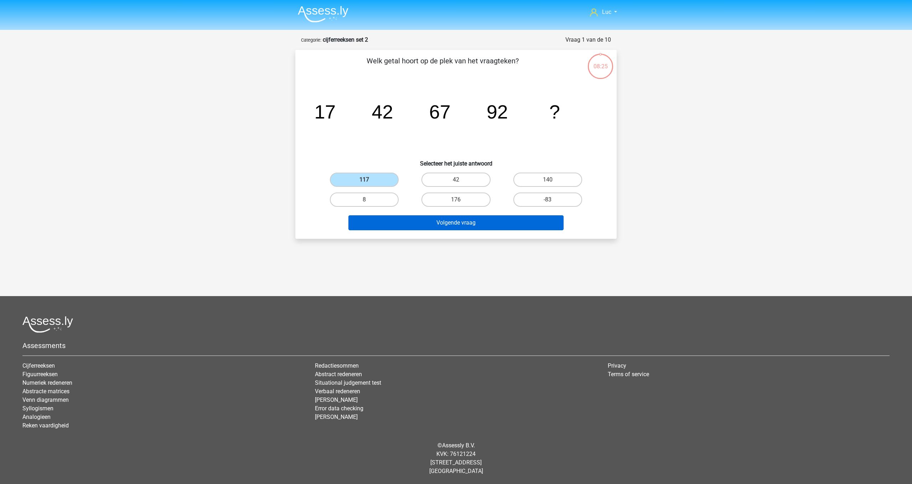
click at [475, 229] on button "Volgende vraag" at bounding box center [456, 223] width 216 height 15
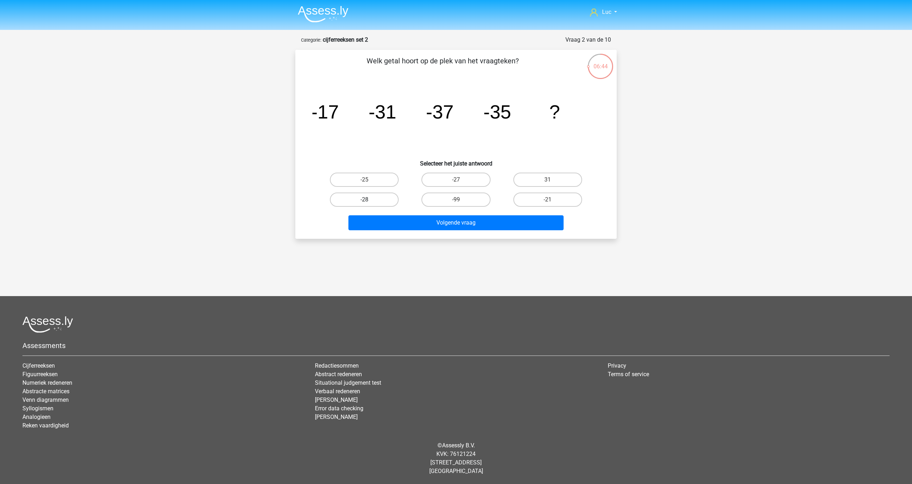
click at [380, 201] on label "-28" at bounding box center [364, 200] width 69 height 14
click at [369, 201] on input "-28" at bounding box center [366, 202] width 5 height 5
radio input "true"
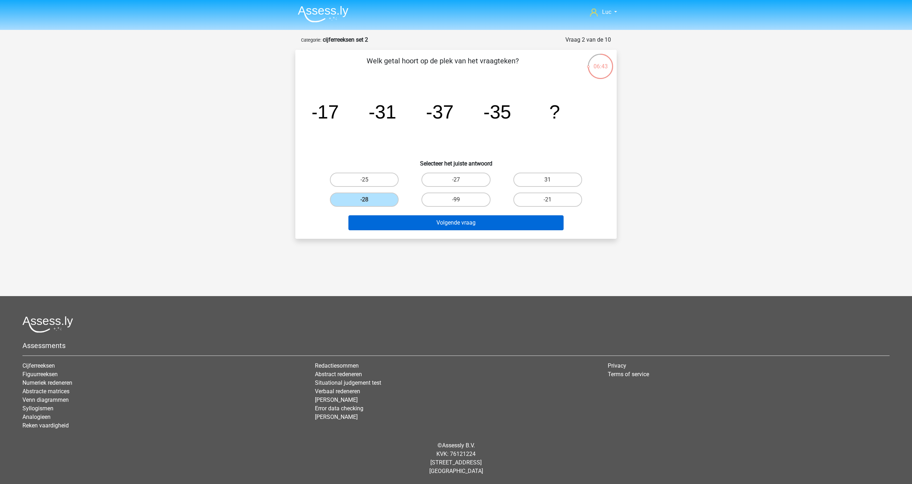
click at [434, 225] on button "Volgende vraag" at bounding box center [456, 223] width 216 height 15
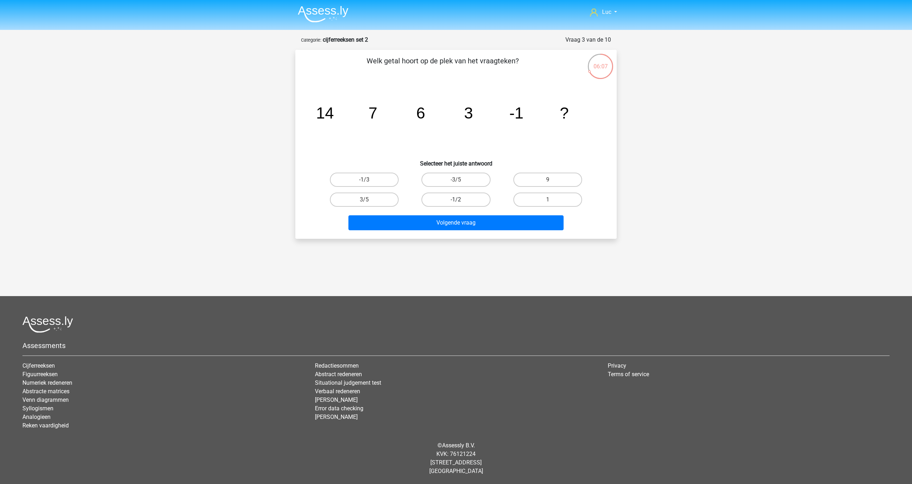
click at [472, 203] on label "-1/2" at bounding box center [455, 200] width 69 height 14
click at [461, 203] on input "-1/2" at bounding box center [458, 202] width 5 height 5
radio input "true"
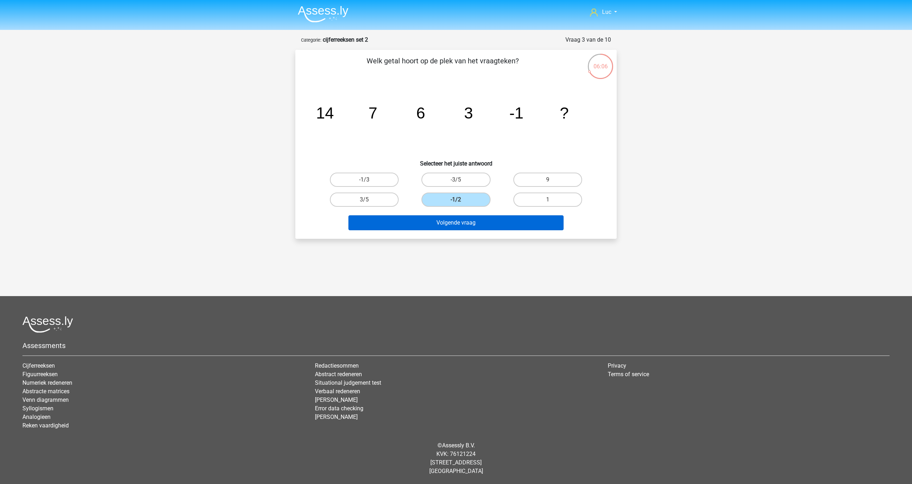
click at [479, 225] on button "Volgende vraag" at bounding box center [456, 223] width 216 height 15
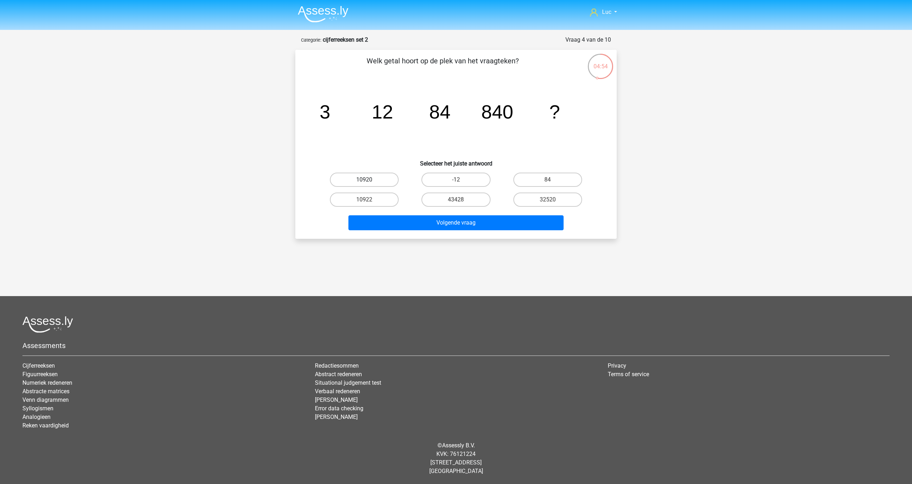
click at [382, 181] on label "10920" at bounding box center [364, 180] width 69 height 14
click at [369, 181] on input "10920" at bounding box center [366, 182] width 5 height 5
radio input "true"
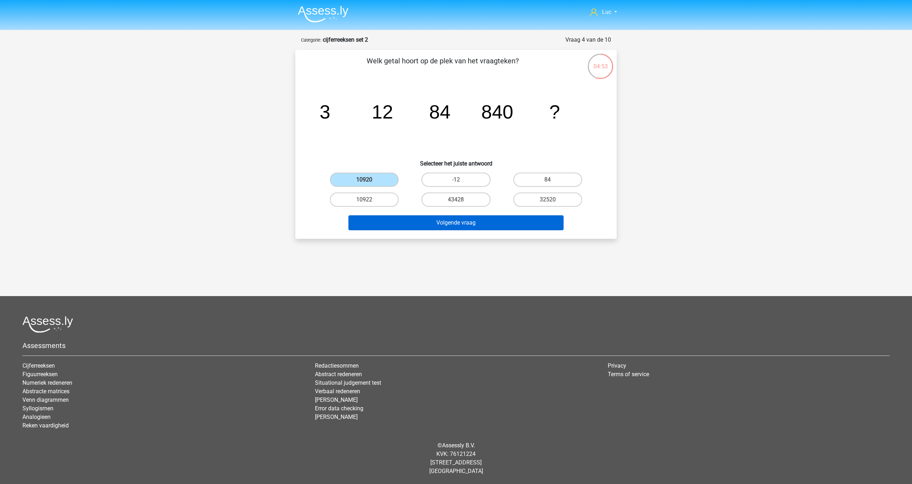
click at [399, 216] on button "Volgende vraag" at bounding box center [456, 223] width 216 height 15
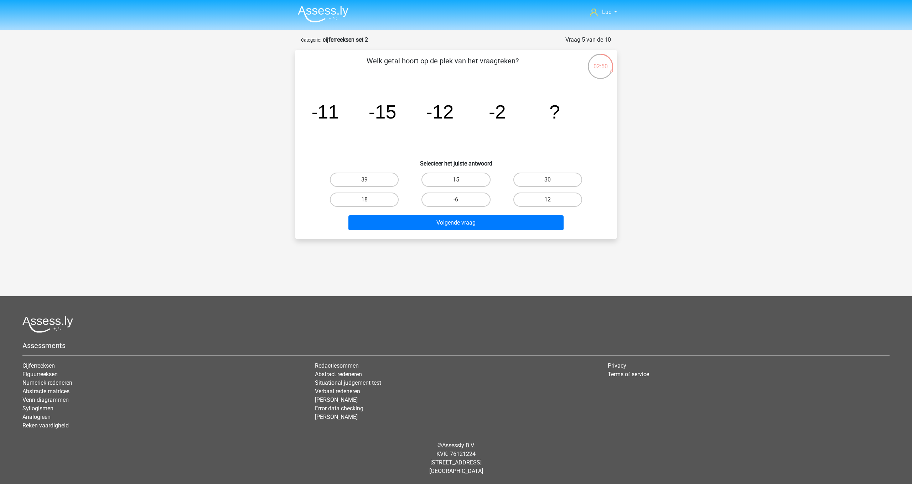
click at [458, 201] on input "-6" at bounding box center [458, 202] width 5 height 5
radio input "true"
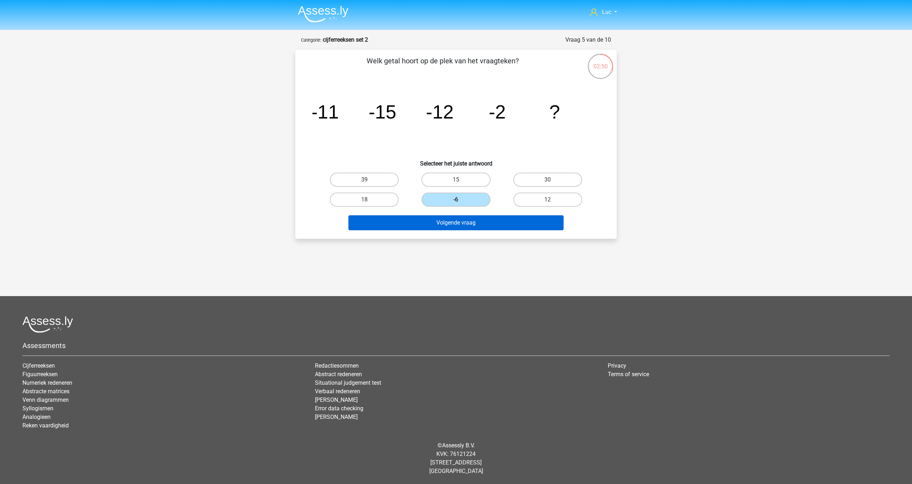
click at [462, 220] on button "Volgende vraag" at bounding box center [456, 223] width 216 height 15
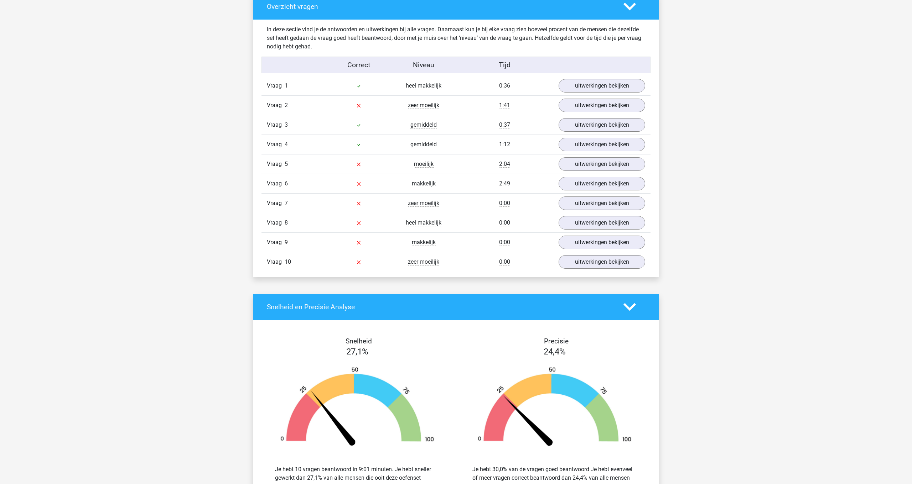
scroll to position [418, 0]
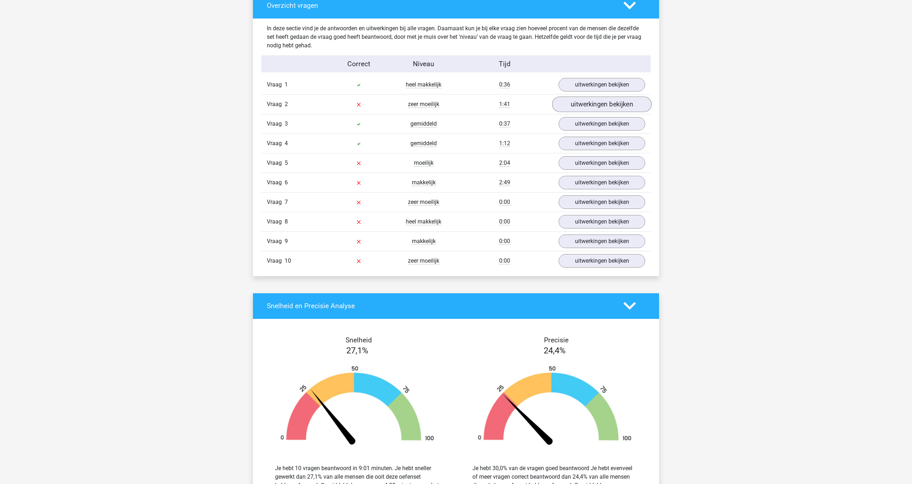
click at [613, 106] on link "uitwerkingen bekijken" at bounding box center [601, 105] width 99 height 16
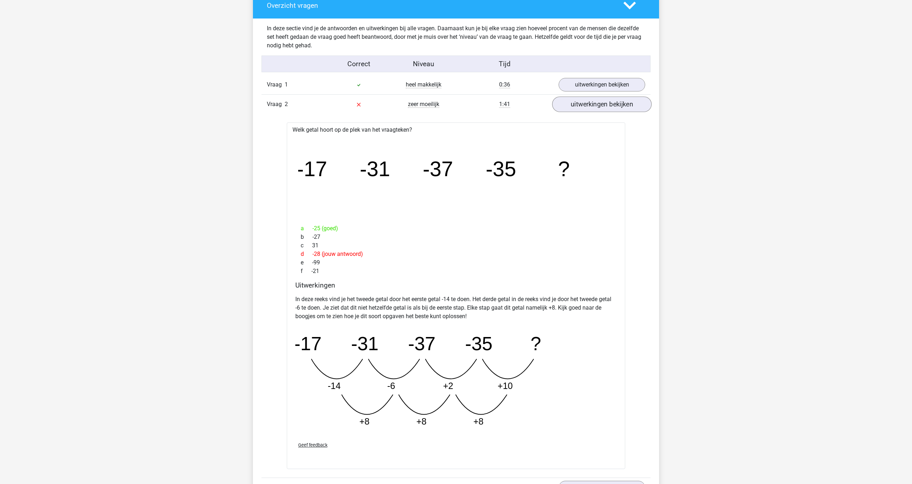
click at [607, 103] on link "uitwerkingen bekijken" at bounding box center [601, 105] width 99 height 16
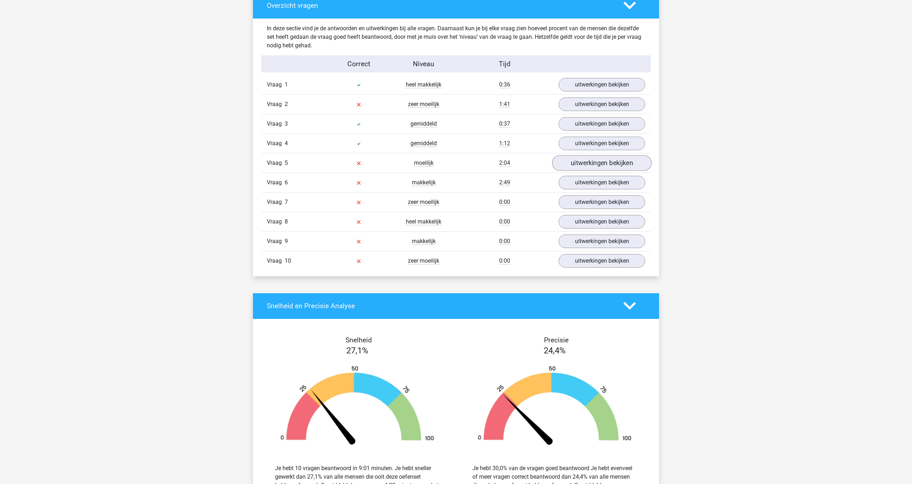
click at [607, 164] on link "uitwerkingen bekijken" at bounding box center [601, 163] width 99 height 16
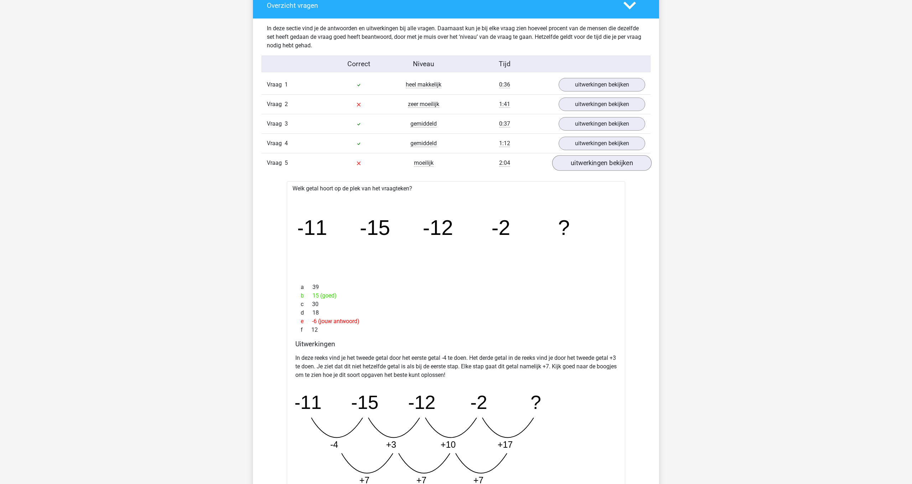
click at [603, 166] on link "uitwerkingen bekijken" at bounding box center [601, 163] width 99 height 16
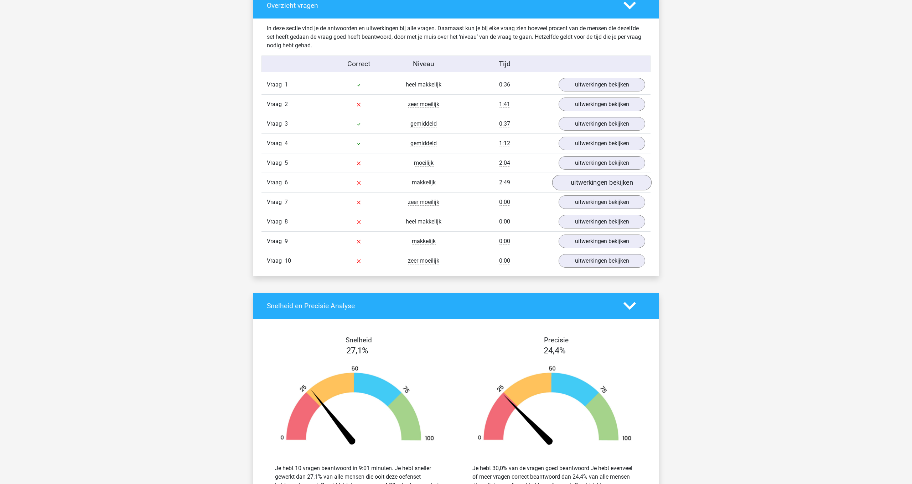
click at [601, 186] on link "uitwerkingen bekijken" at bounding box center [601, 183] width 99 height 16
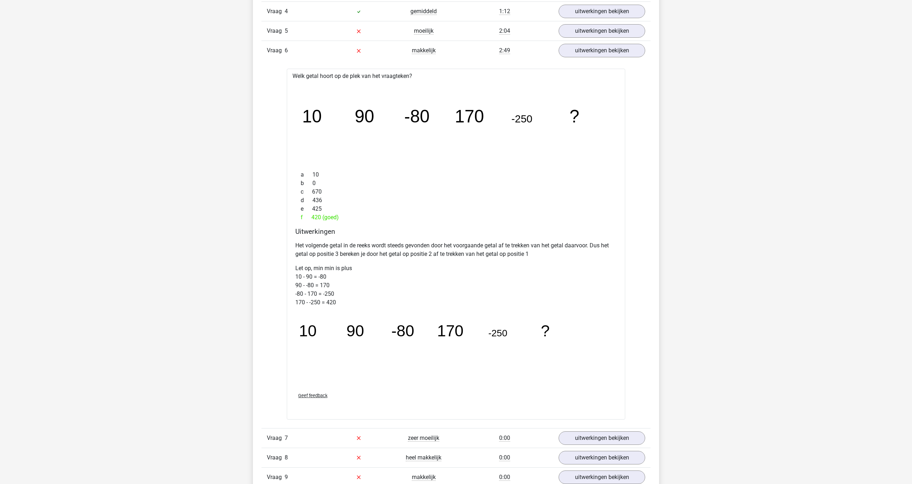
scroll to position [552, 0]
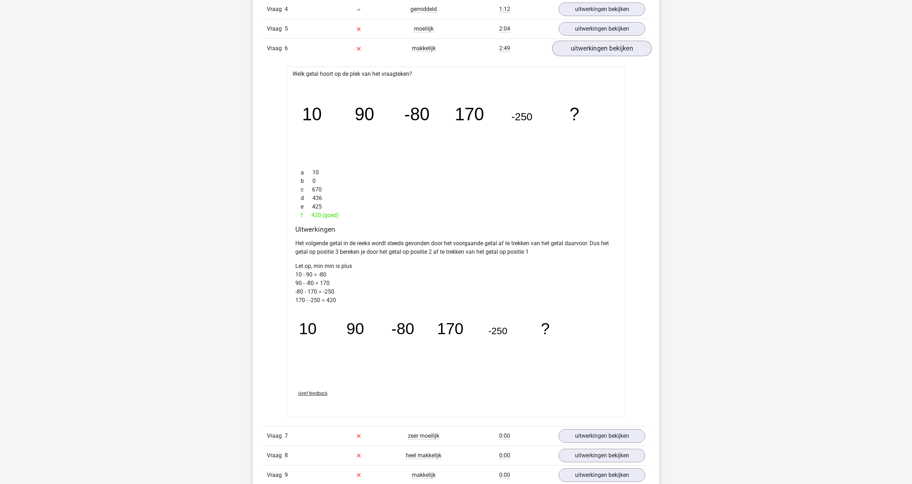
click at [609, 51] on link "uitwerkingen bekijken" at bounding box center [601, 49] width 99 height 16
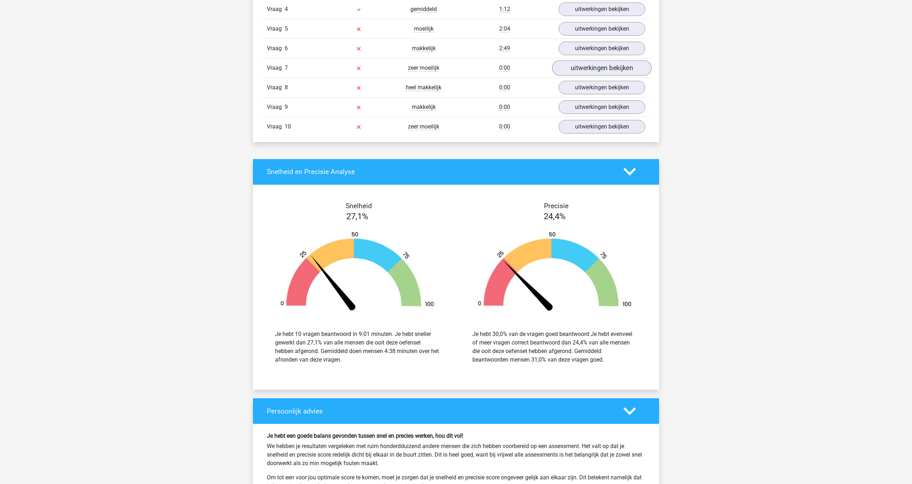
click at [614, 69] on link "uitwerkingen bekijken" at bounding box center [601, 68] width 99 height 16
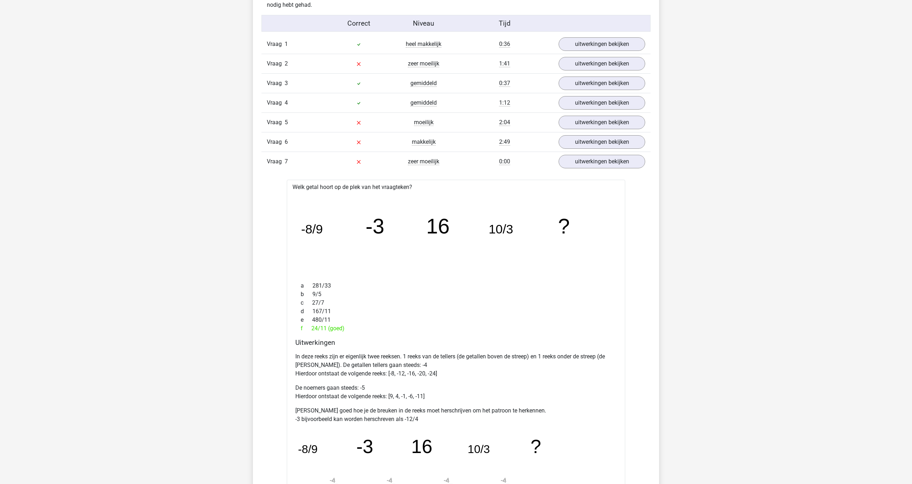
scroll to position [457, 0]
click at [606, 167] on link "uitwerkingen bekijken" at bounding box center [601, 164] width 99 height 16
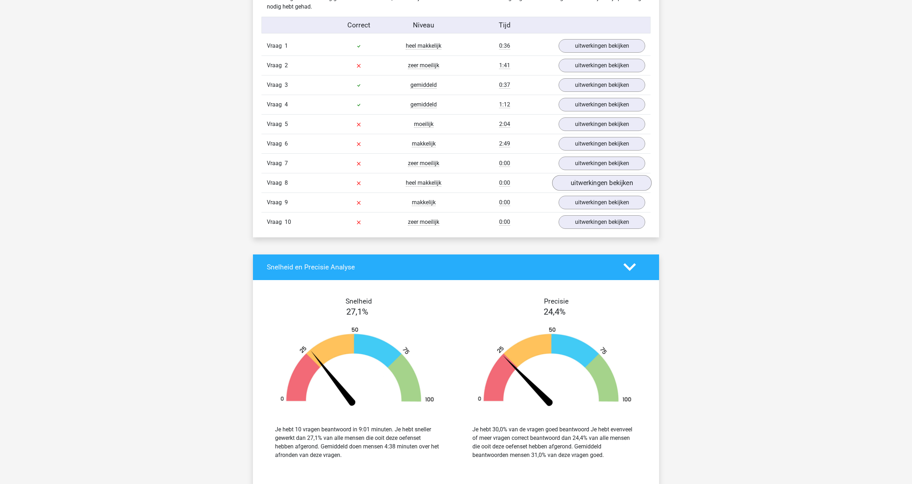
click at [604, 185] on link "uitwerkingen bekijken" at bounding box center [601, 183] width 99 height 16
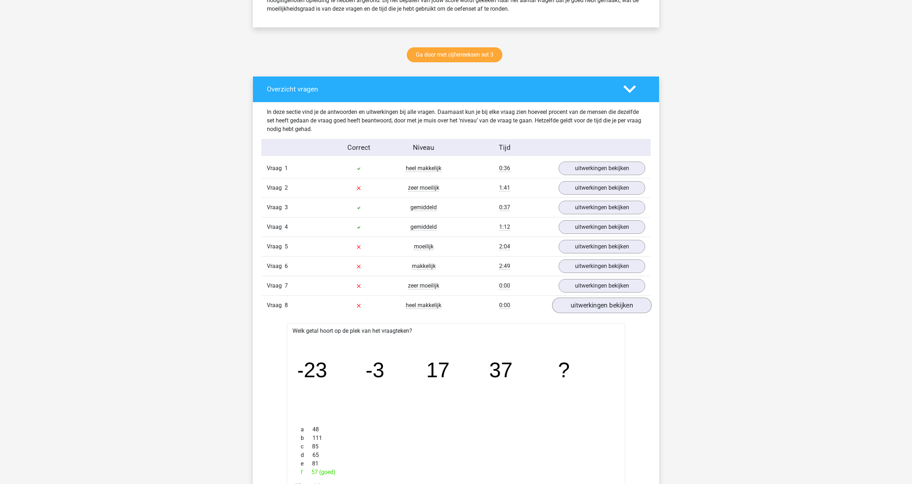
scroll to position [334, 0]
click at [600, 306] on link "uitwerkingen bekijken" at bounding box center [601, 305] width 99 height 16
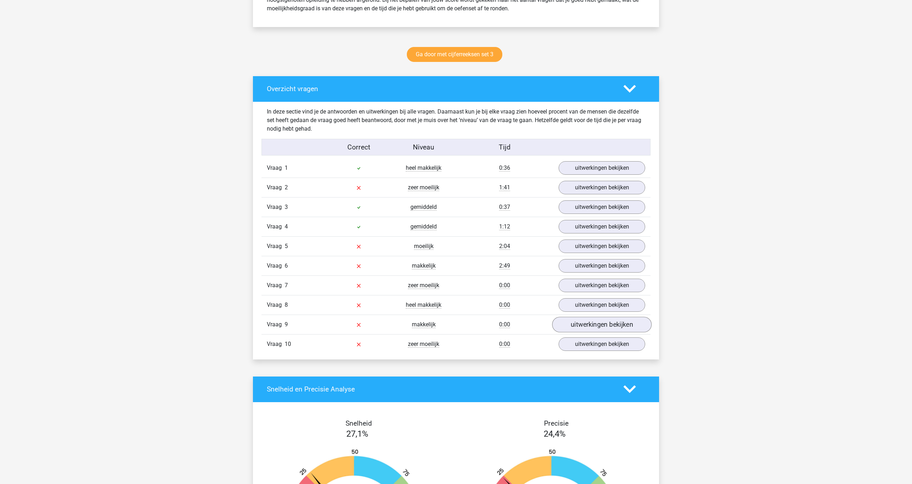
click at [599, 325] on link "uitwerkingen bekijken" at bounding box center [601, 325] width 99 height 16
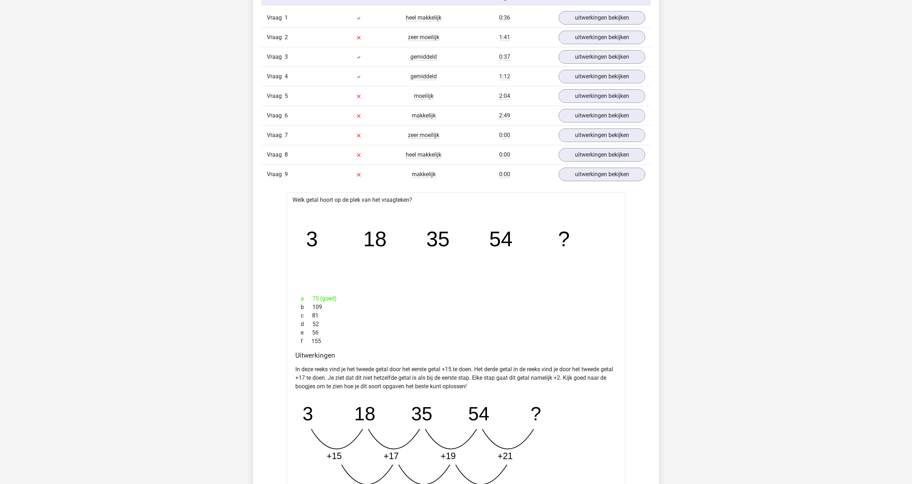
scroll to position [484, 0]
click at [611, 176] on link "uitwerkingen bekijken" at bounding box center [601, 175] width 99 height 16
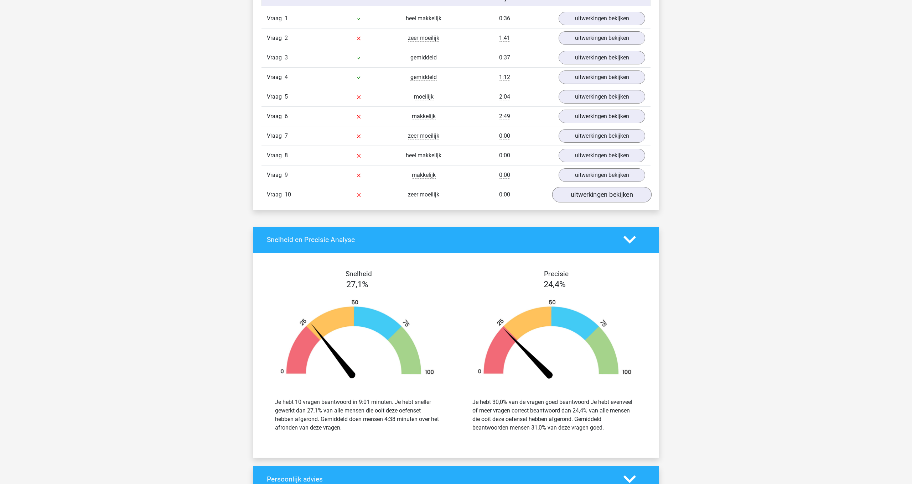
click at [629, 197] on link "uitwerkingen bekijken" at bounding box center [601, 195] width 99 height 16
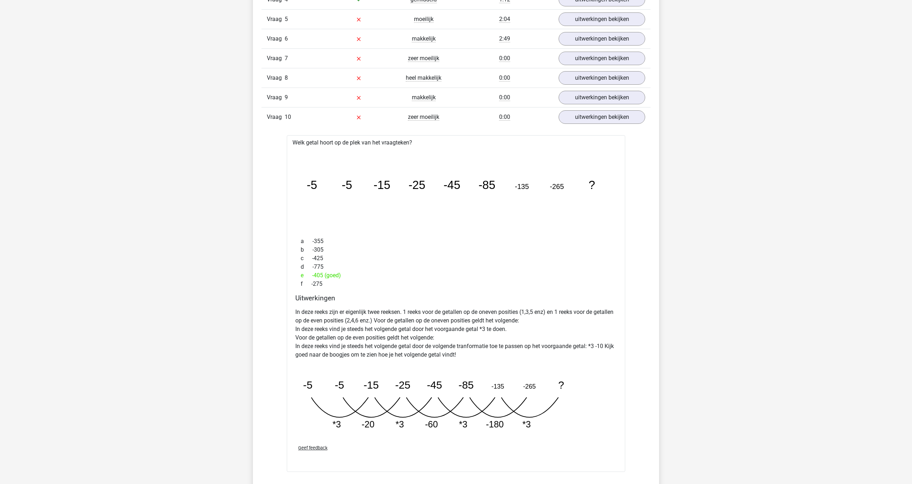
scroll to position [561, 0]
click at [619, 119] on link "uitwerkingen bekijken" at bounding box center [601, 118] width 99 height 16
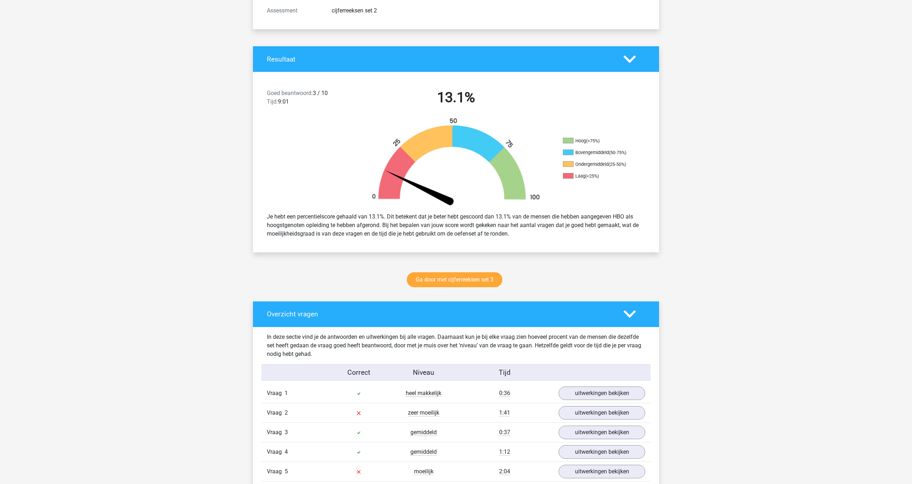
scroll to position [109, 0]
click at [467, 279] on link "Ga door met cijferreeksen set 3" at bounding box center [454, 279] width 95 height 15
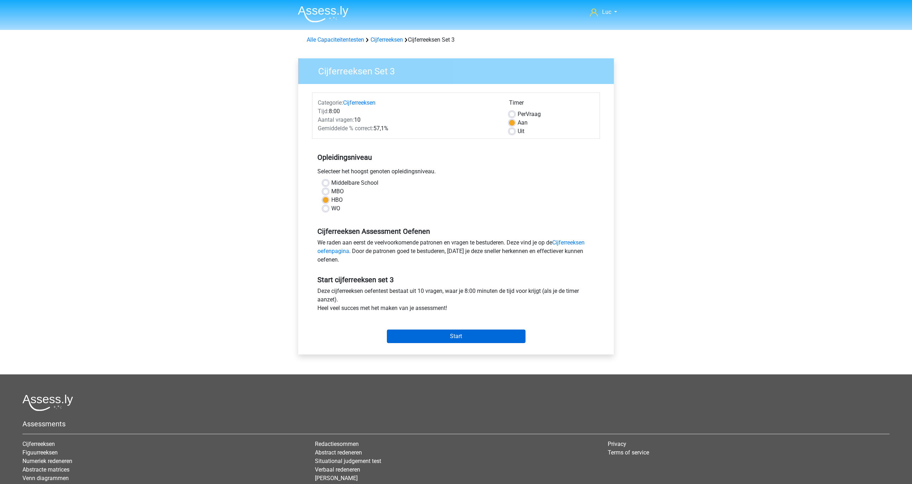
click at [494, 336] on input "Start" at bounding box center [456, 337] width 139 height 14
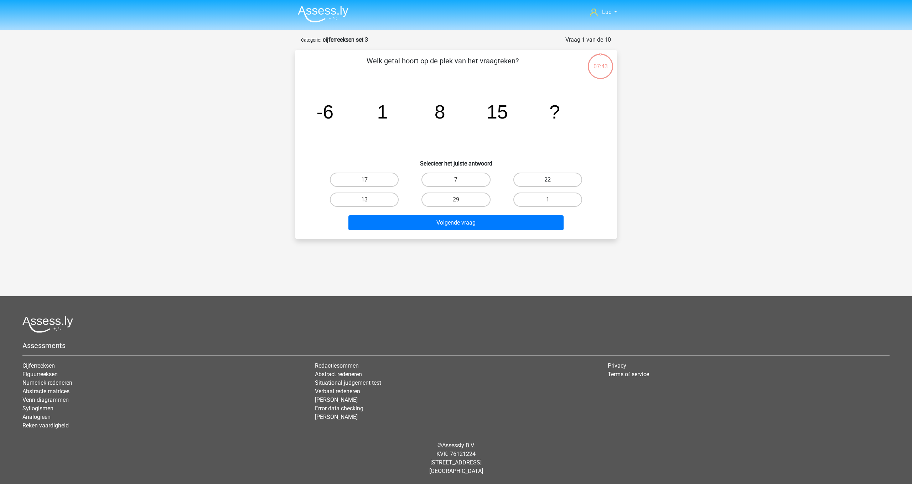
click at [559, 180] on label "22" at bounding box center [547, 180] width 69 height 14
click at [552, 180] on input "22" at bounding box center [549, 182] width 5 height 5
radio input "true"
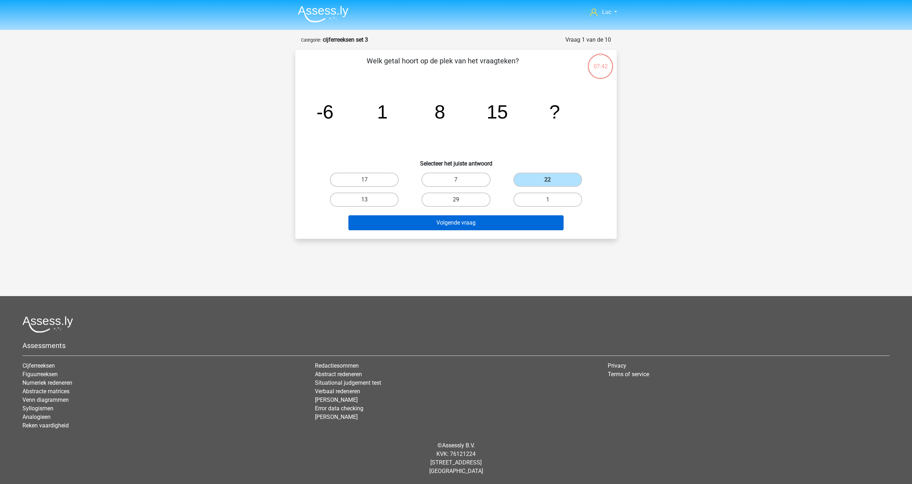
click at [554, 218] on button "Volgende vraag" at bounding box center [456, 223] width 216 height 15
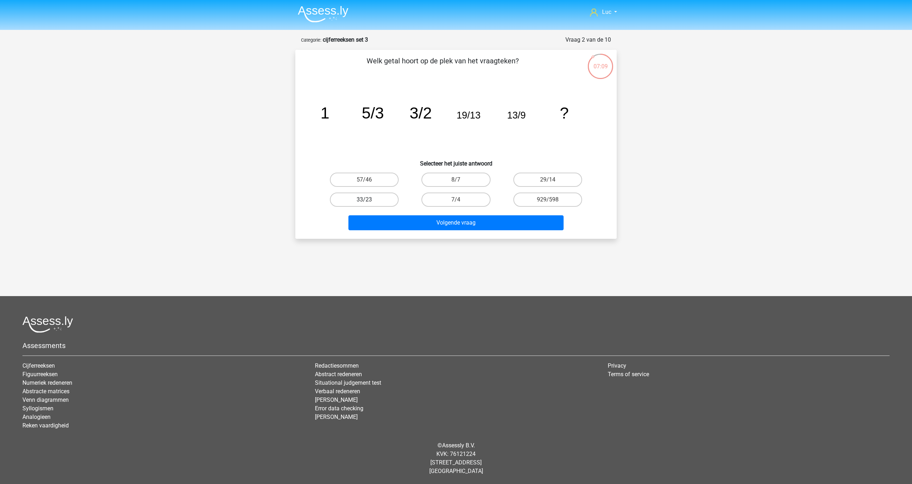
click at [378, 197] on label "33/23" at bounding box center [364, 200] width 69 height 14
click at [369, 200] on input "33/23" at bounding box center [366, 202] width 5 height 5
radio input "true"
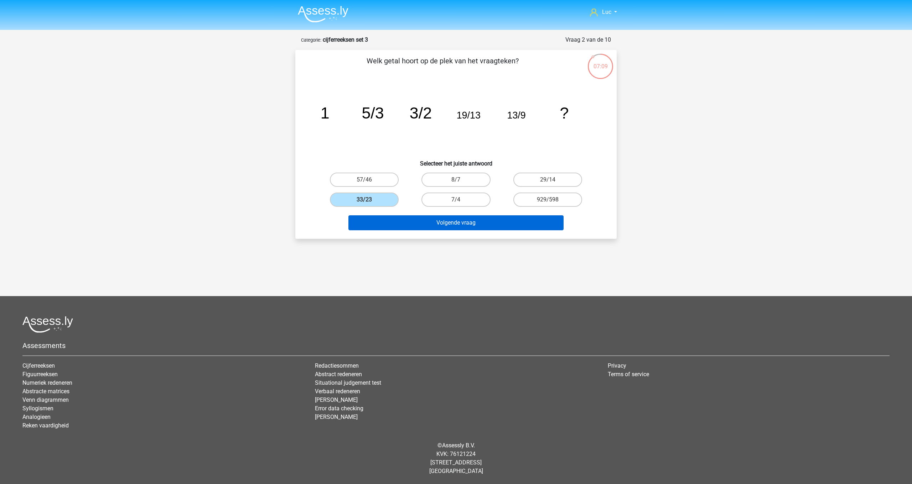
click at [444, 224] on button "Volgende vraag" at bounding box center [456, 223] width 216 height 15
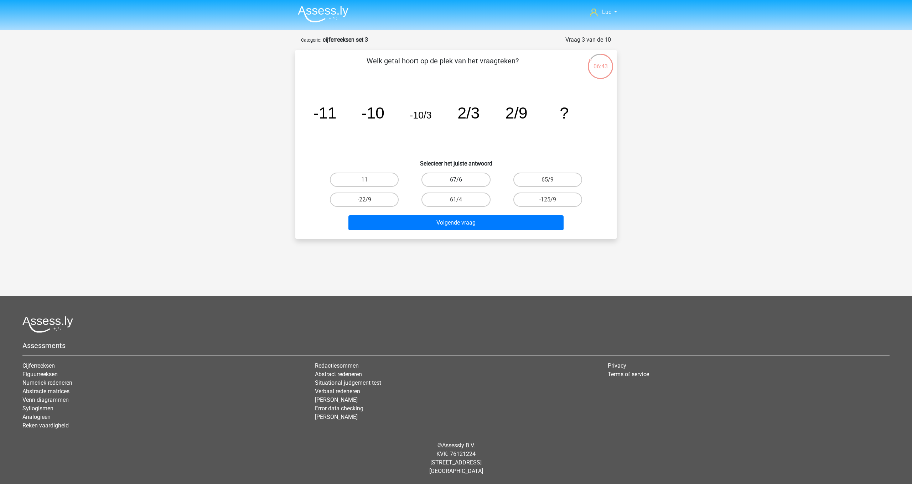
click at [452, 181] on label "67/6" at bounding box center [455, 180] width 69 height 14
click at [456, 181] on input "67/6" at bounding box center [458, 182] width 5 height 5
radio input "true"
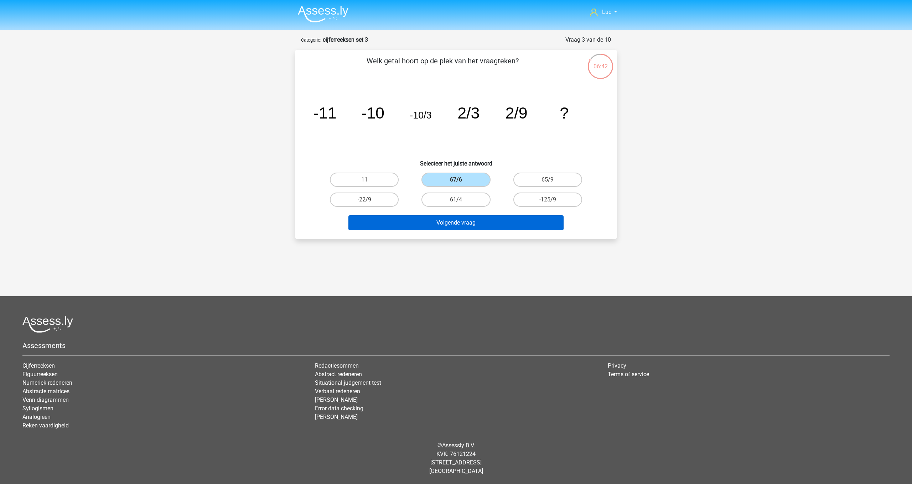
click at [477, 224] on button "Volgende vraag" at bounding box center [456, 223] width 216 height 15
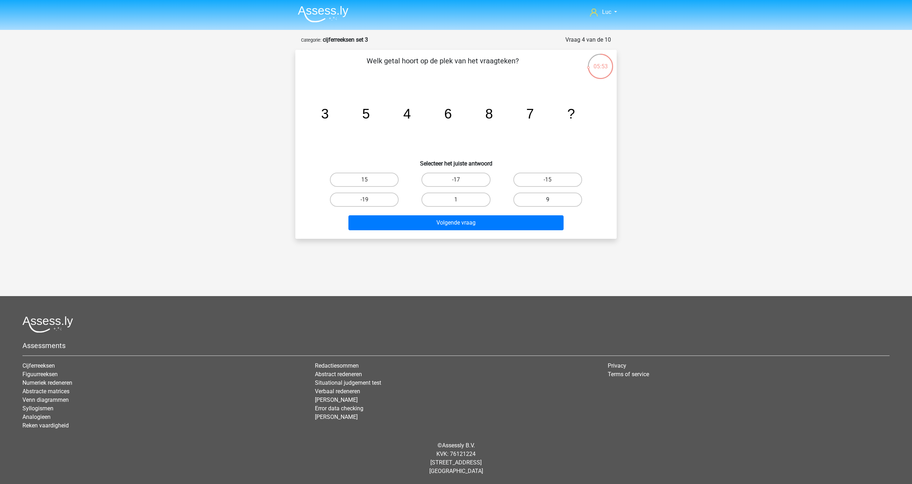
click at [553, 200] on label "9" at bounding box center [547, 200] width 69 height 14
click at [552, 200] on input "9" at bounding box center [549, 202] width 5 height 5
radio input "true"
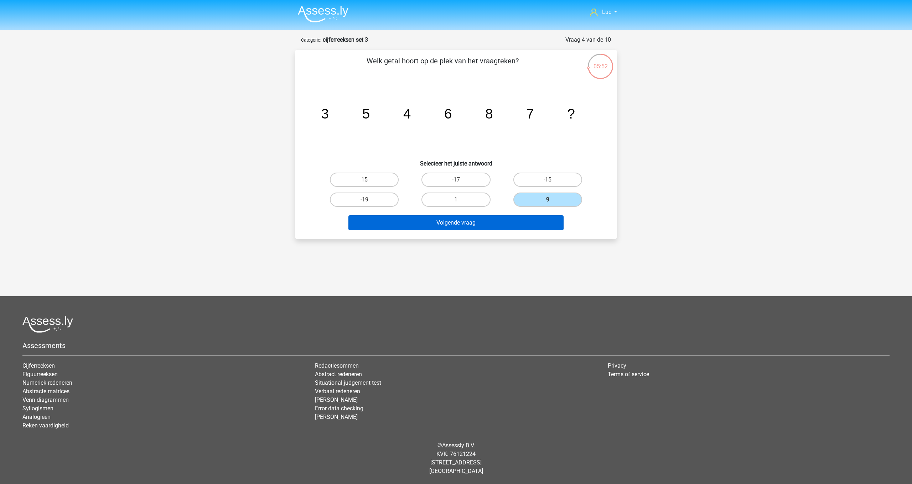
click at [550, 222] on button "Volgende vraag" at bounding box center [456, 223] width 216 height 15
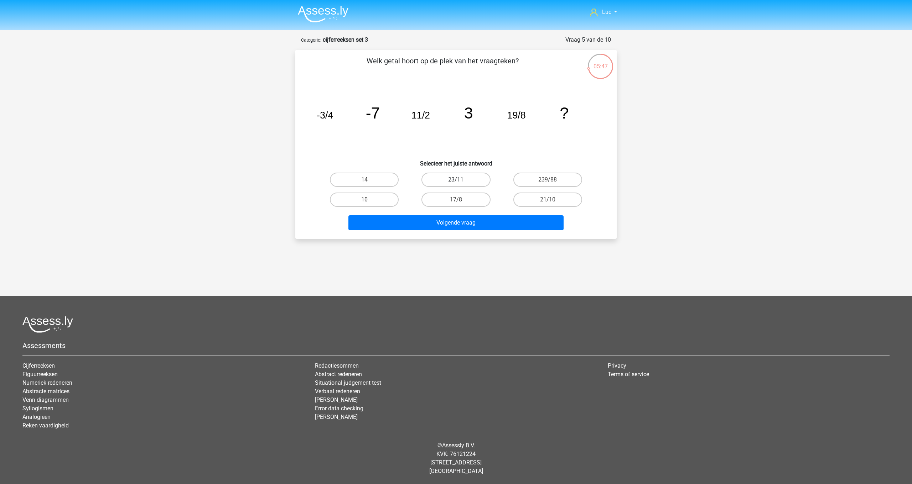
click at [459, 178] on label "23/11" at bounding box center [455, 180] width 69 height 14
click at [459, 180] on input "23/11" at bounding box center [458, 182] width 5 height 5
radio input "true"
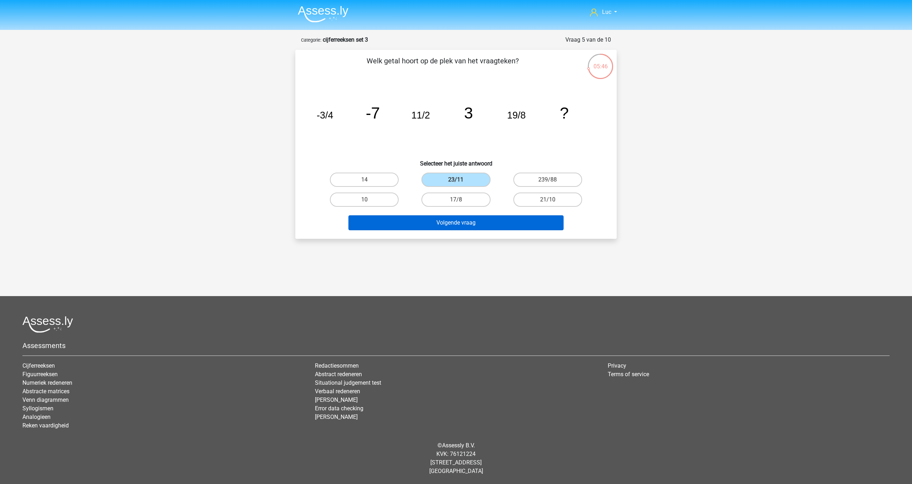
click at [472, 223] on button "Volgende vraag" at bounding box center [456, 223] width 216 height 15
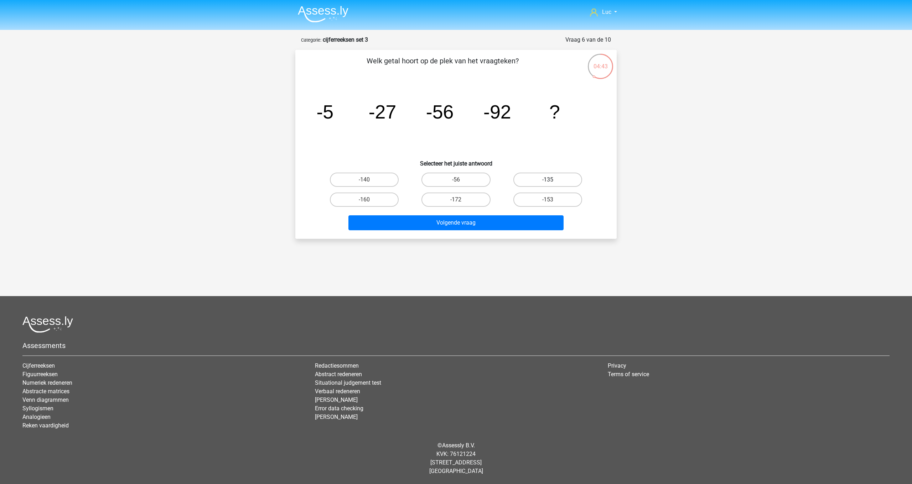
click at [555, 177] on label "-135" at bounding box center [547, 180] width 69 height 14
click at [552, 180] on input "-135" at bounding box center [549, 182] width 5 height 5
radio input "true"
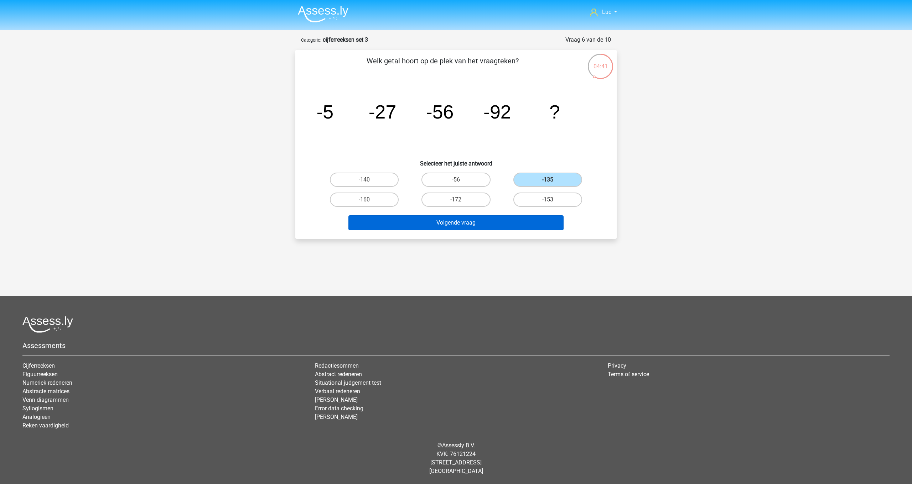
click at [541, 224] on button "Volgende vraag" at bounding box center [456, 223] width 216 height 15
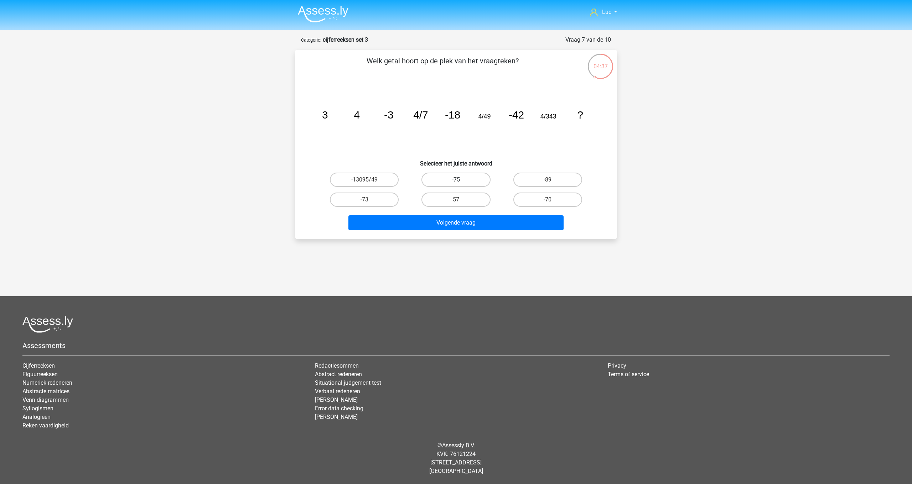
click at [461, 176] on label "-75" at bounding box center [455, 180] width 69 height 14
click at [461, 180] on input "-75" at bounding box center [458, 182] width 5 height 5
radio input "true"
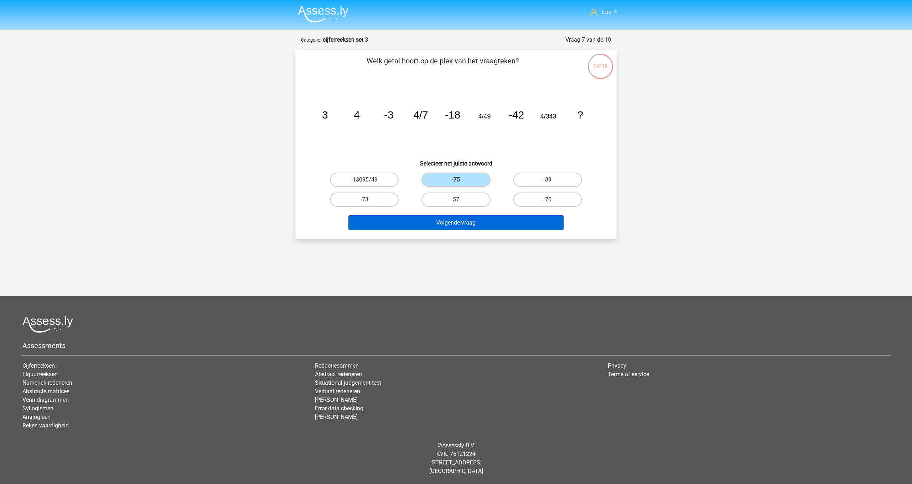
click at [487, 223] on button "Volgende vraag" at bounding box center [456, 223] width 216 height 15
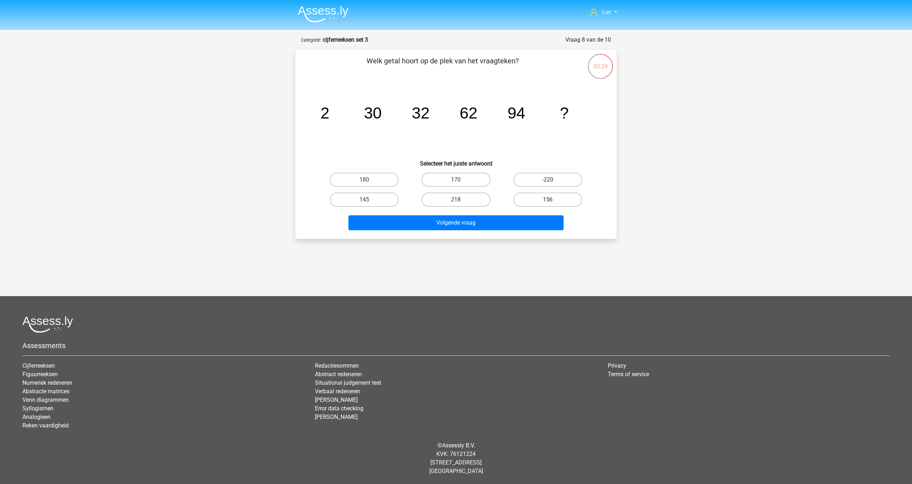
click at [548, 195] on label "156" at bounding box center [547, 200] width 69 height 14
click at [548, 200] on input "156" at bounding box center [549, 202] width 5 height 5
radio input "true"
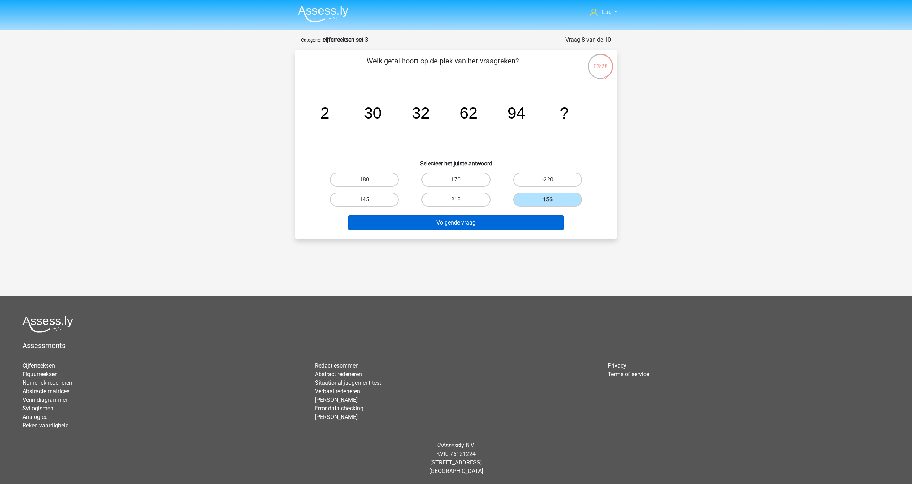
click at [549, 226] on button "Volgende vraag" at bounding box center [456, 223] width 216 height 15
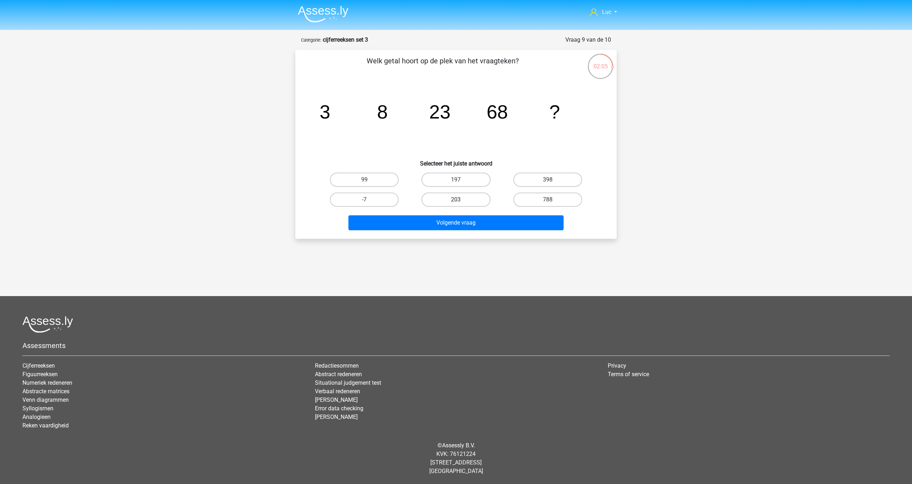
click at [455, 202] on label "203" at bounding box center [455, 200] width 69 height 14
click at [456, 202] on input "203" at bounding box center [458, 202] width 5 height 5
radio input "true"
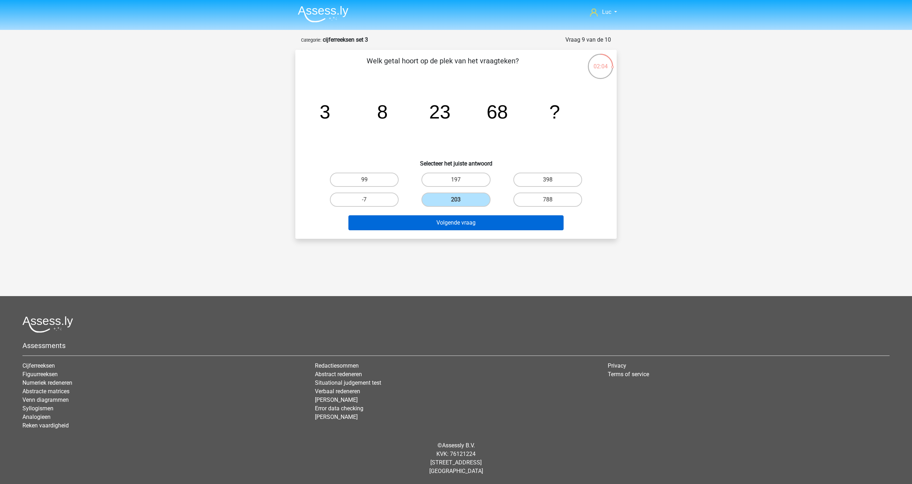
click at [461, 223] on button "Volgende vraag" at bounding box center [456, 223] width 216 height 15
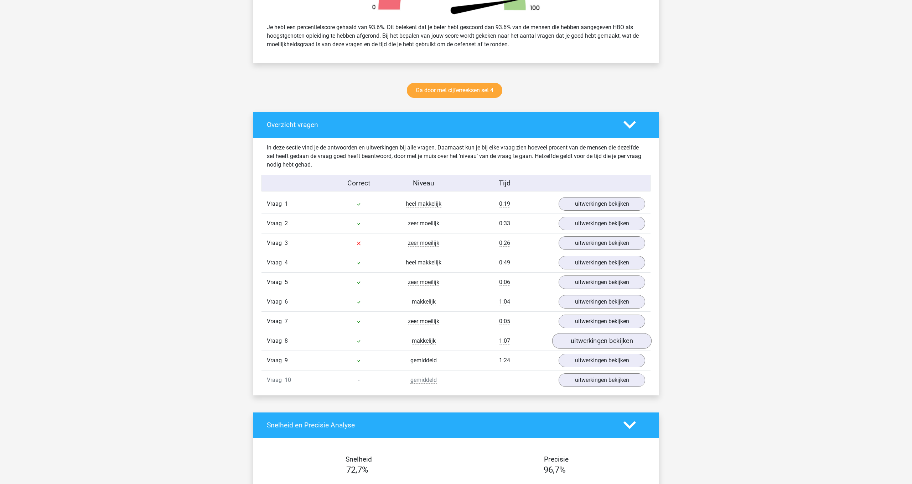
scroll to position [294, 0]
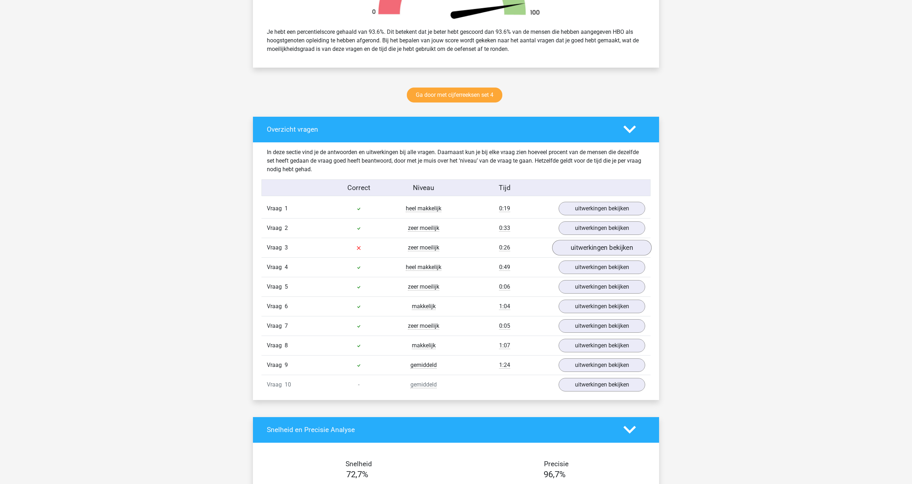
click at [598, 247] on link "uitwerkingen bekijken" at bounding box center [601, 248] width 99 height 16
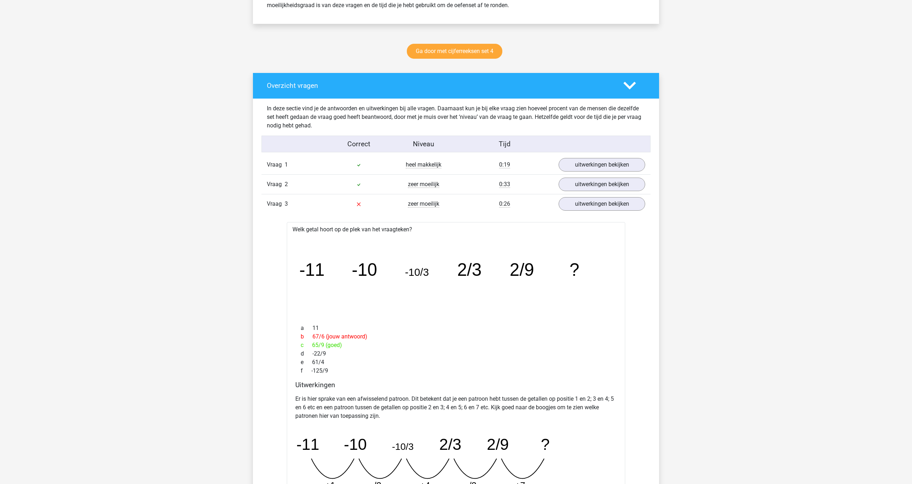
scroll to position [336, 0]
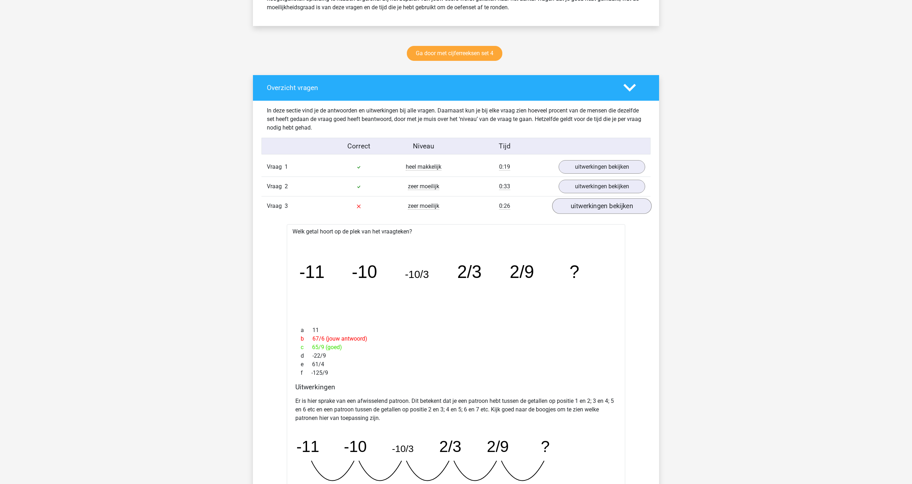
click at [590, 207] on link "uitwerkingen bekijken" at bounding box center [601, 206] width 99 height 16
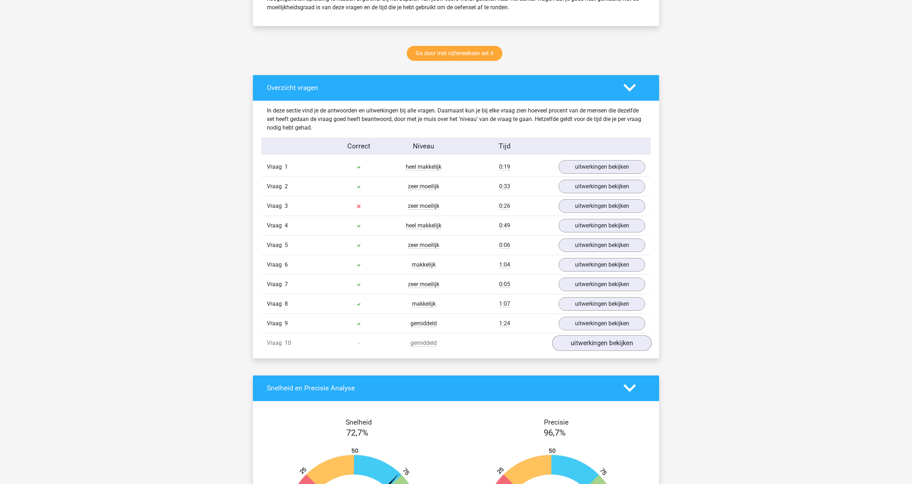
click at [609, 349] on link "uitwerkingen bekijken" at bounding box center [601, 344] width 99 height 16
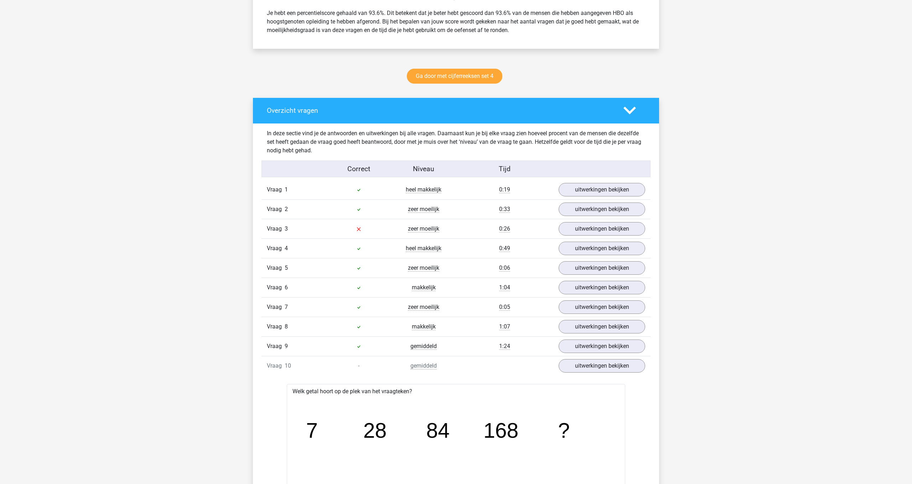
scroll to position [313, 0]
click at [615, 368] on link "uitwerkingen bekijken" at bounding box center [601, 366] width 99 height 16
